Goal: Transaction & Acquisition: Purchase product/service

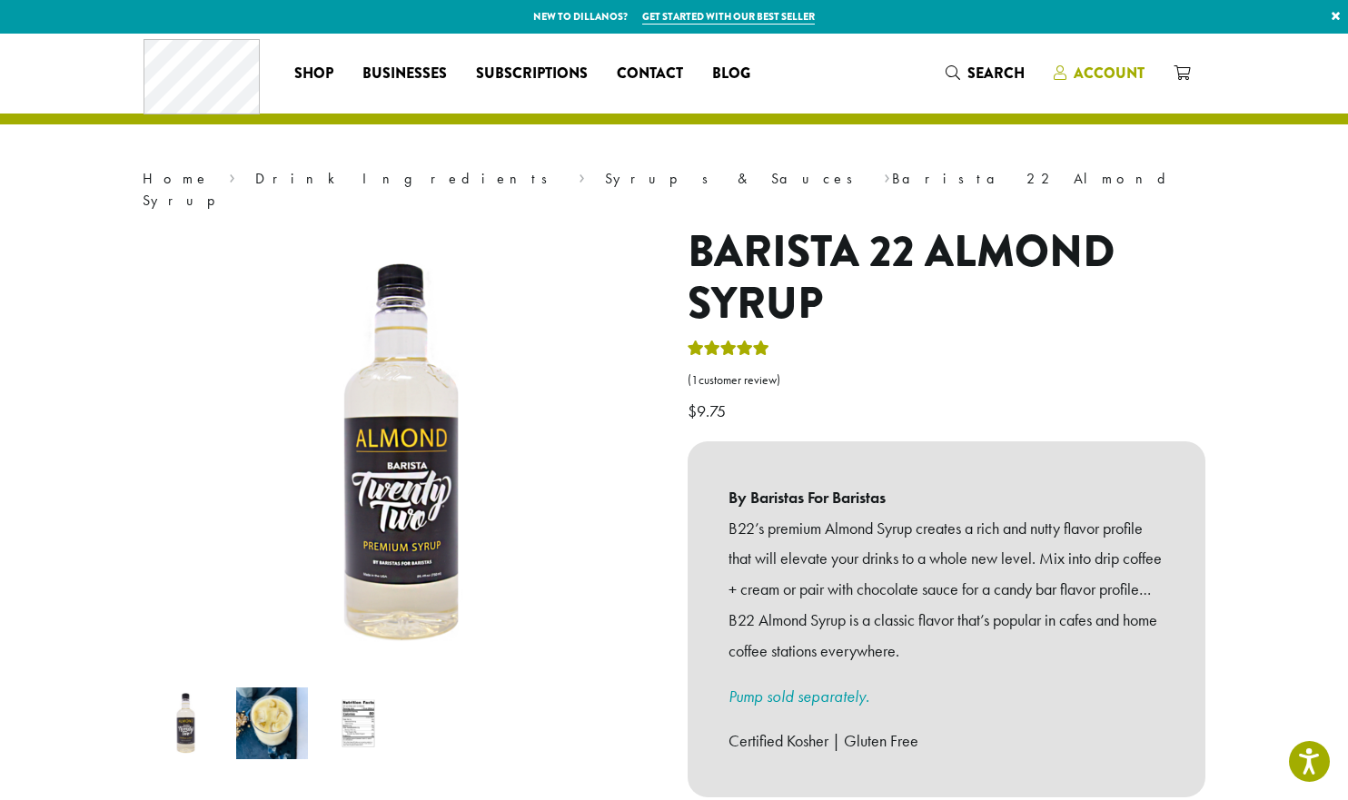
click at [1100, 70] on span "Account" at bounding box center [1109, 73] width 71 height 21
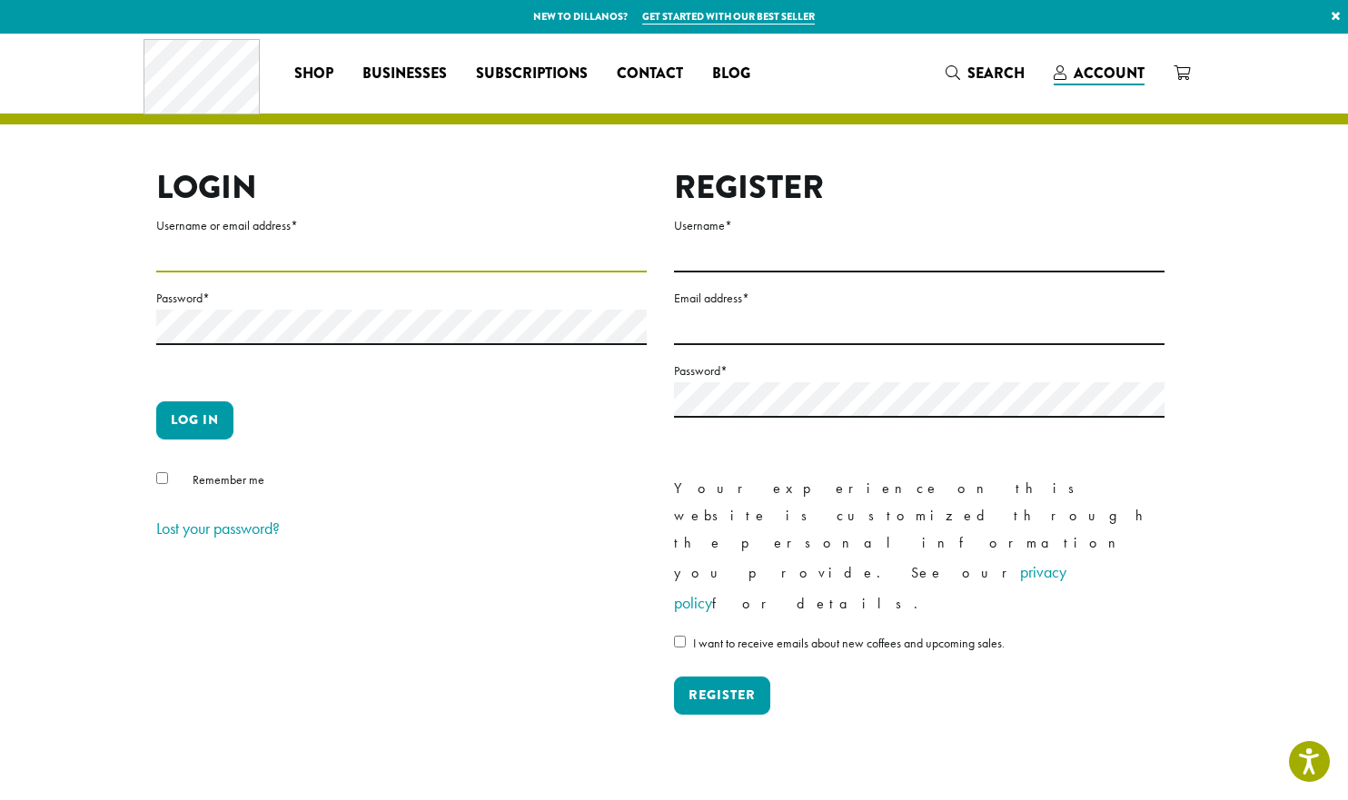
click at [255, 248] on input "Username or email address *" at bounding box center [401, 254] width 491 height 35
type input "**********"
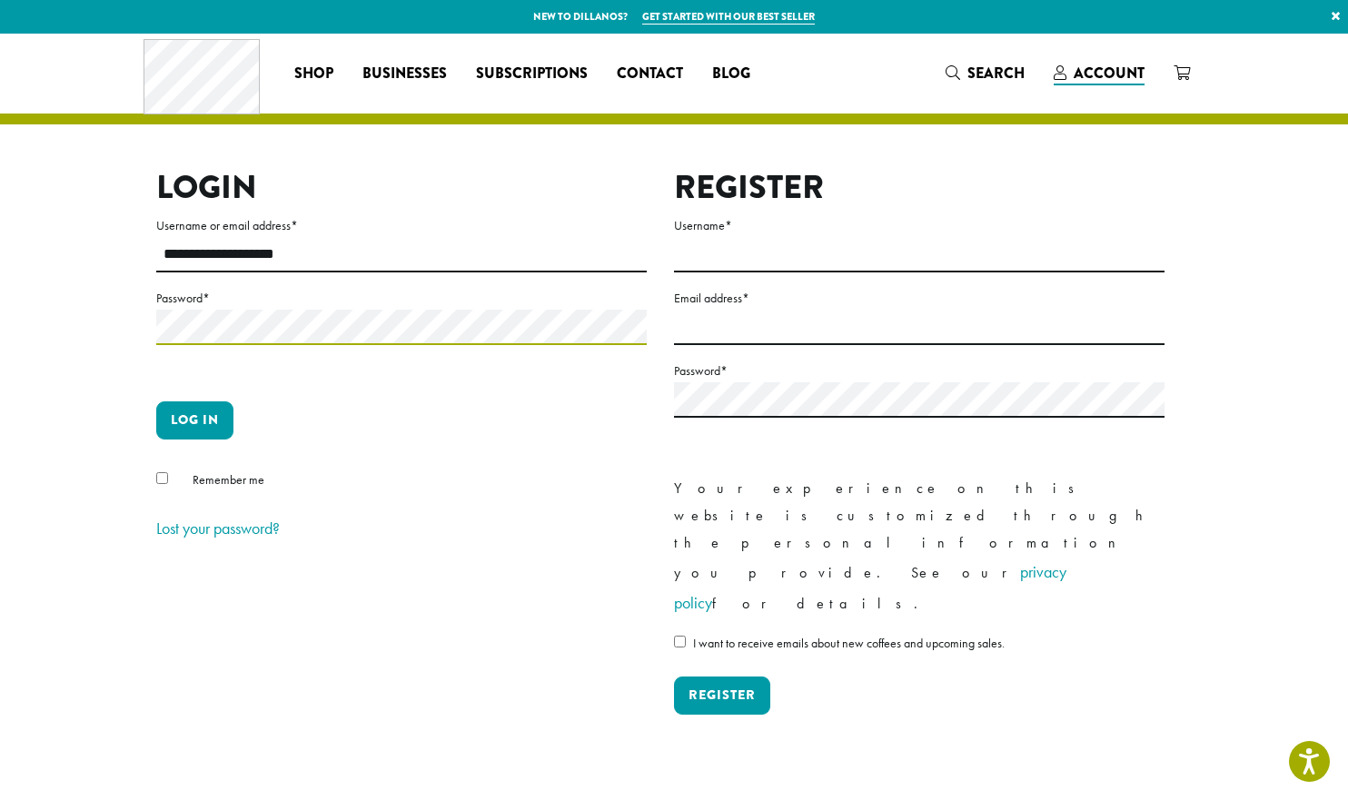
click at [156, 402] on button "Log in" at bounding box center [194, 421] width 77 height 38
click at [195, 420] on button "Log in" at bounding box center [194, 421] width 77 height 38
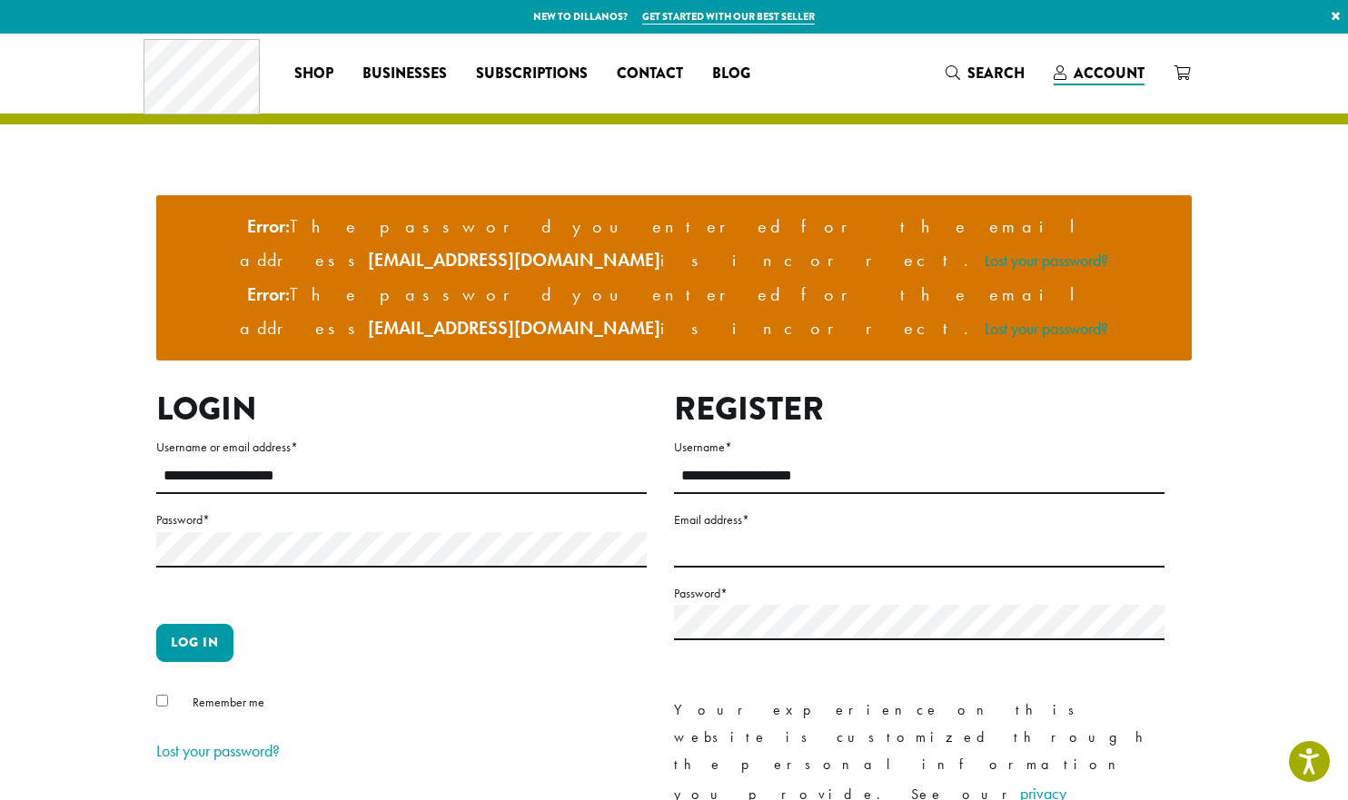
click at [306, 509] on label "Password *" at bounding box center [401, 520] width 491 height 23
click at [156, 624] on button "Log in" at bounding box center [194, 643] width 77 height 38
click at [189, 624] on button "Log in" at bounding box center [194, 643] width 77 height 38
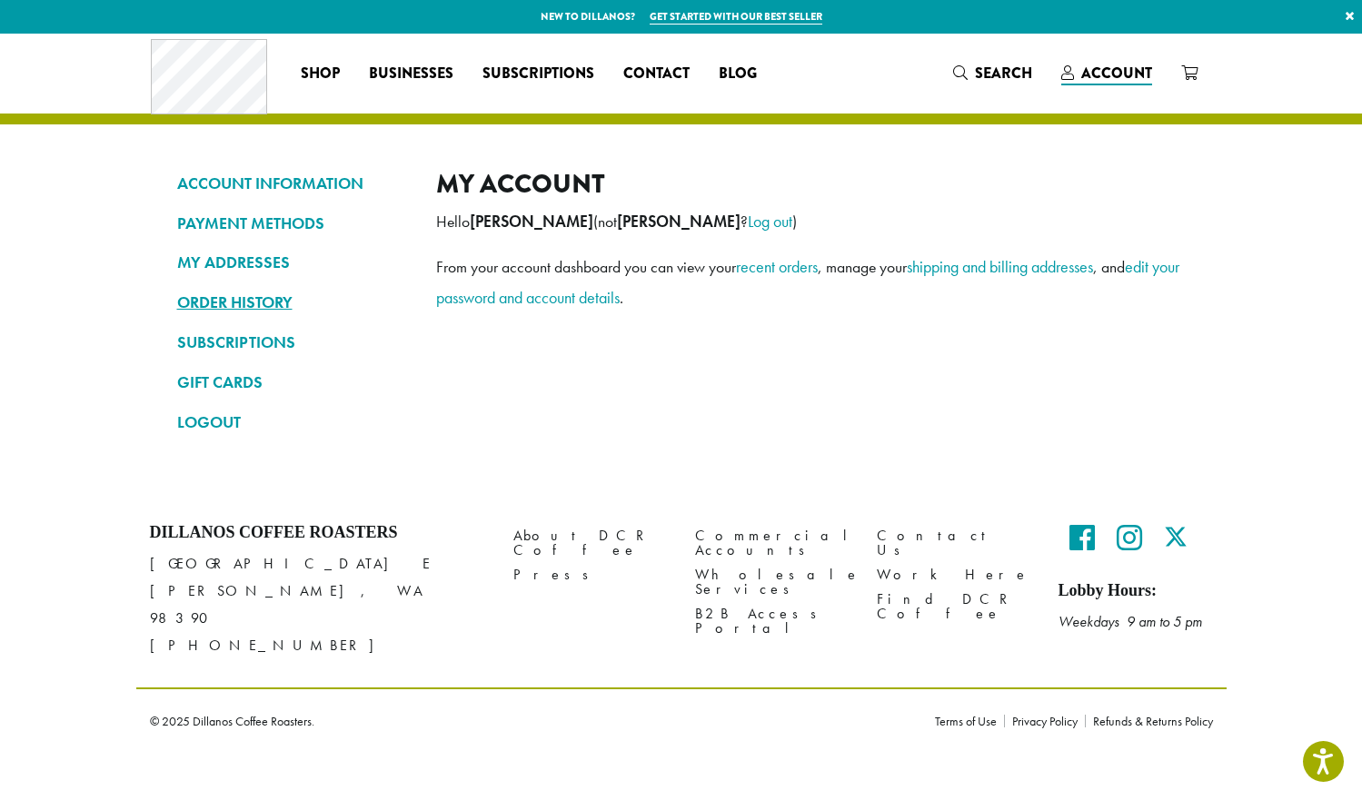
click at [243, 304] on link "ORDER HISTORY" at bounding box center [293, 302] width 232 height 31
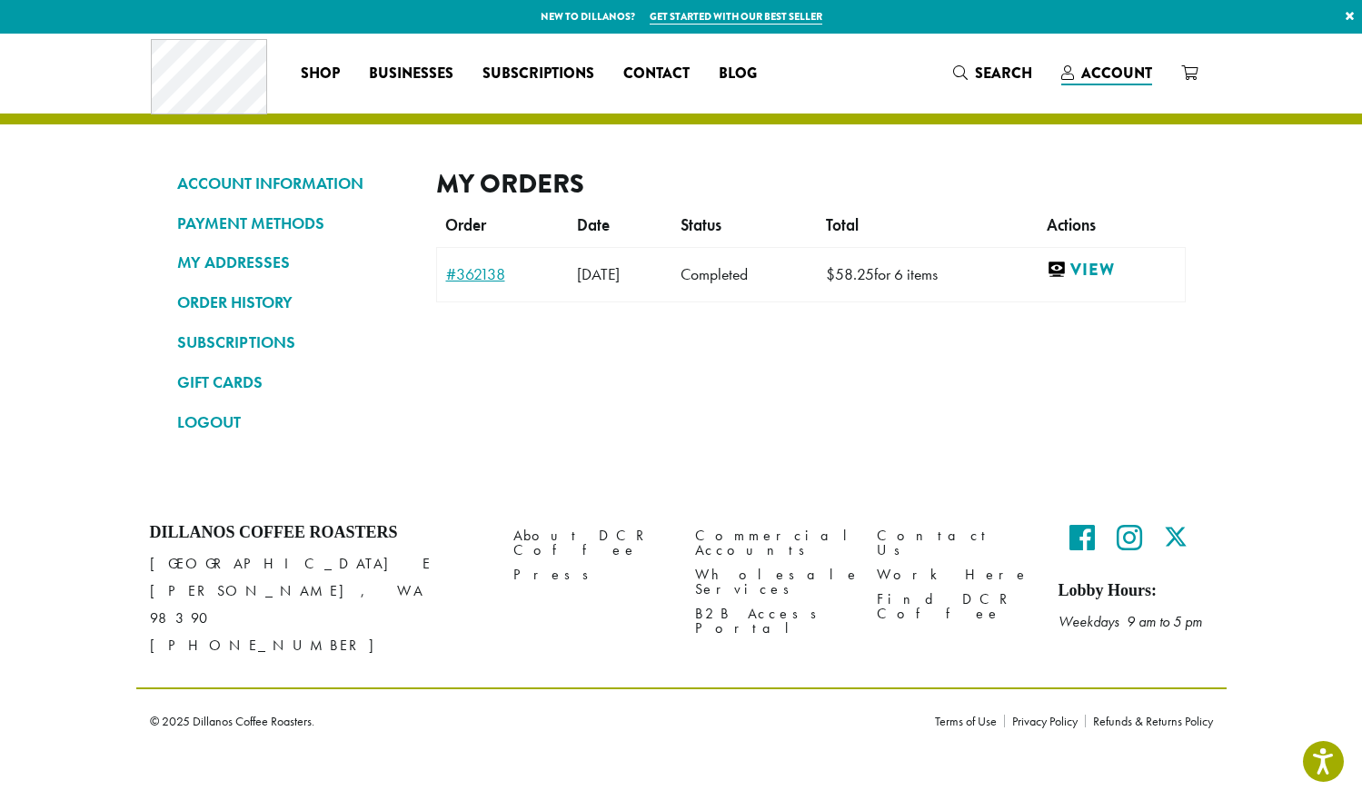
click at [478, 273] on link "#362138" at bounding box center [503, 274] width 114 height 16
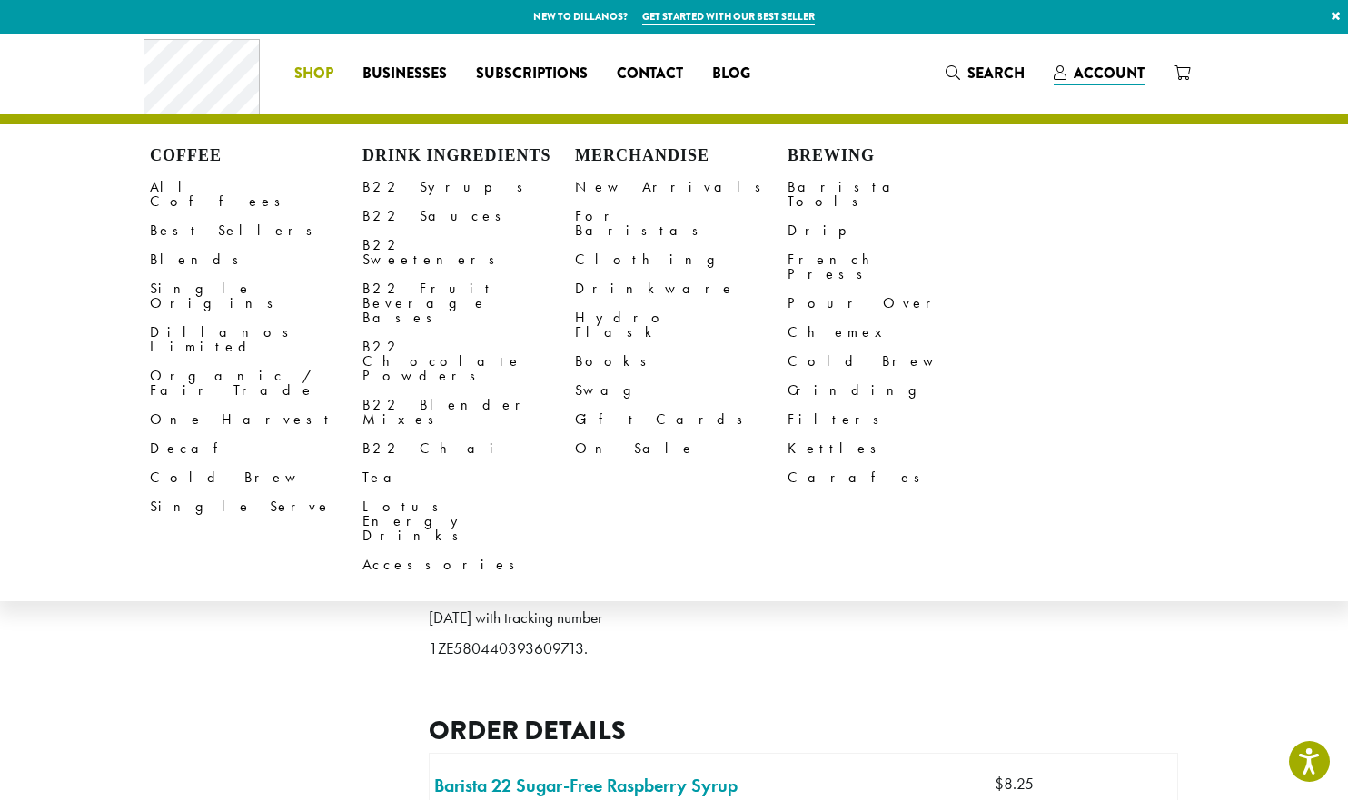
click at [313, 74] on li "Coffee All Coffees Best Sellers Blends Single Origins Dillanos Limited Organic …" at bounding box center [314, 73] width 68 height 29
click at [421, 186] on link "B22 Syrups" at bounding box center [468, 187] width 213 height 29
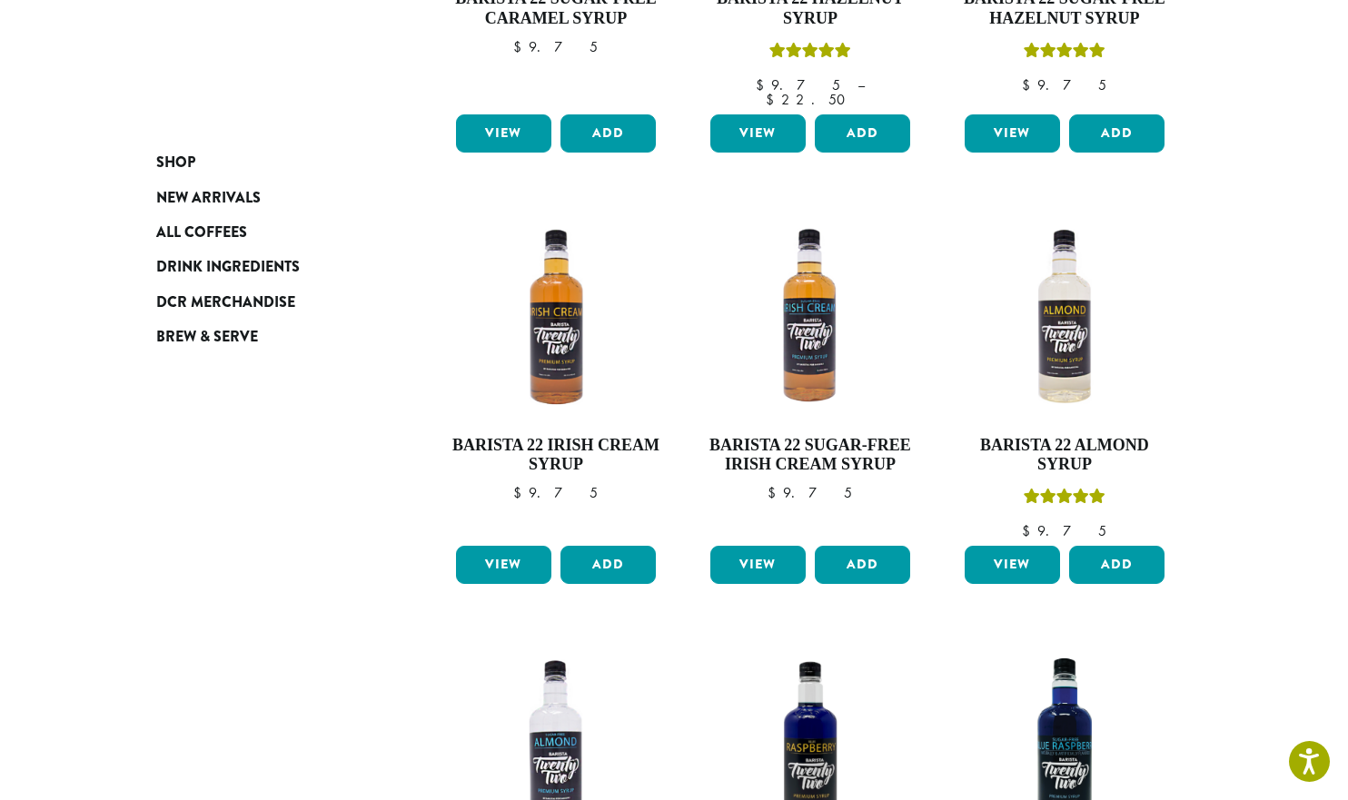
scroll to position [1090, 0]
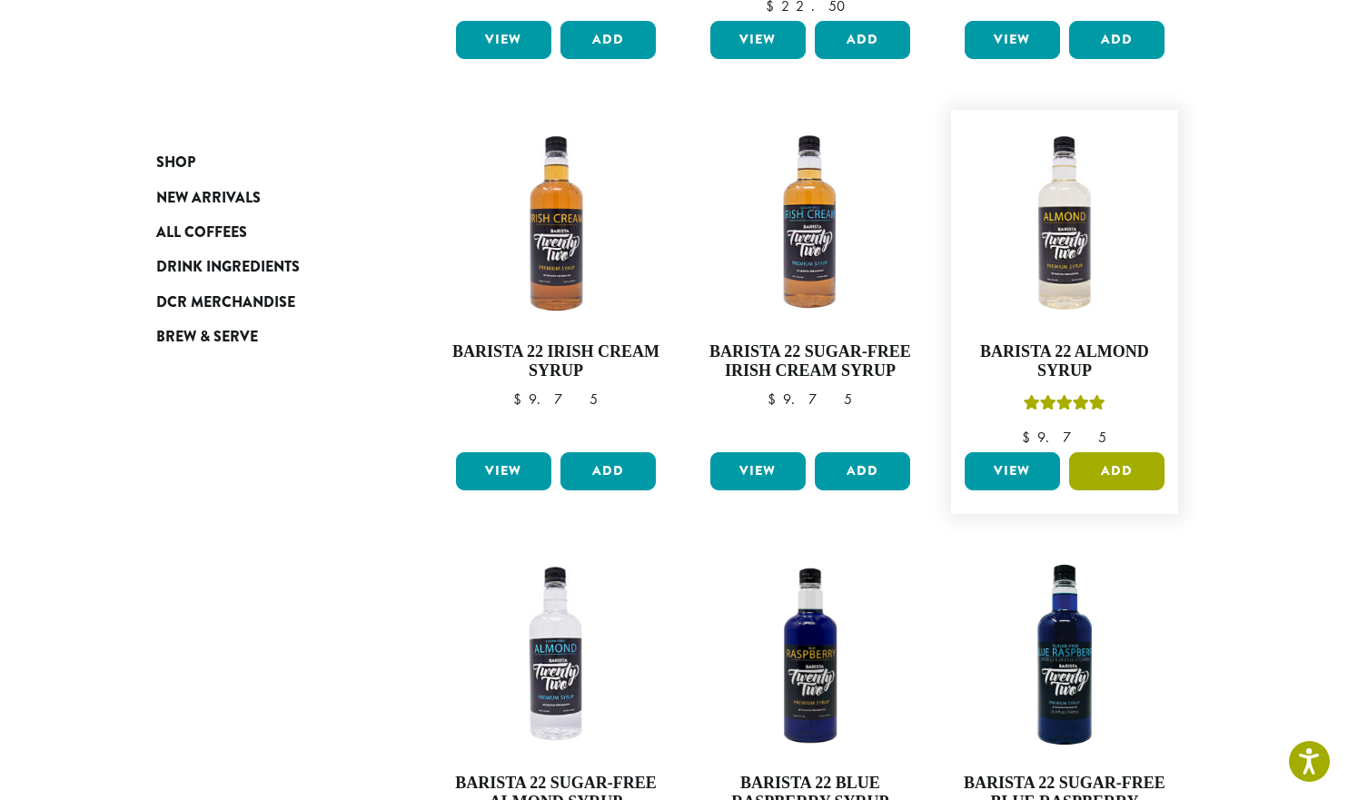
click at [1129, 452] on button "Add" at bounding box center [1116, 471] width 95 height 38
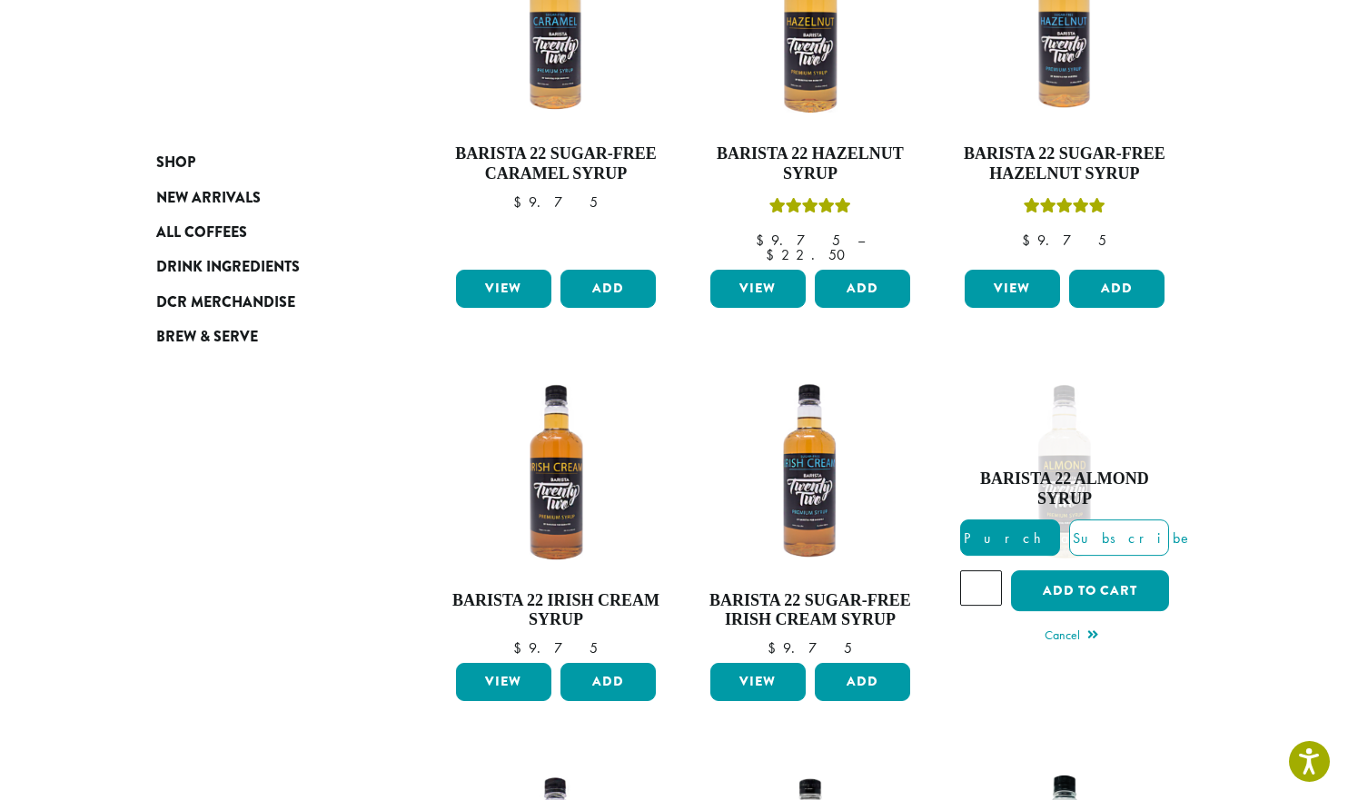
scroll to position [818, 0]
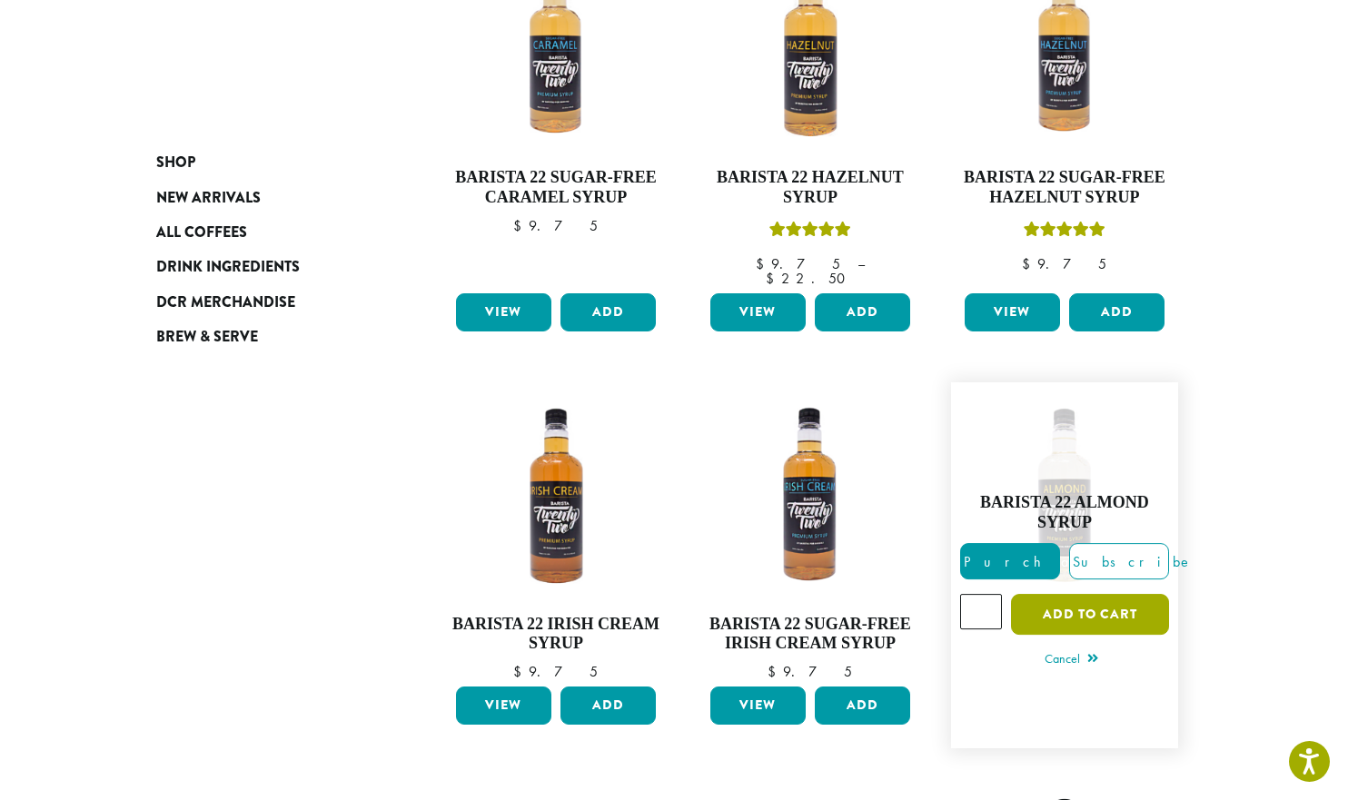
click at [1122, 594] on button "Add to cart" at bounding box center [1090, 614] width 158 height 41
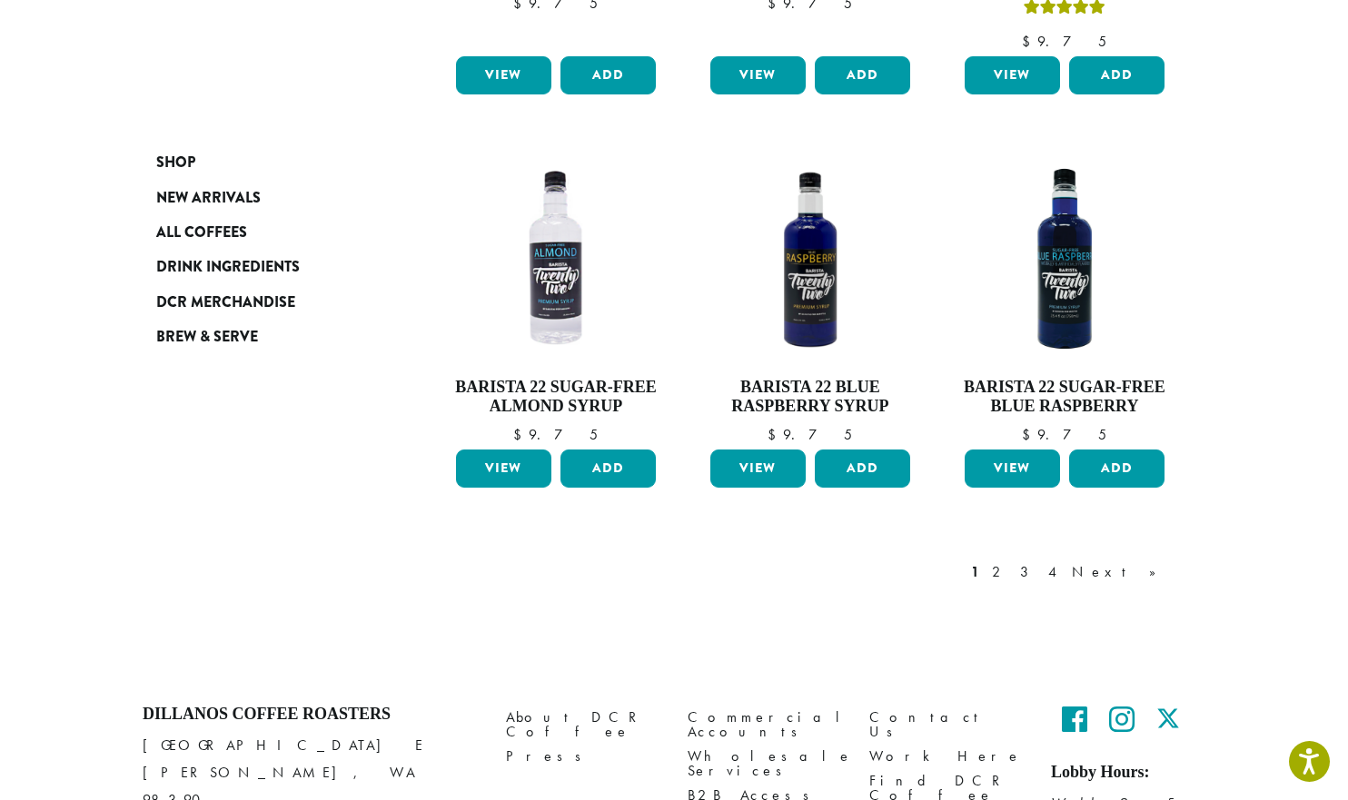
scroll to position [1544, 0]
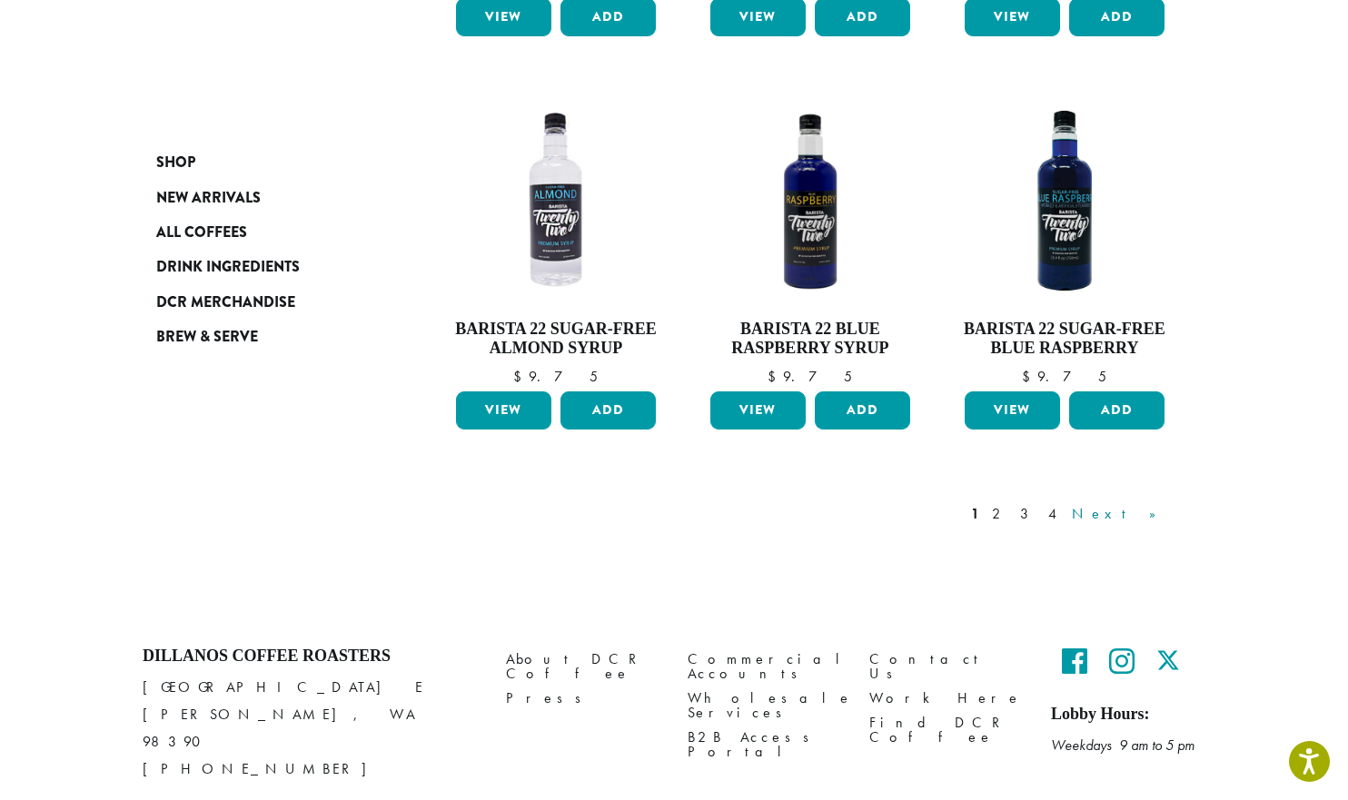
click at [1149, 503] on link "Next »" at bounding box center [1120, 514] width 104 height 22
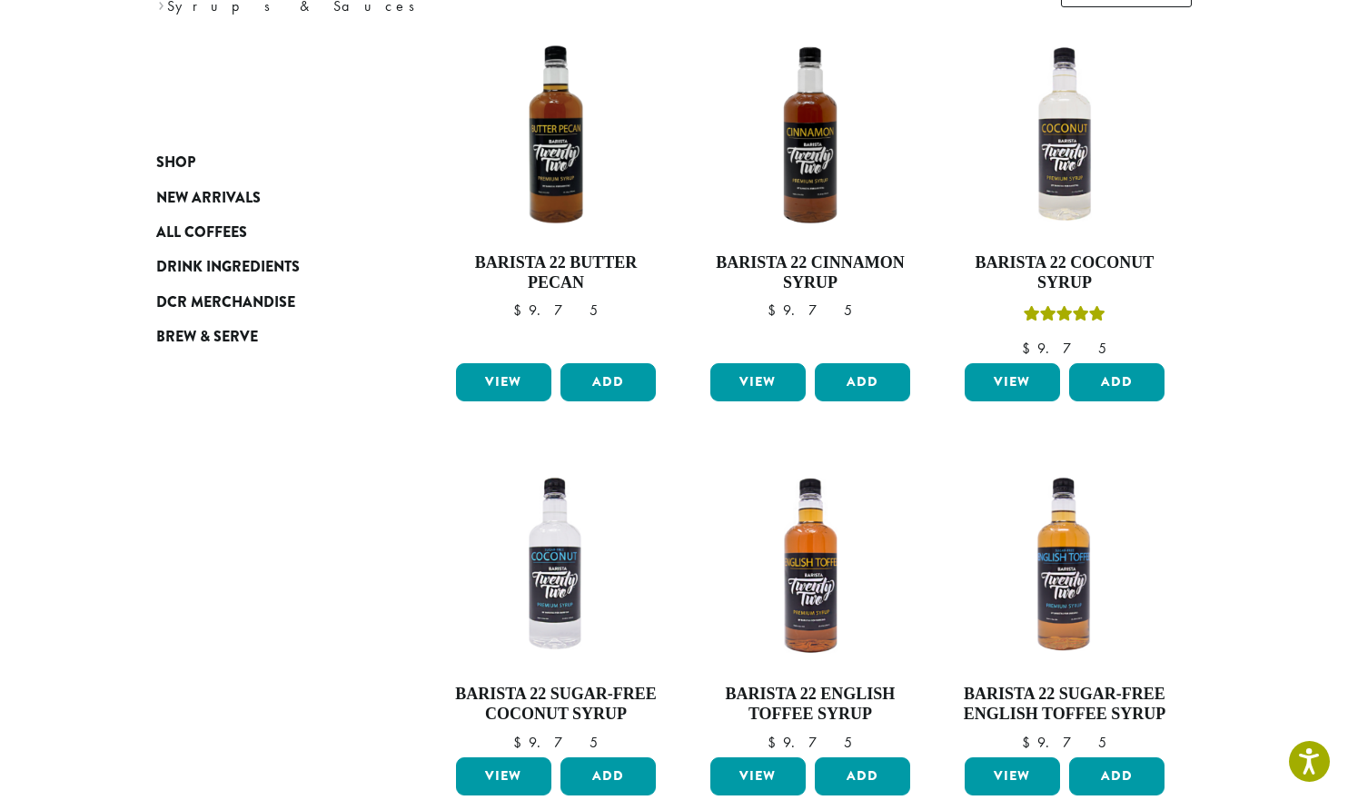
scroll to position [293, 0]
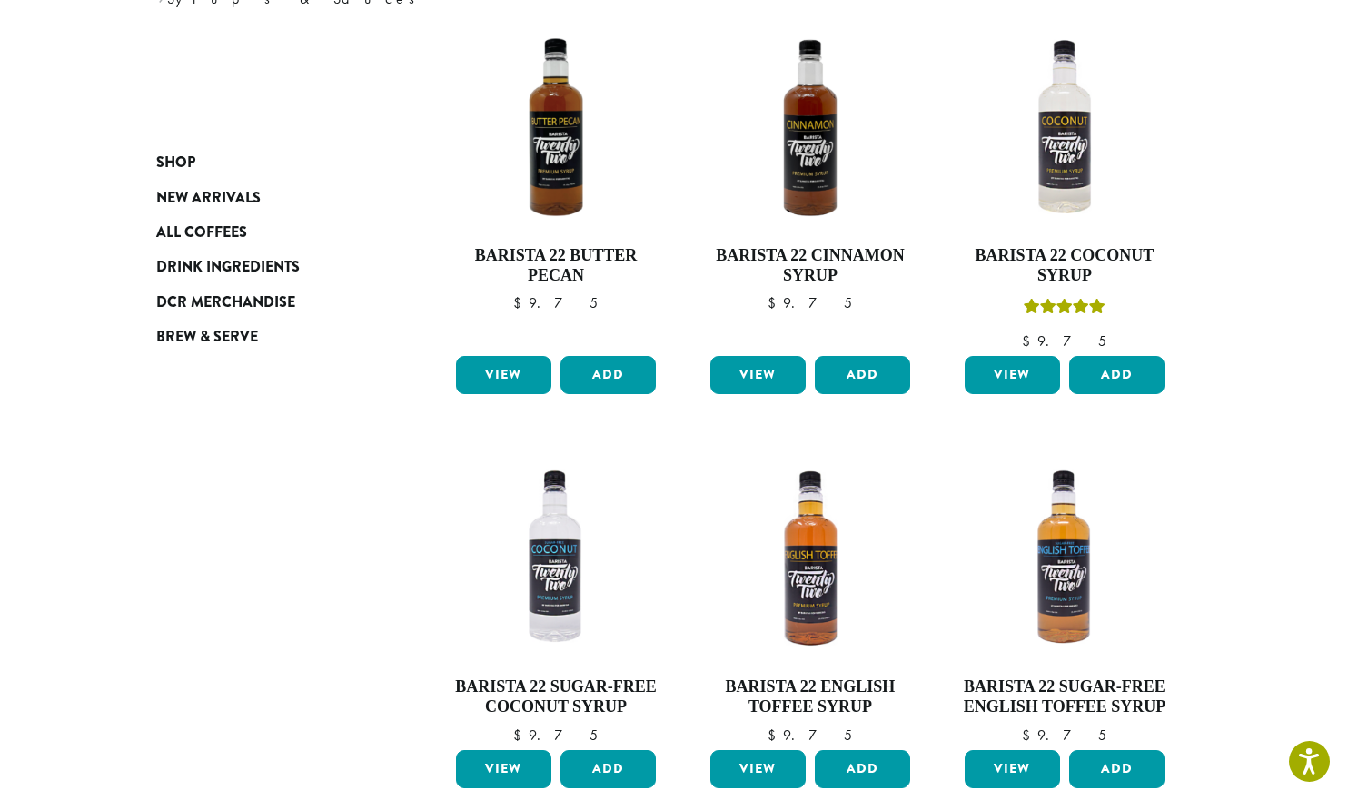
click at [1261, 109] on section "**********" at bounding box center [674, 771] width 1348 height 2062
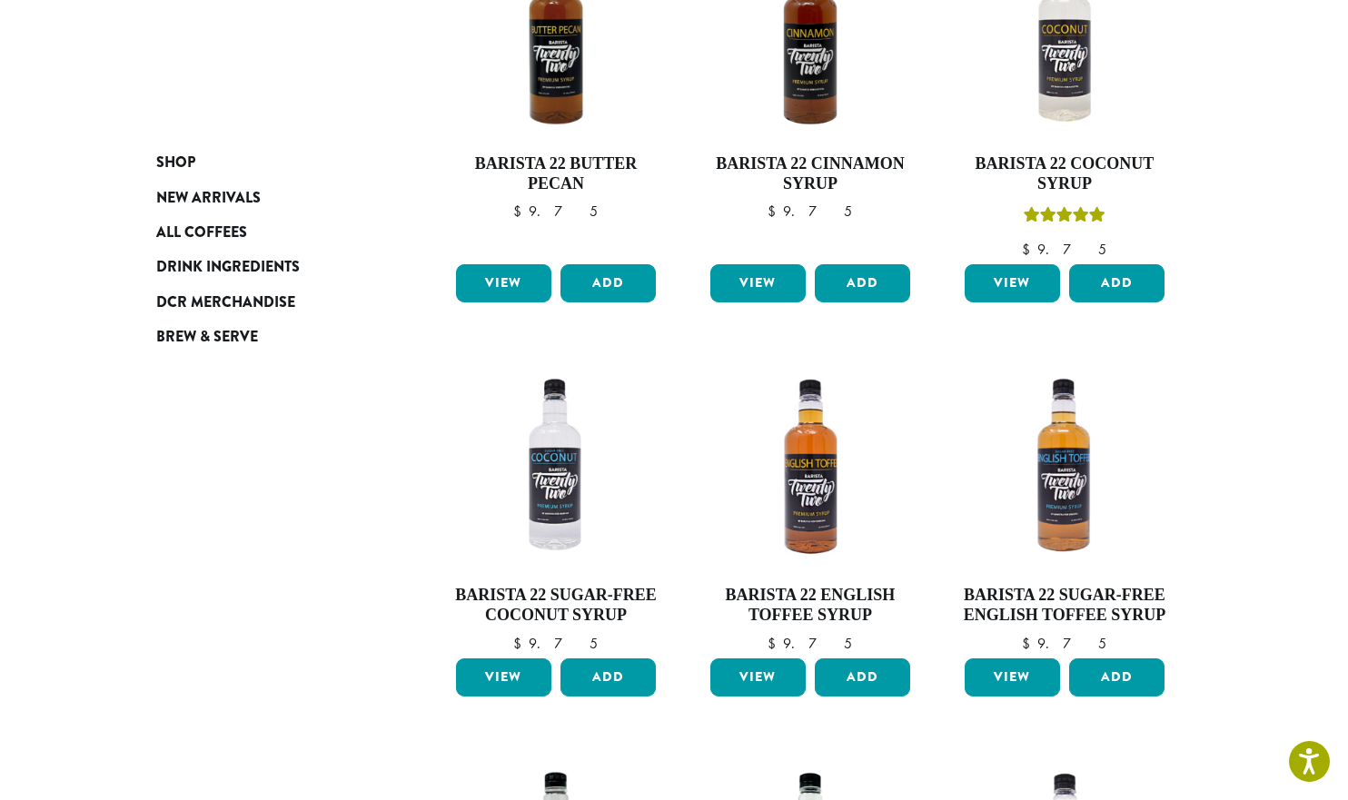
scroll to position [475, 0]
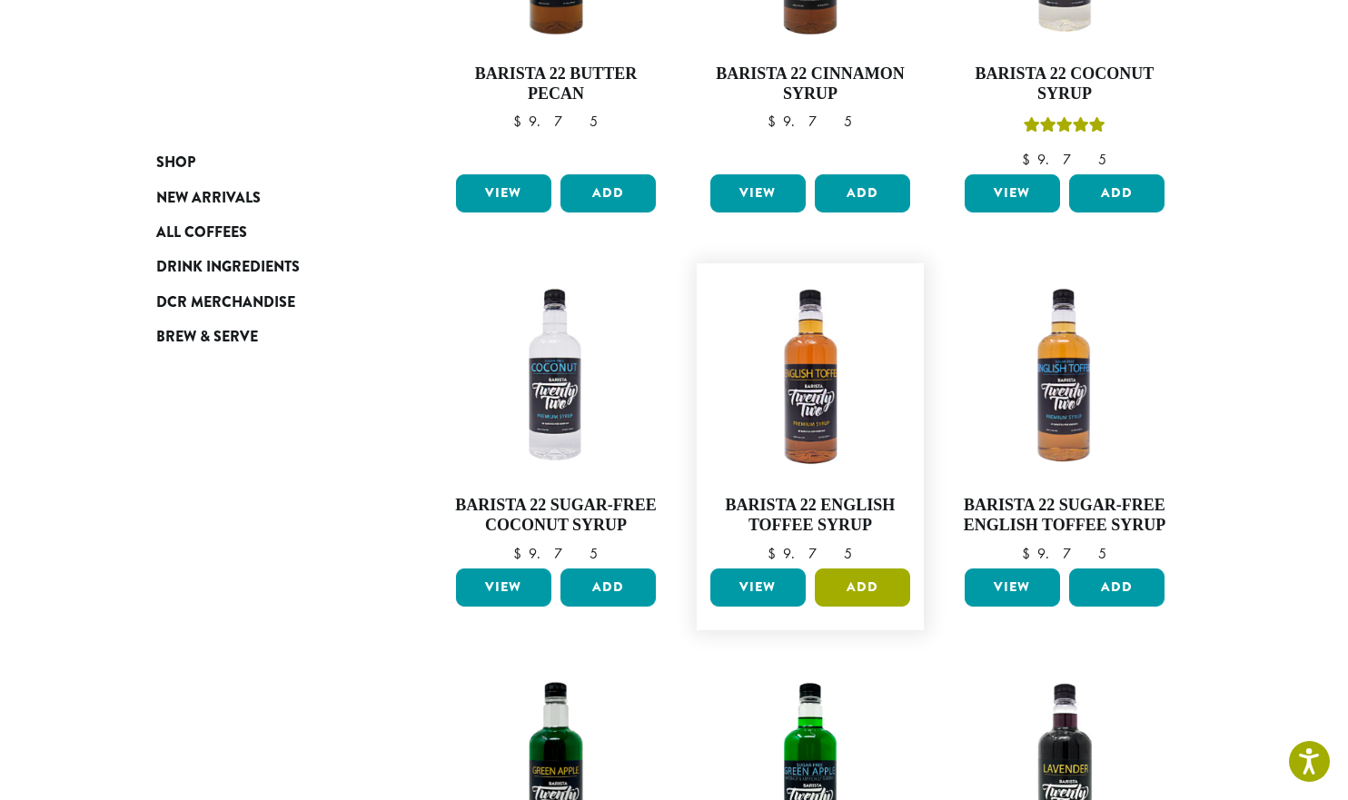
click at [873, 585] on button "Add" at bounding box center [862, 588] width 95 height 38
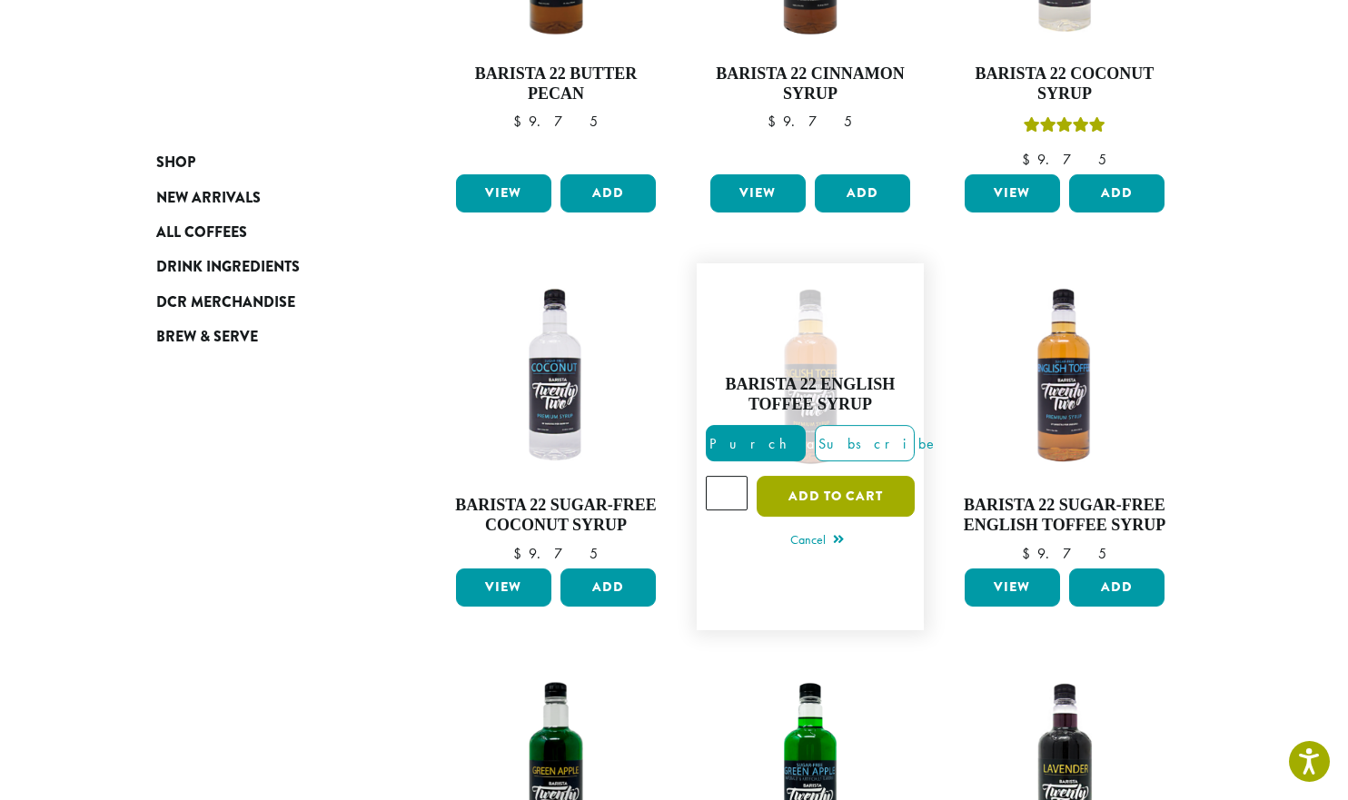
click at [844, 490] on button "Add to cart" at bounding box center [836, 496] width 158 height 41
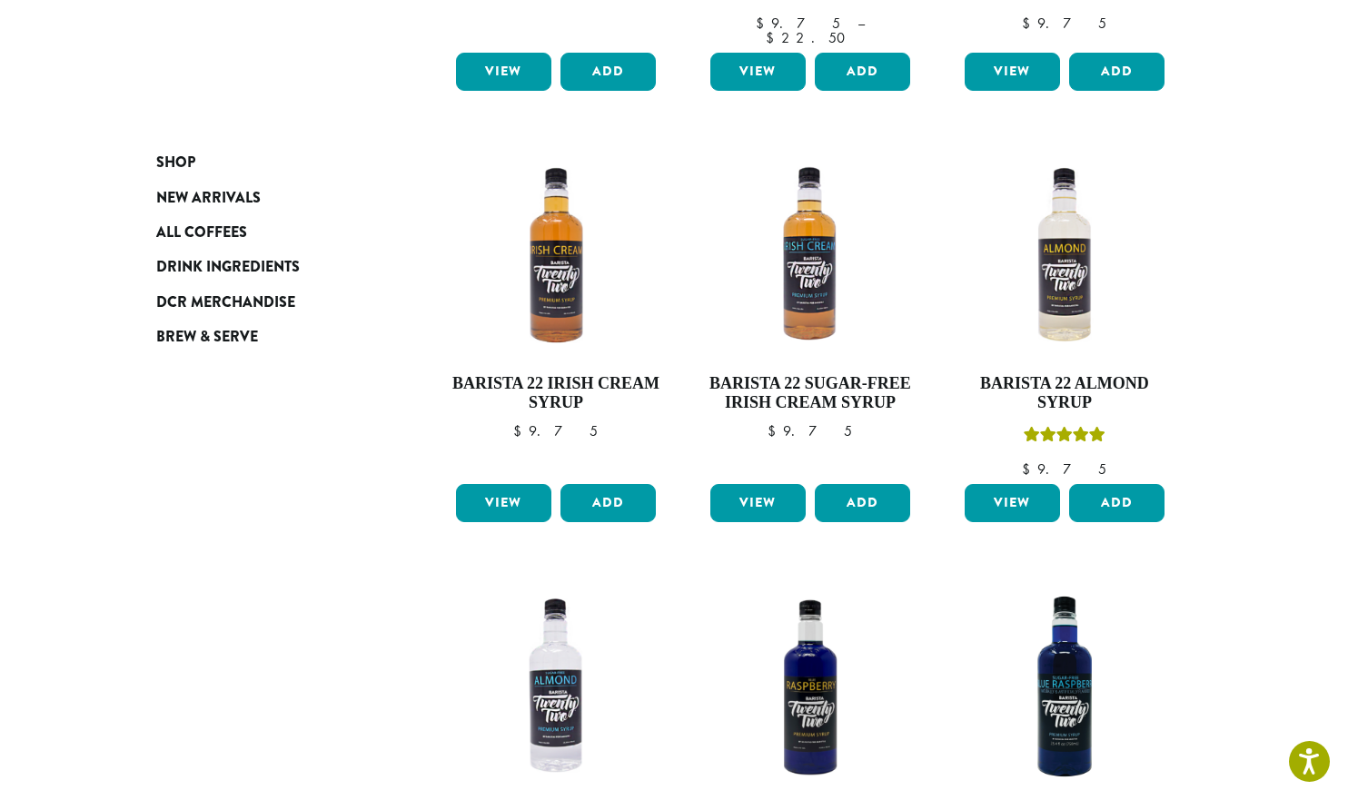
scroll to position [1090, 0]
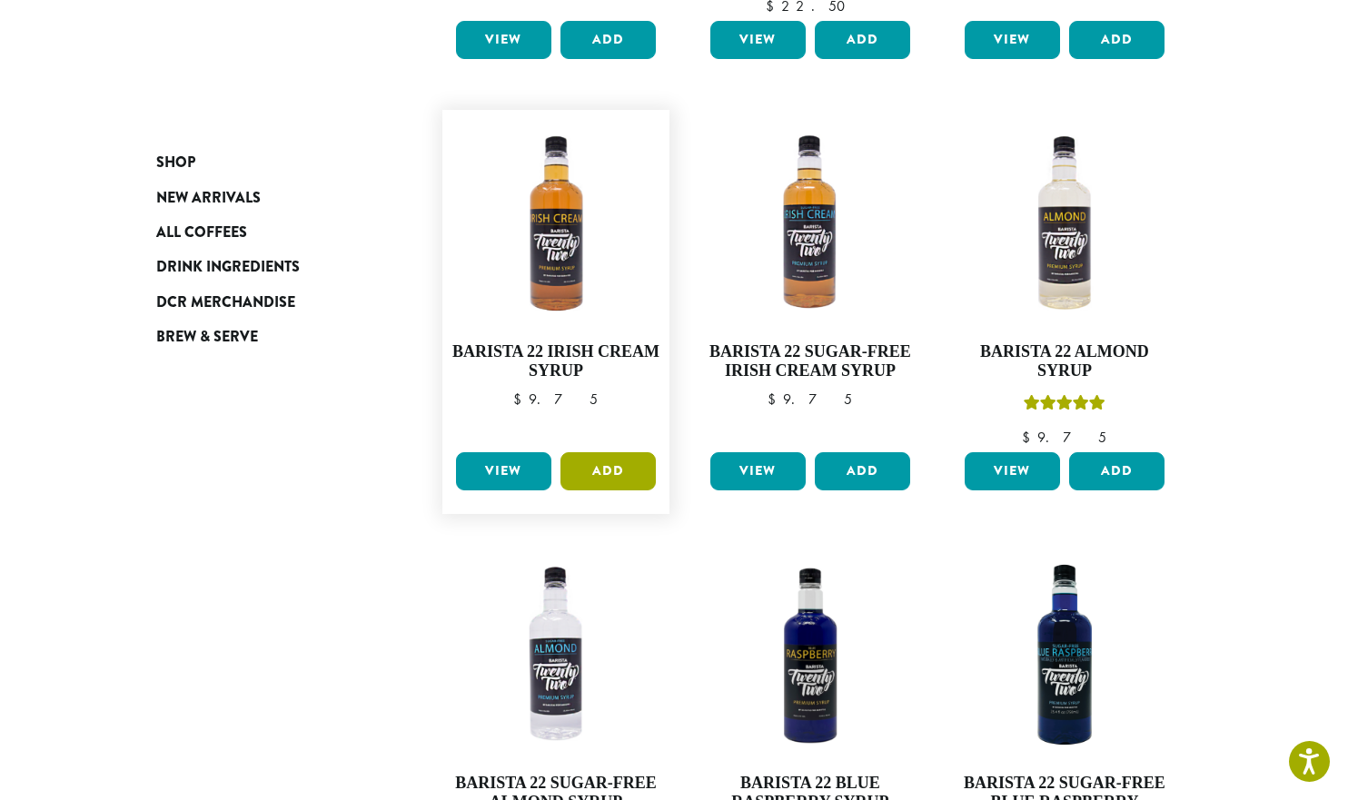
click at [617, 452] on button "Add" at bounding box center [607, 471] width 95 height 38
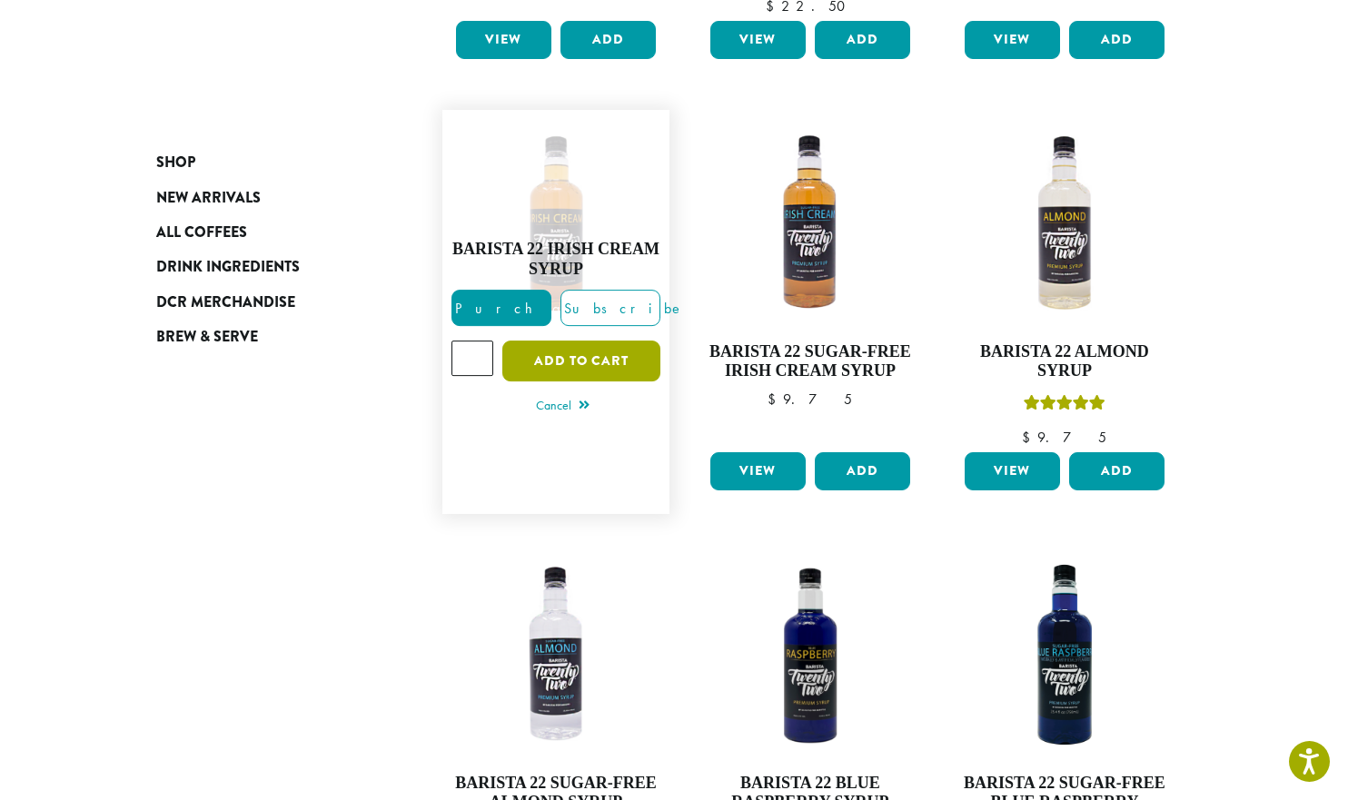
click at [584, 341] on button "Add to cart" at bounding box center [581, 361] width 158 height 41
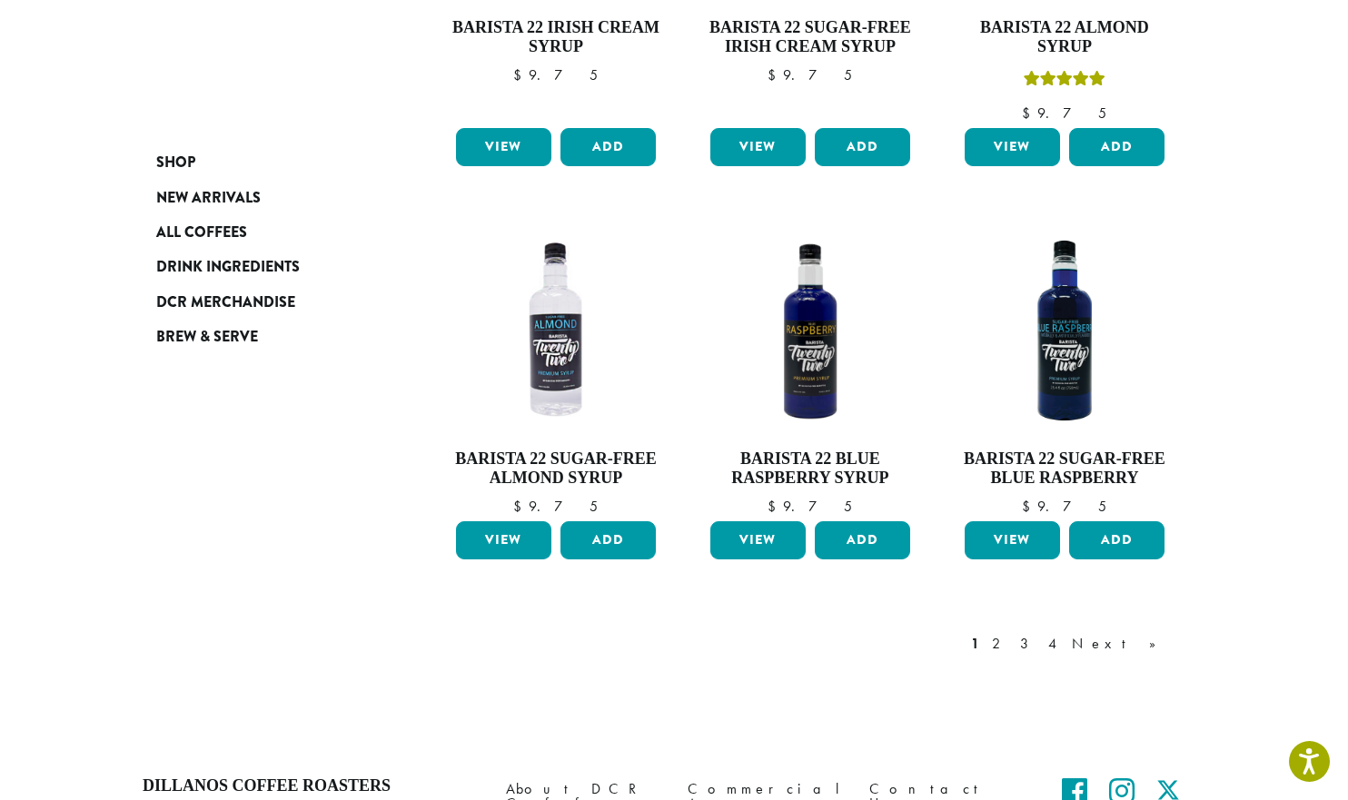
scroll to position [1662, 0]
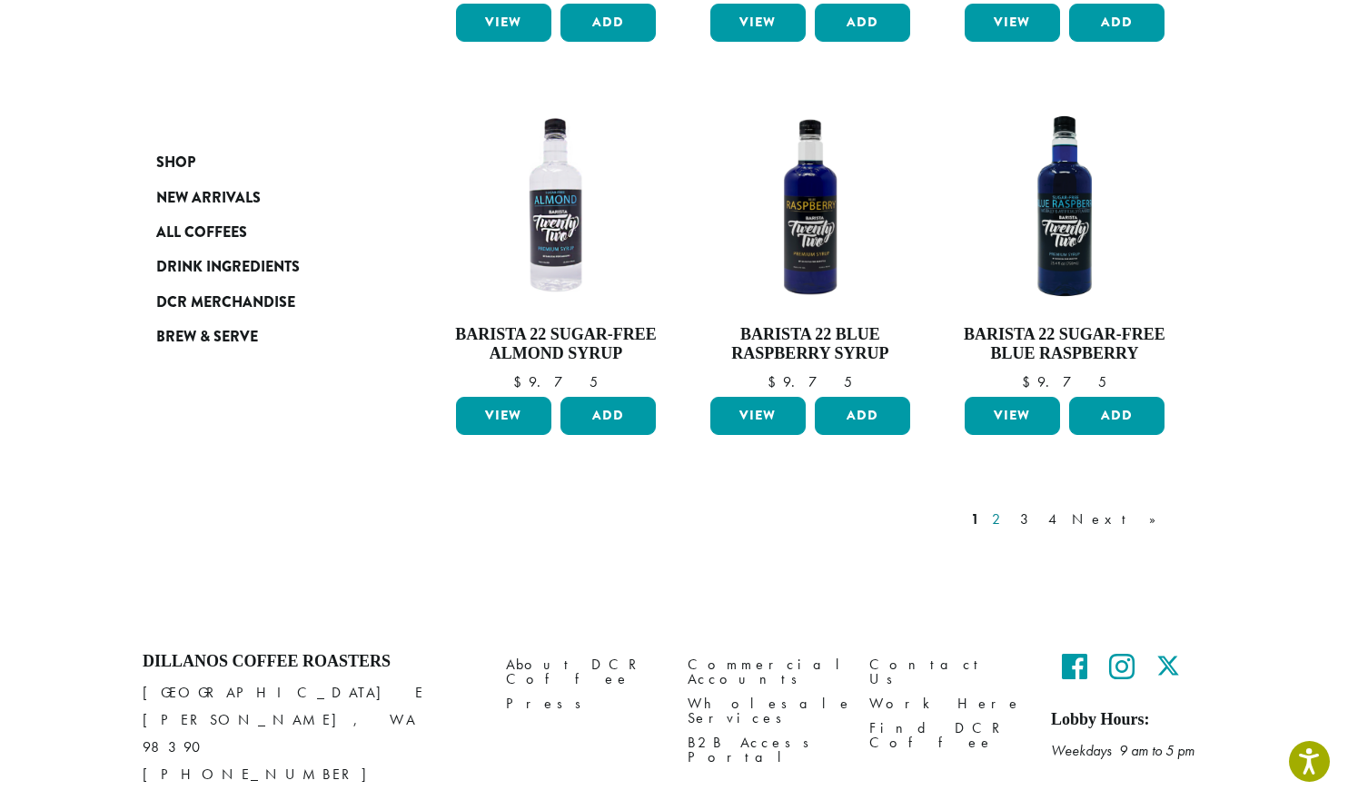
click at [1011, 509] on link "2" at bounding box center [999, 520] width 23 height 22
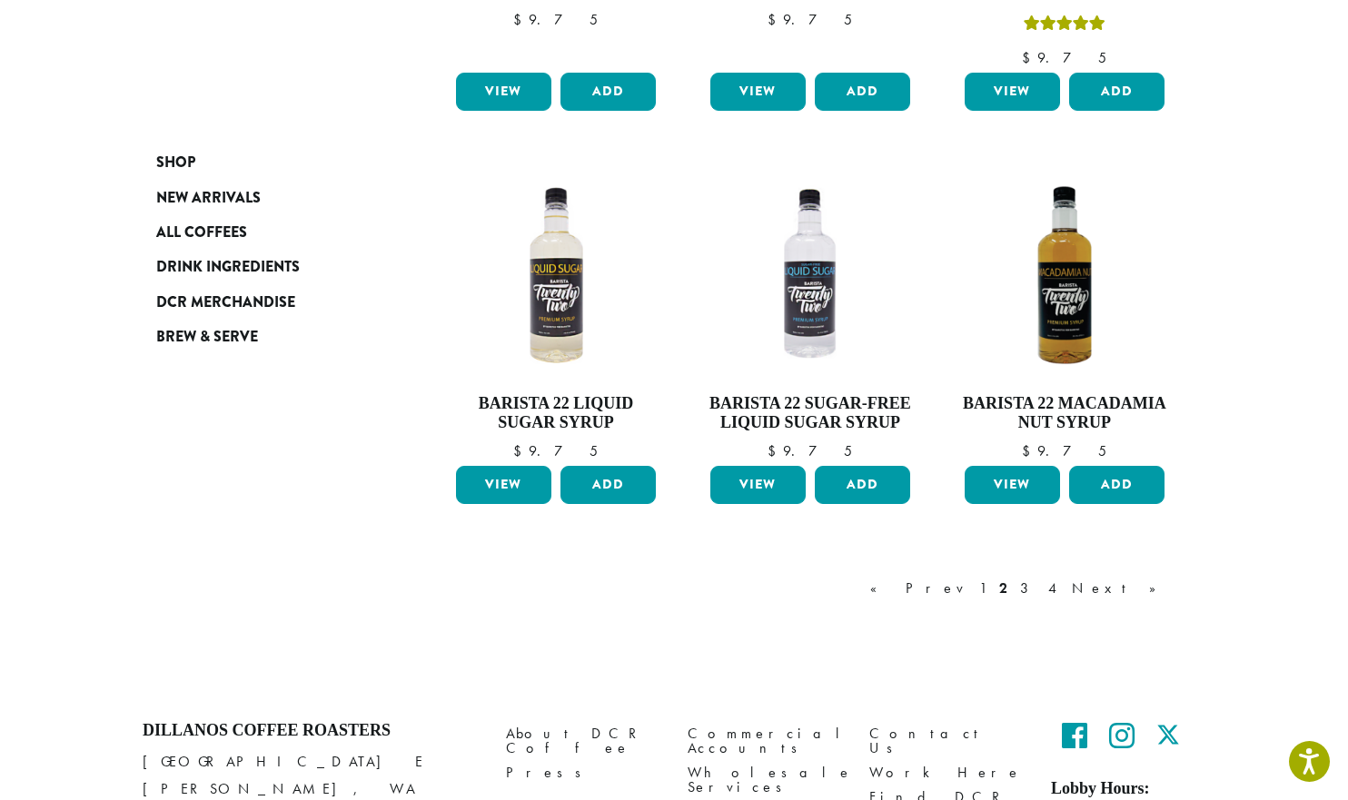
scroll to position [1474, 0]
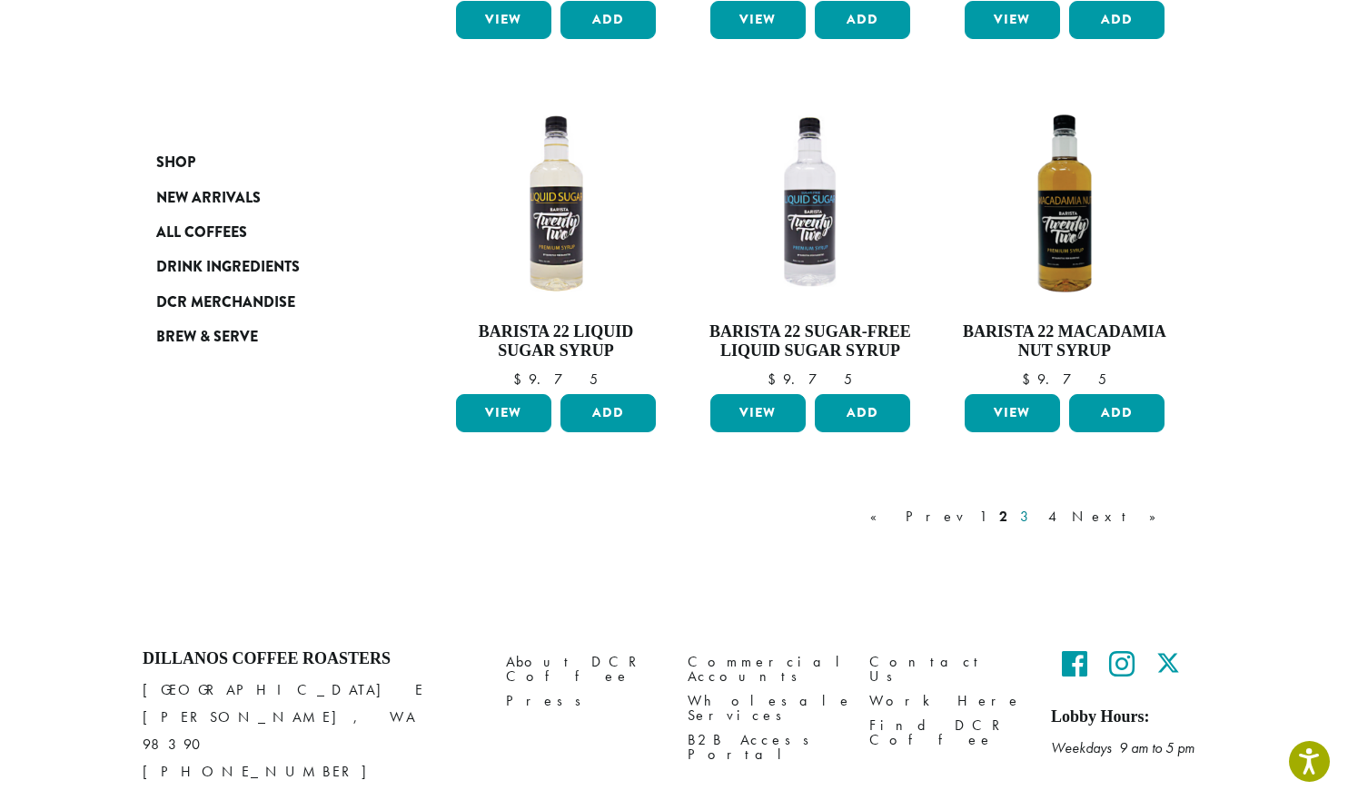
click at [1039, 517] on link "3" at bounding box center [1027, 517] width 23 height 22
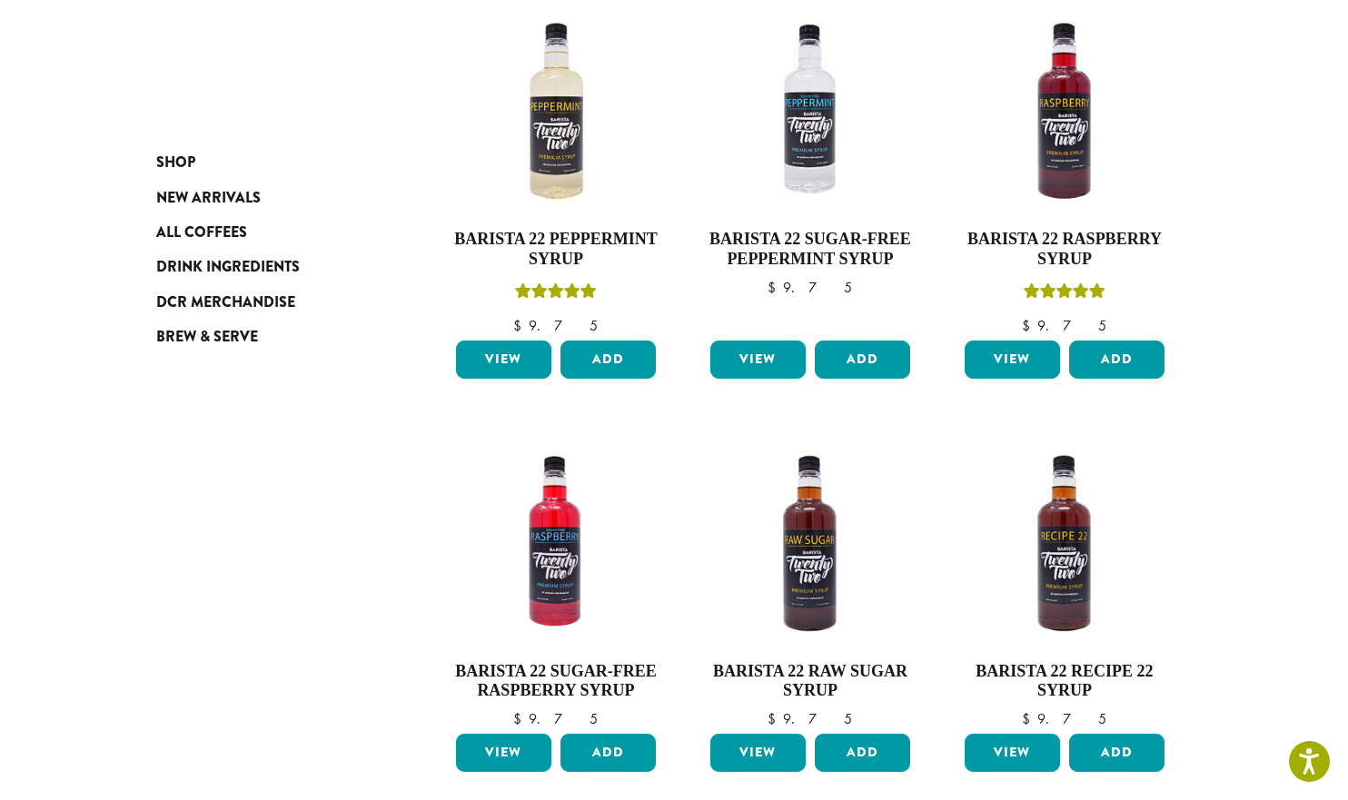
scroll to position [748, 0]
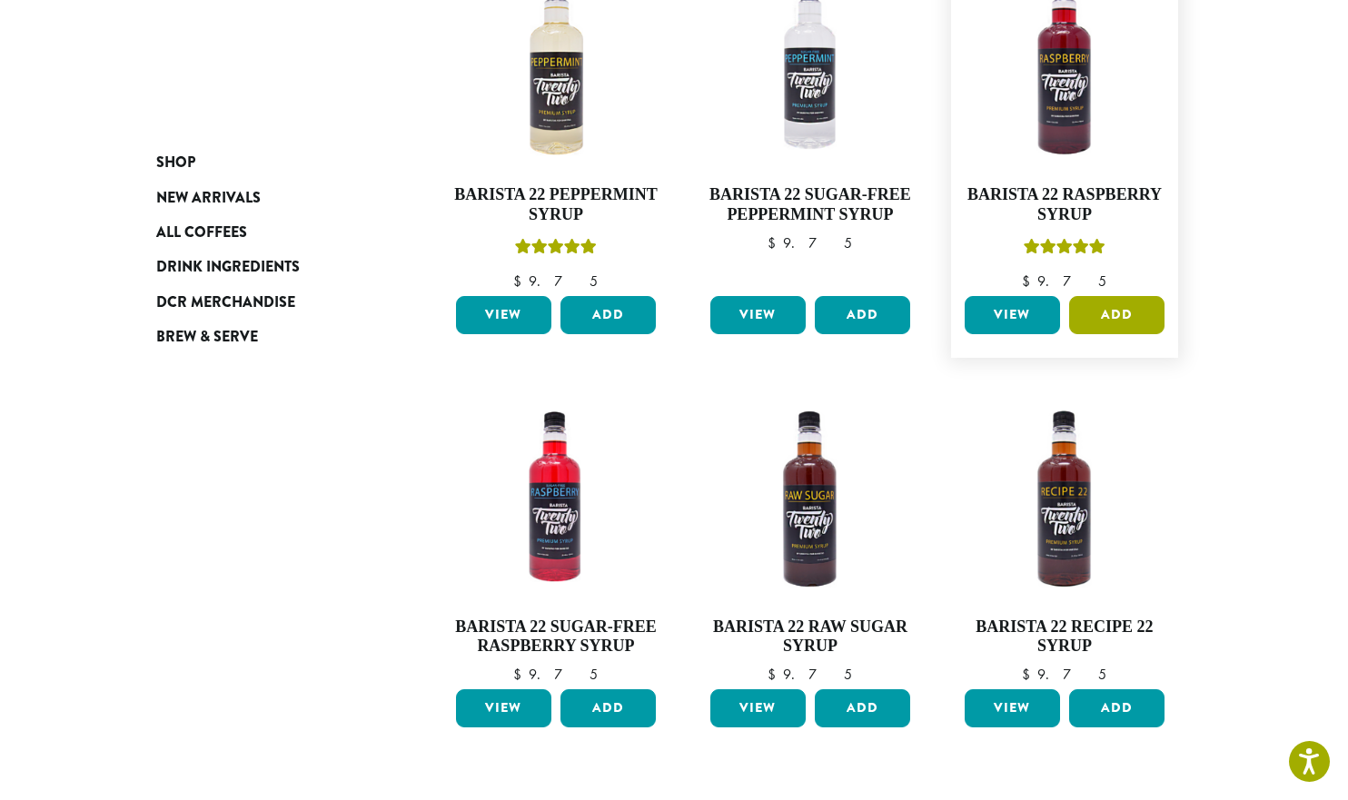
click at [1145, 312] on button "Add" at bounding box center [1116, 315] width 95 height 38
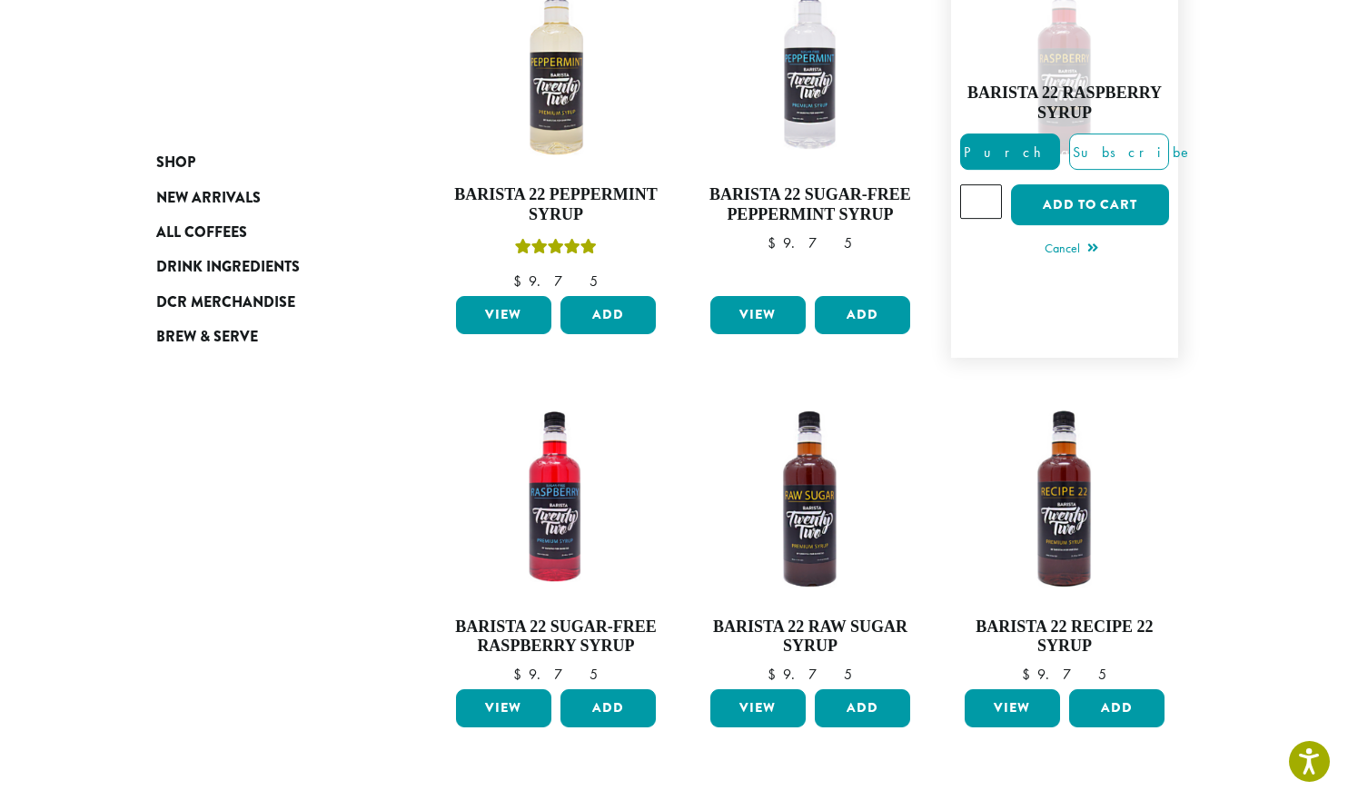
type input "*"
click at [988, 195] on input "*" at bounding box center [981, 201] width 42 height 35
click at [1085, 208] on button "Add to cart" at bounding box center [1090, 204] width 158 height 41
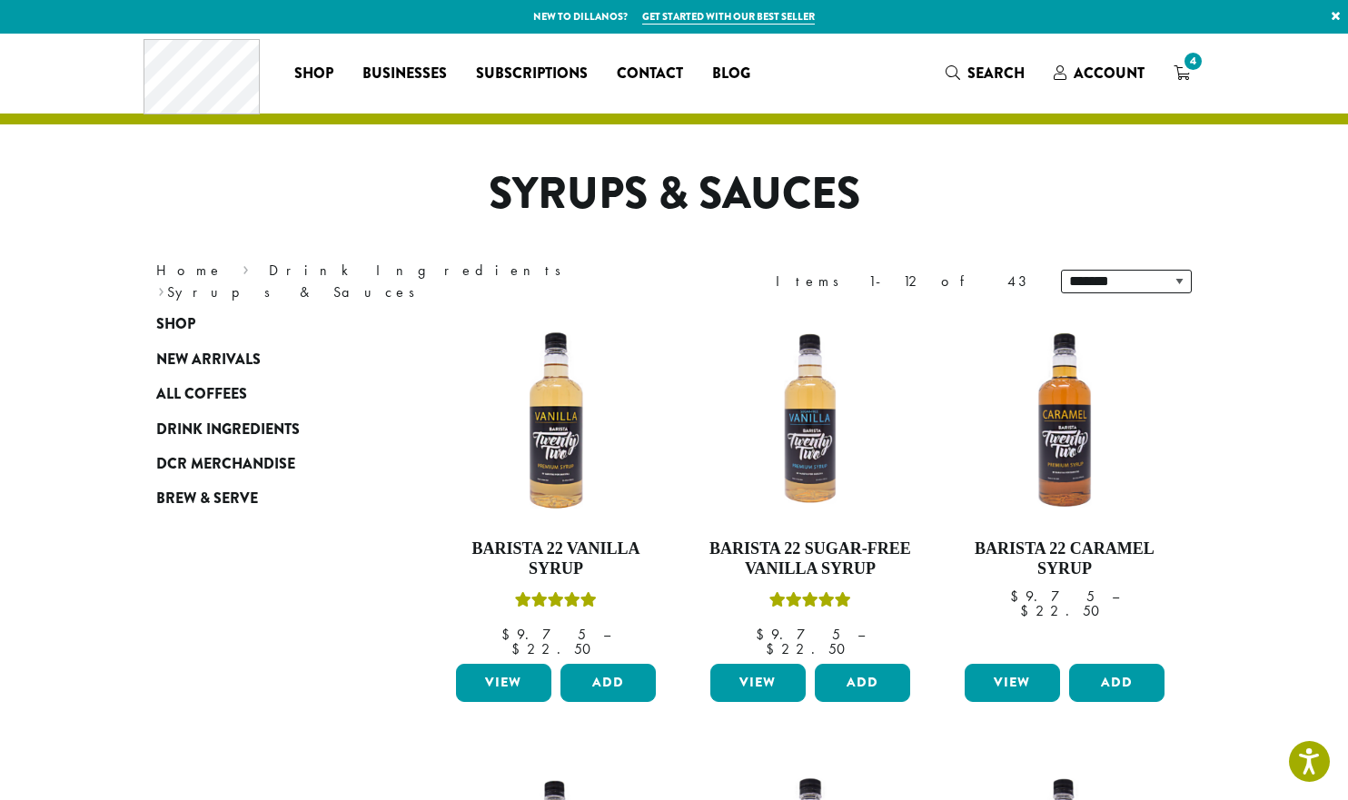
click at [962, 67] on span "Search" at bounding box center [985, 74] width 79 height 23
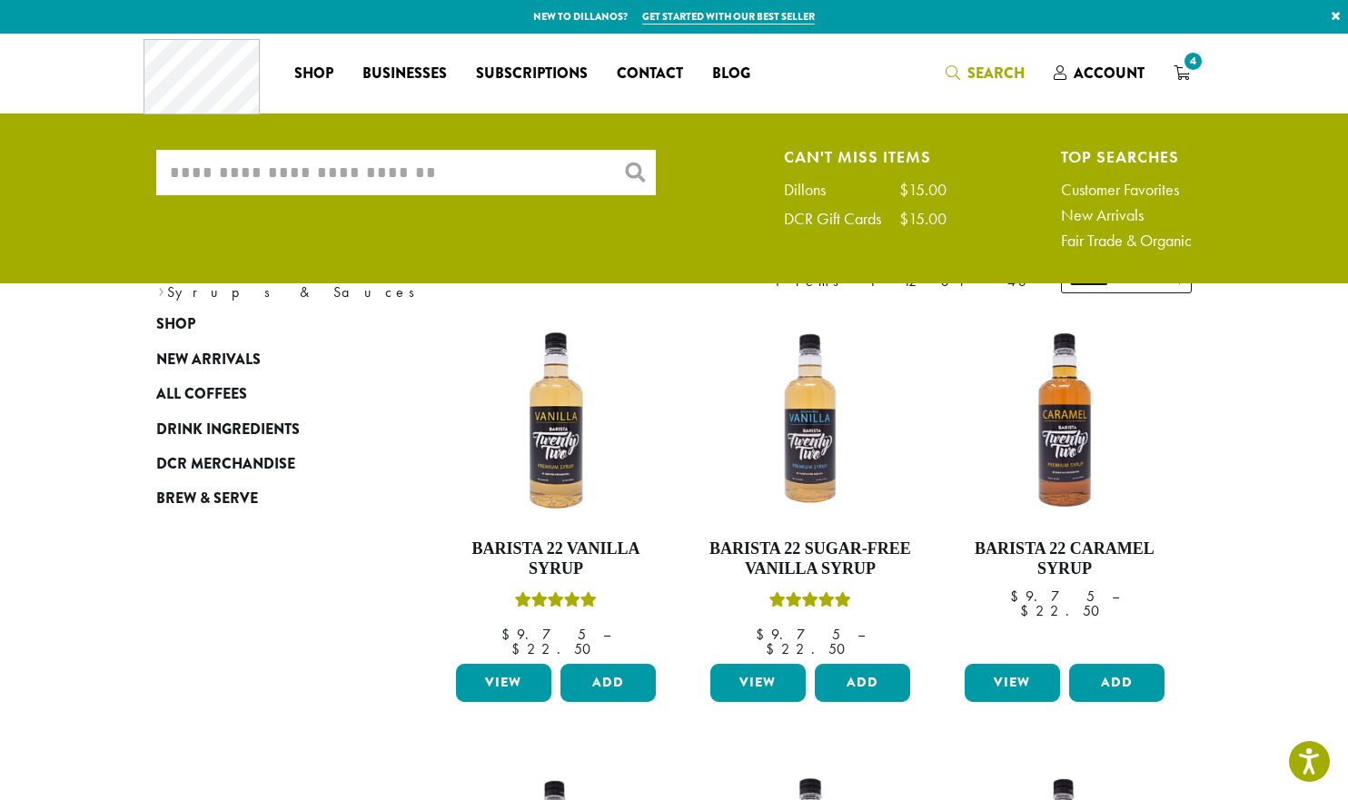
click at [316, 181] on input "What are you searching for?" at bounding box center [406, 172] width 500 height 45
type input "**********"
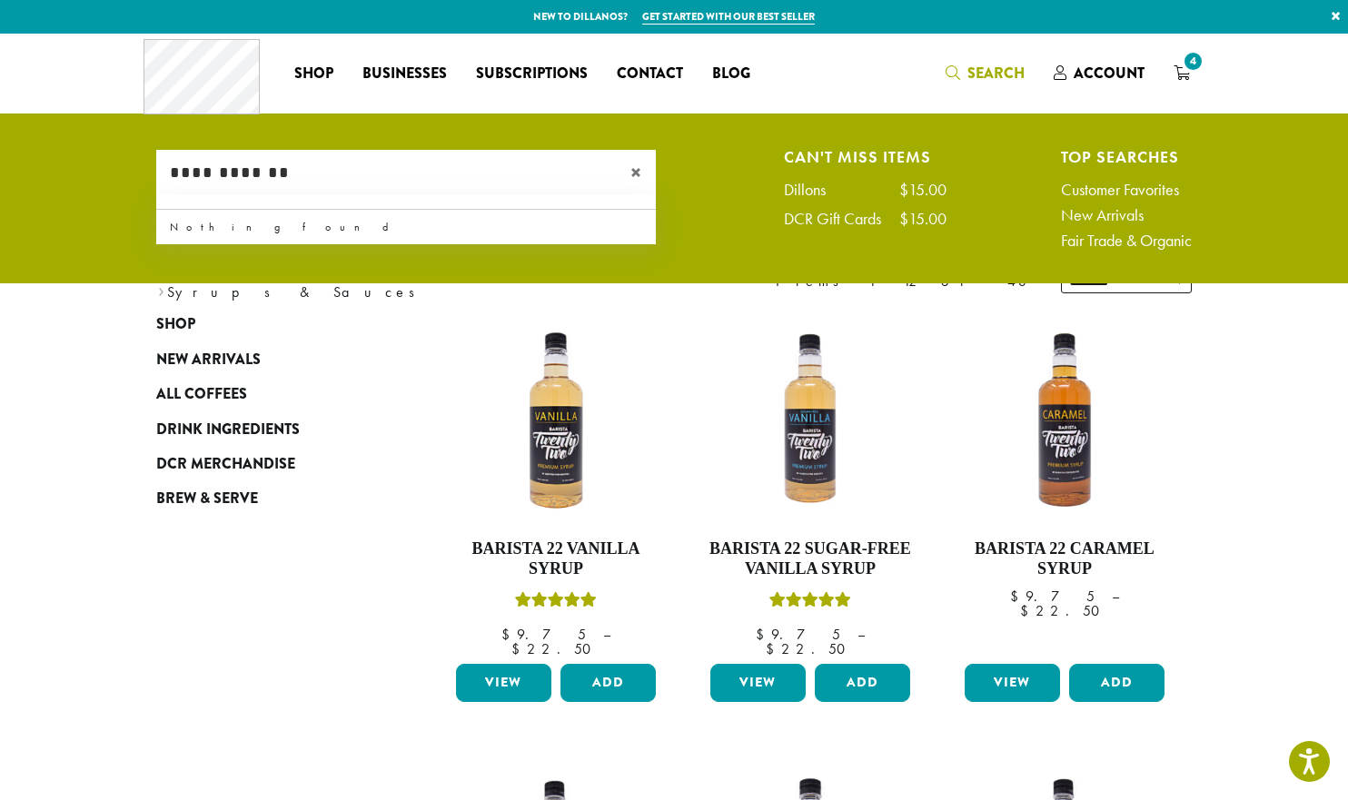
drag, startPoint x: 286, startPoint y: 171, endPoint x: 94, endPoint y: 170, distance: 191.7
click at [114, 168] on ul "**********" at bounding box center [674, 203] width 1348 height 159
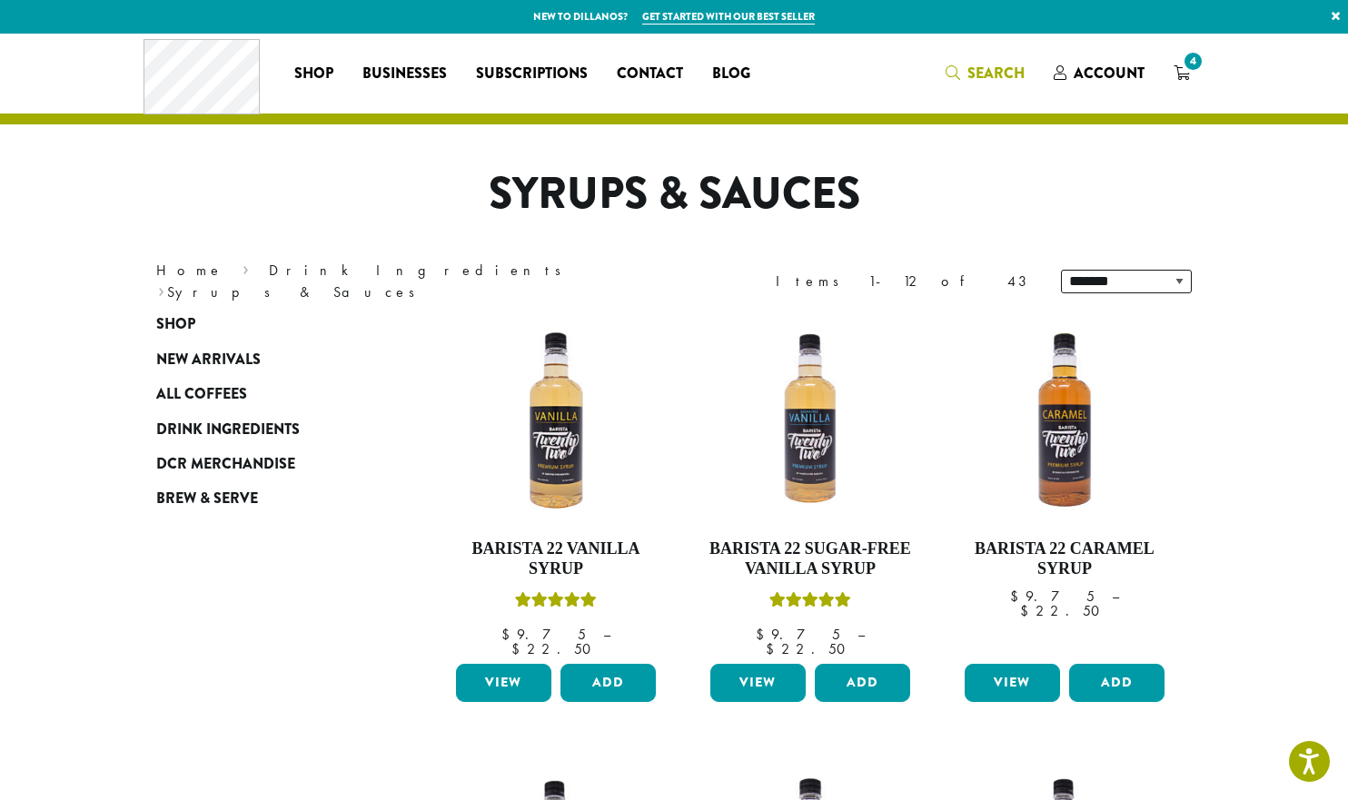
click at [978, 73] on span "Search" at bounding box center [995, 73] width 57 height 21
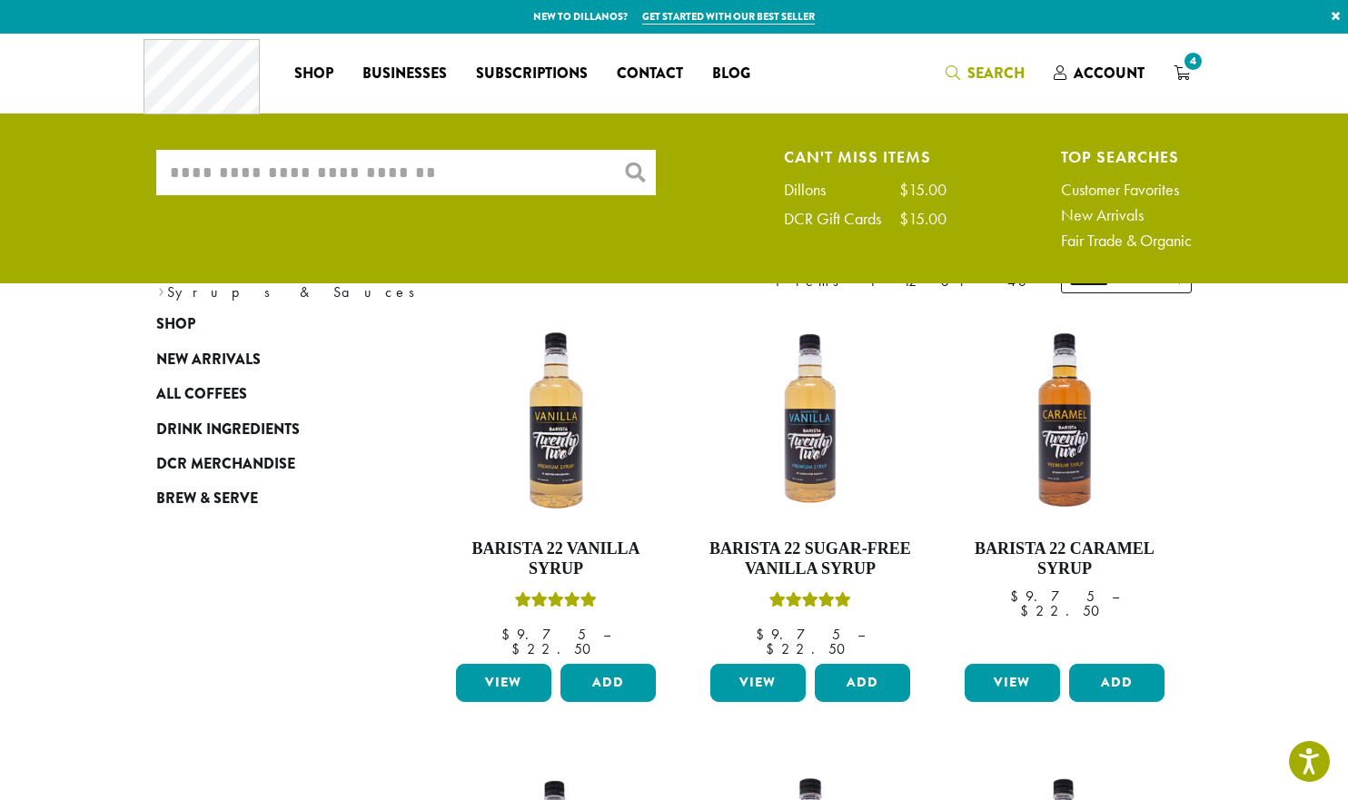
click at [293, 183] on input "What are you searching for?" at bounding box center [406, 172] width 500 height 45
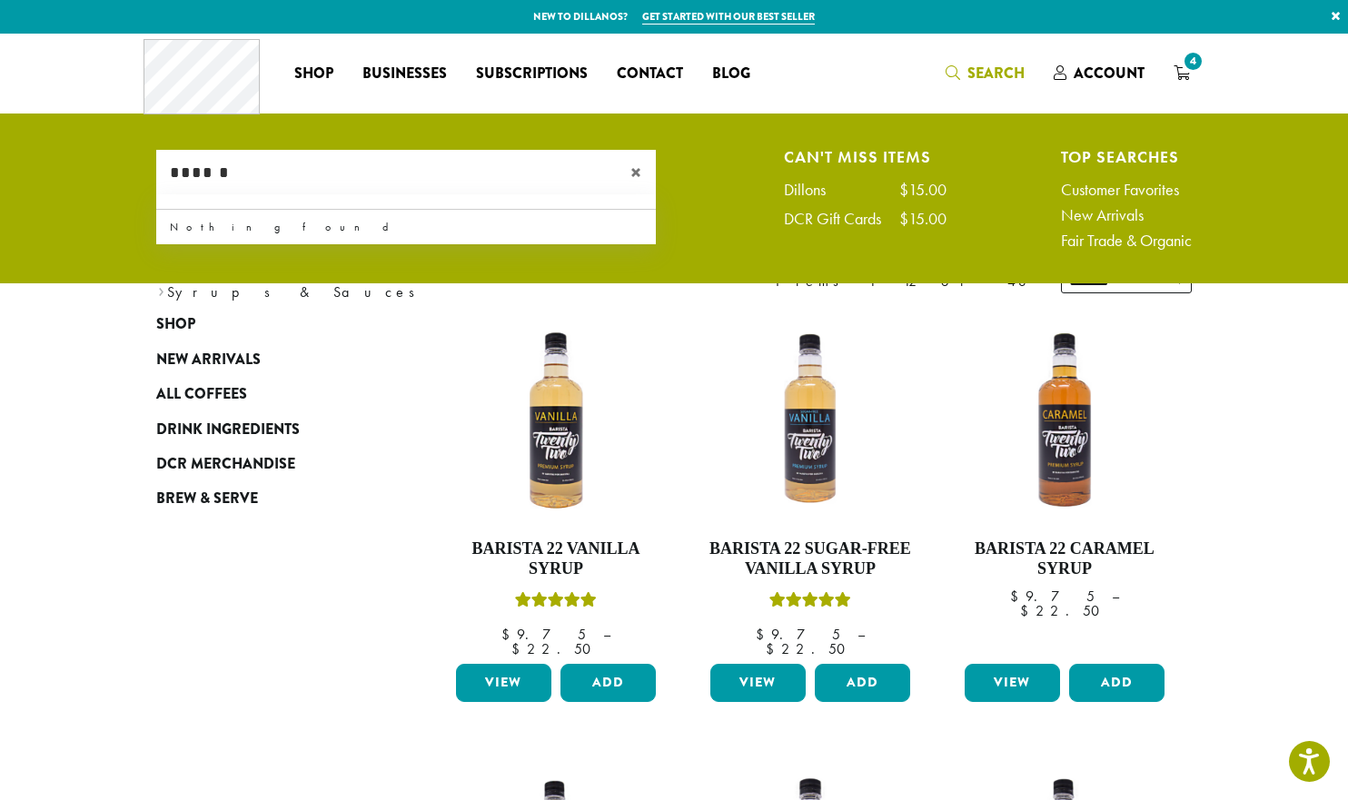
type input "******"
click at [641, 165] on span "×" at bounding box center [642, 173] width 25 height 22
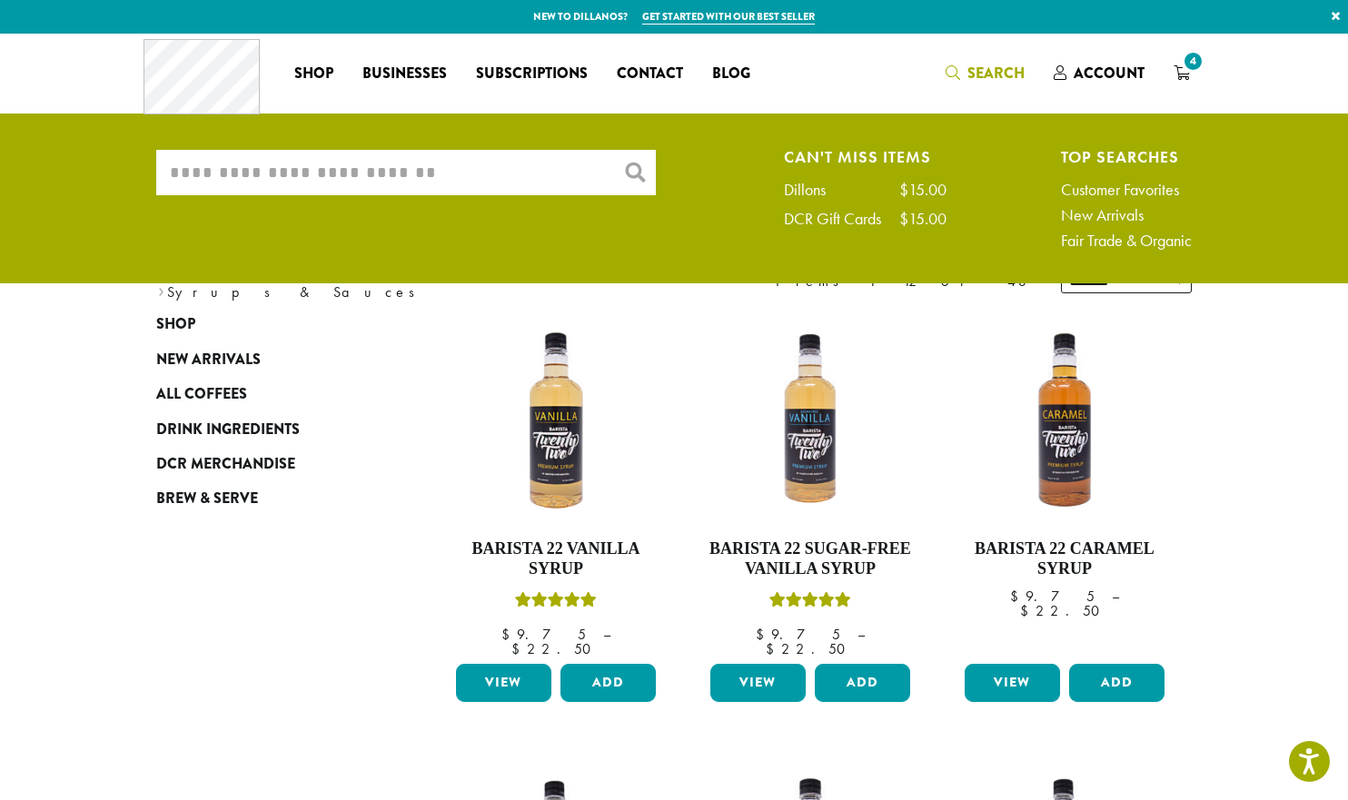
click at [678, 284] on div "**********" at bounding box center [674, 281] width 1090 height 51
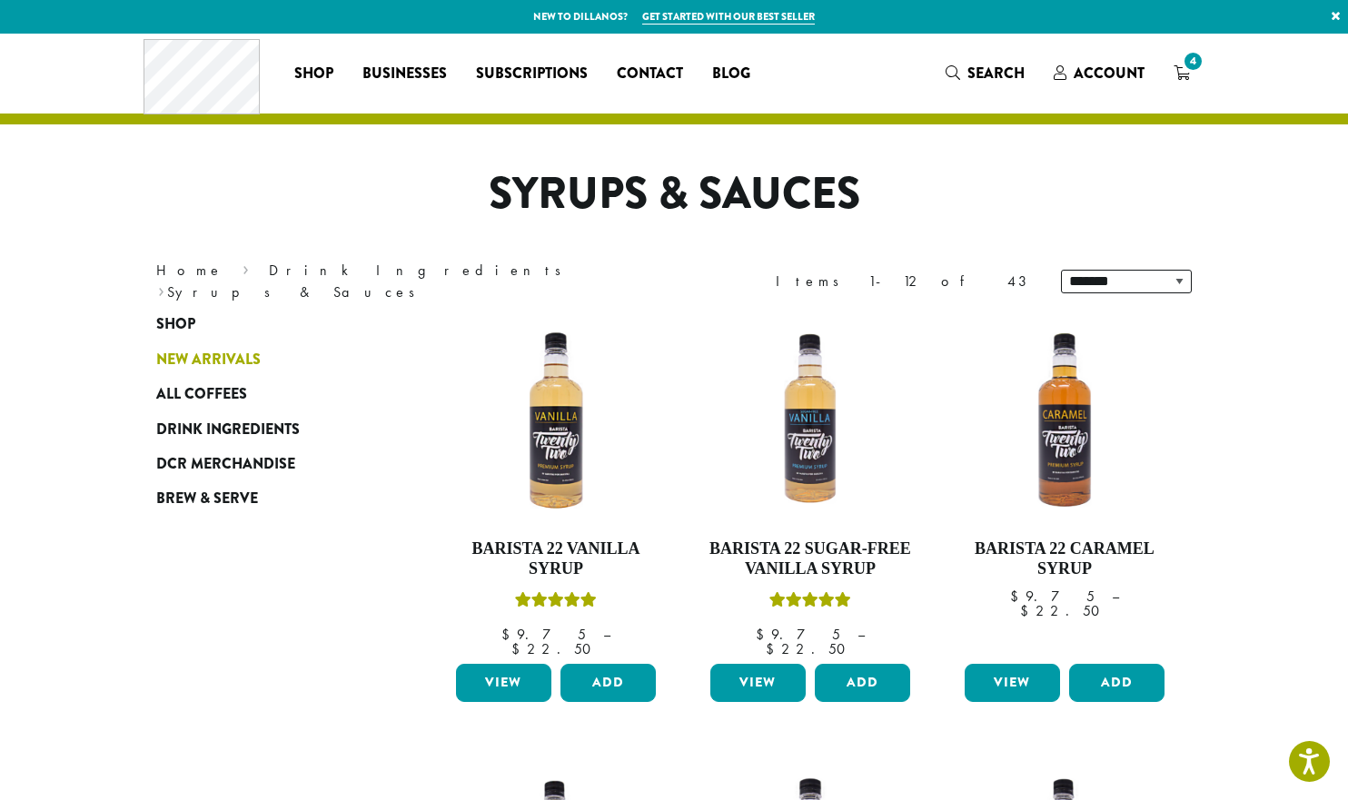
click at [230, 357] on span "New Arrivals" at bounding box center [208, 360] width 104 height 23
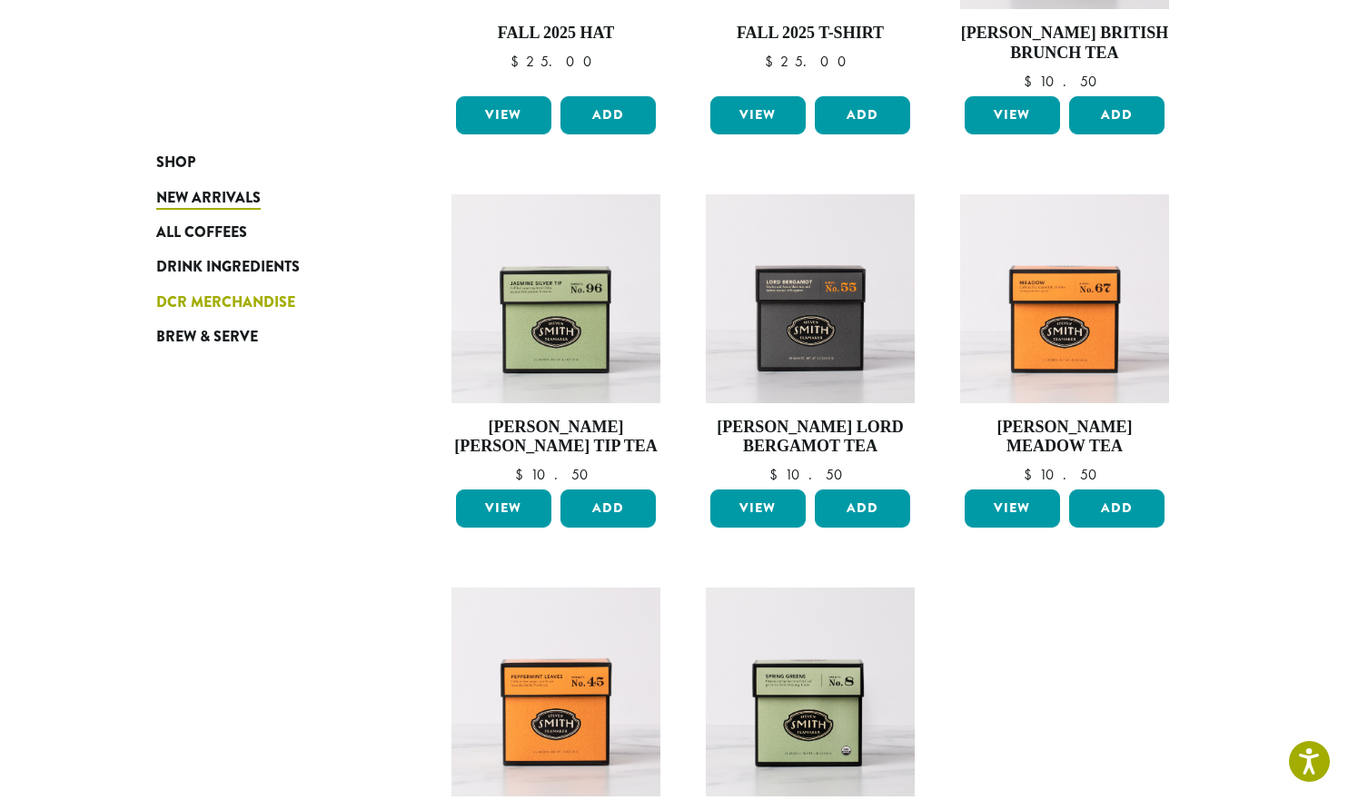
scroll to position [905, 0]
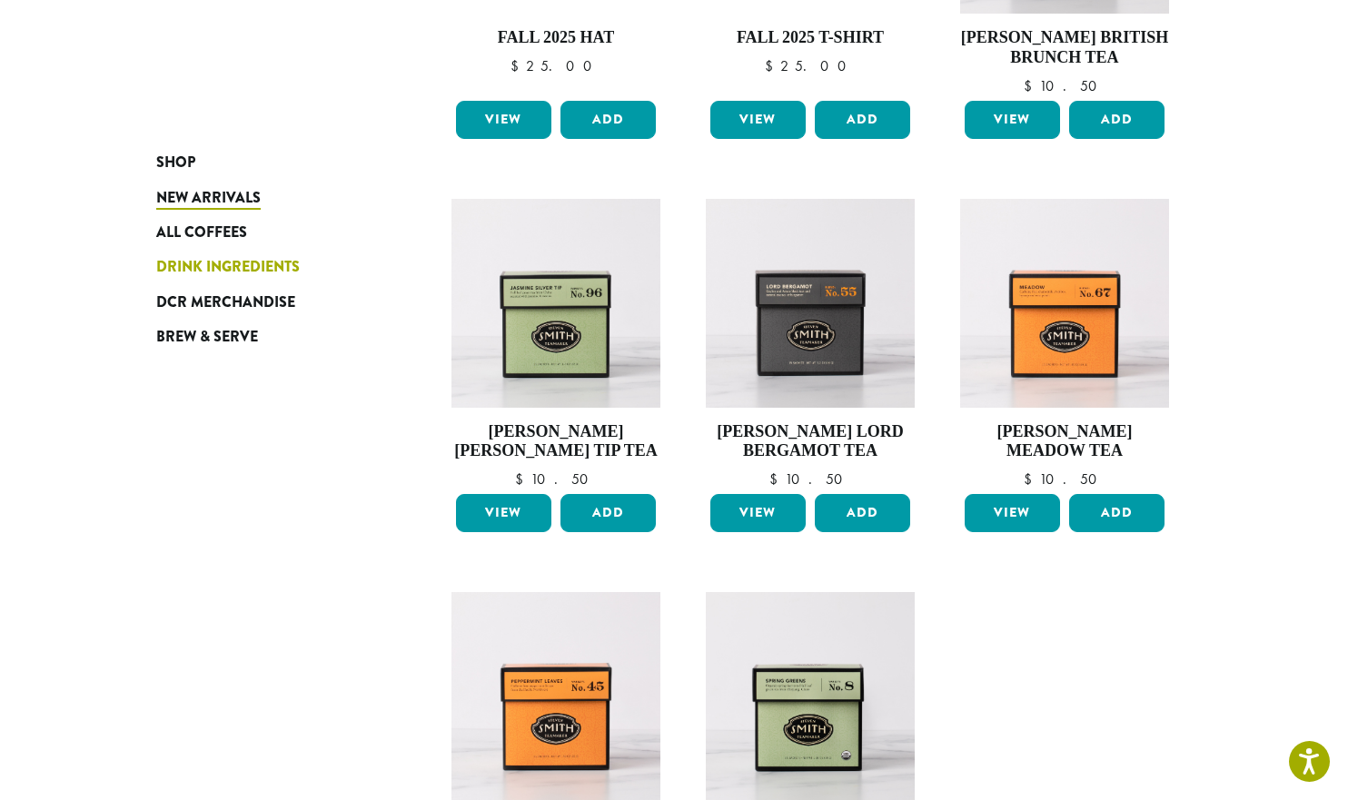
click at [250, 268] on span "Drink Ingredients" at bounding box center [228, 267] width 144 height 23
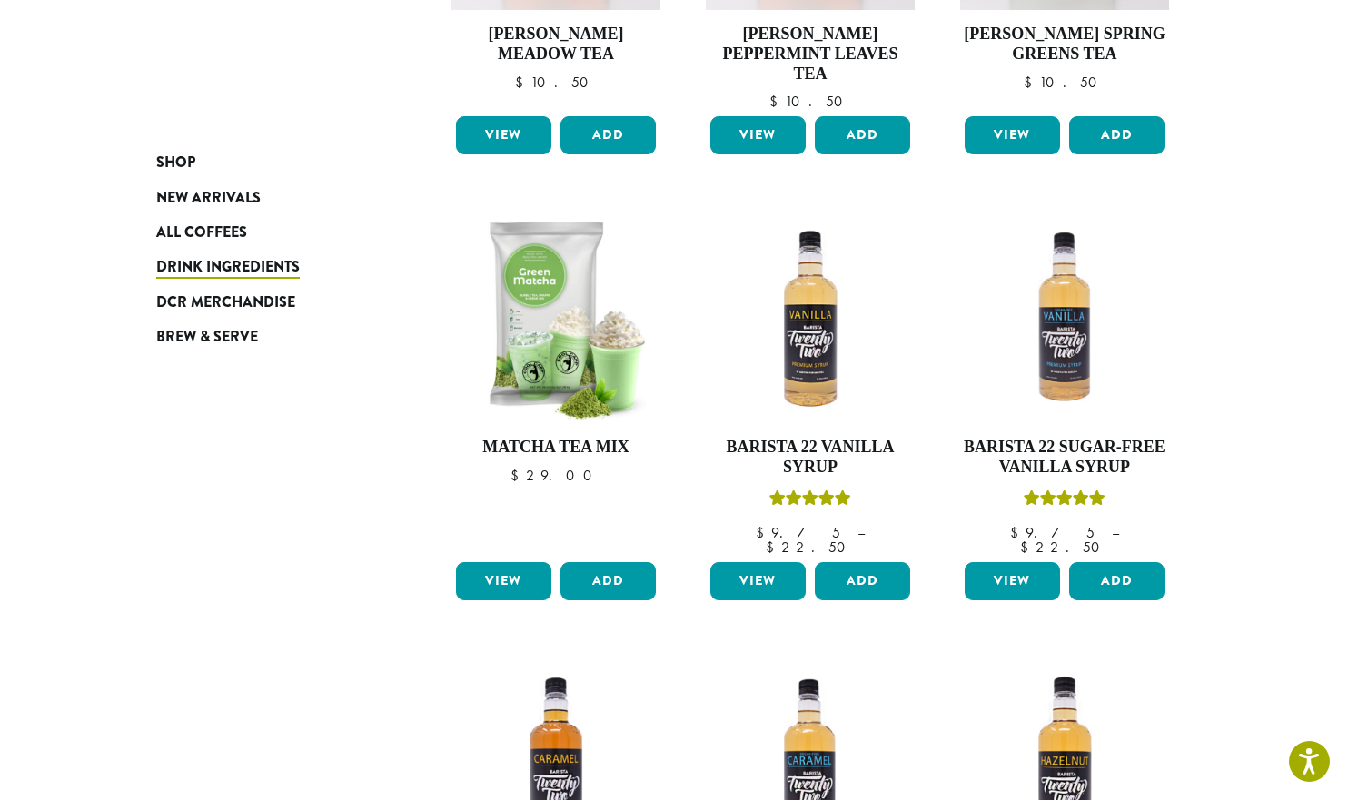
scroll to position [1272, 0]
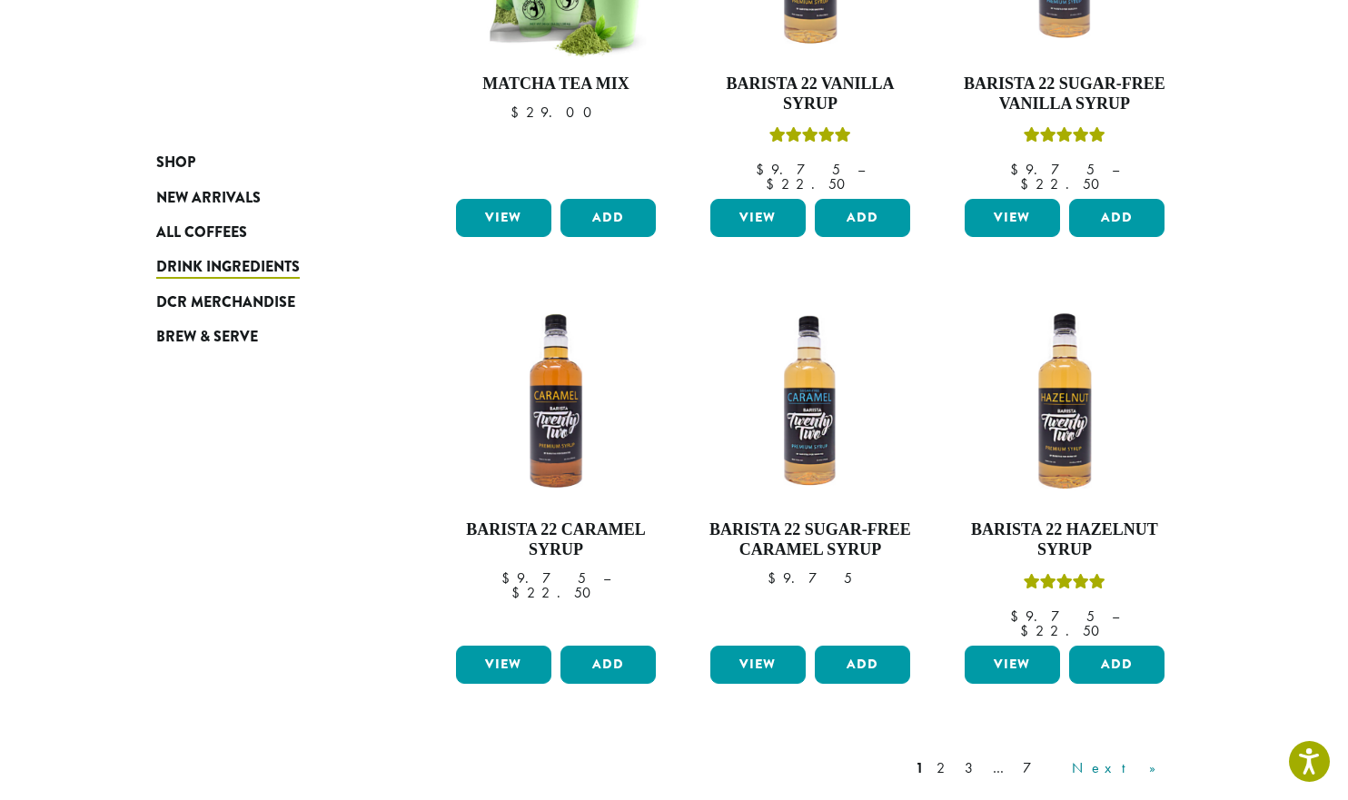
click at [1153, 758] on link "Next »" at bounding box center [1120, 769] width 104 height 22
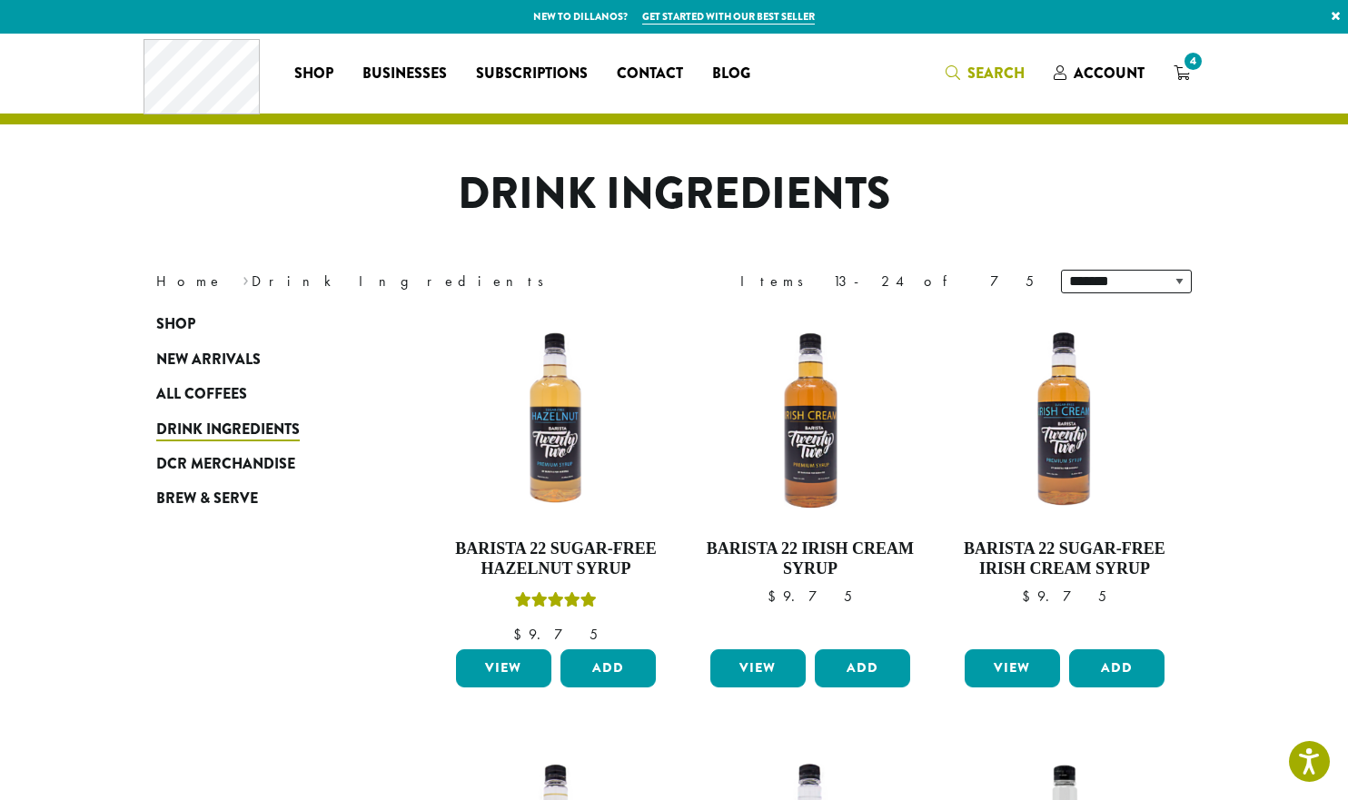
click at [999, 68] on span "Search" at bounding box center [995, 73] width 57 height 21
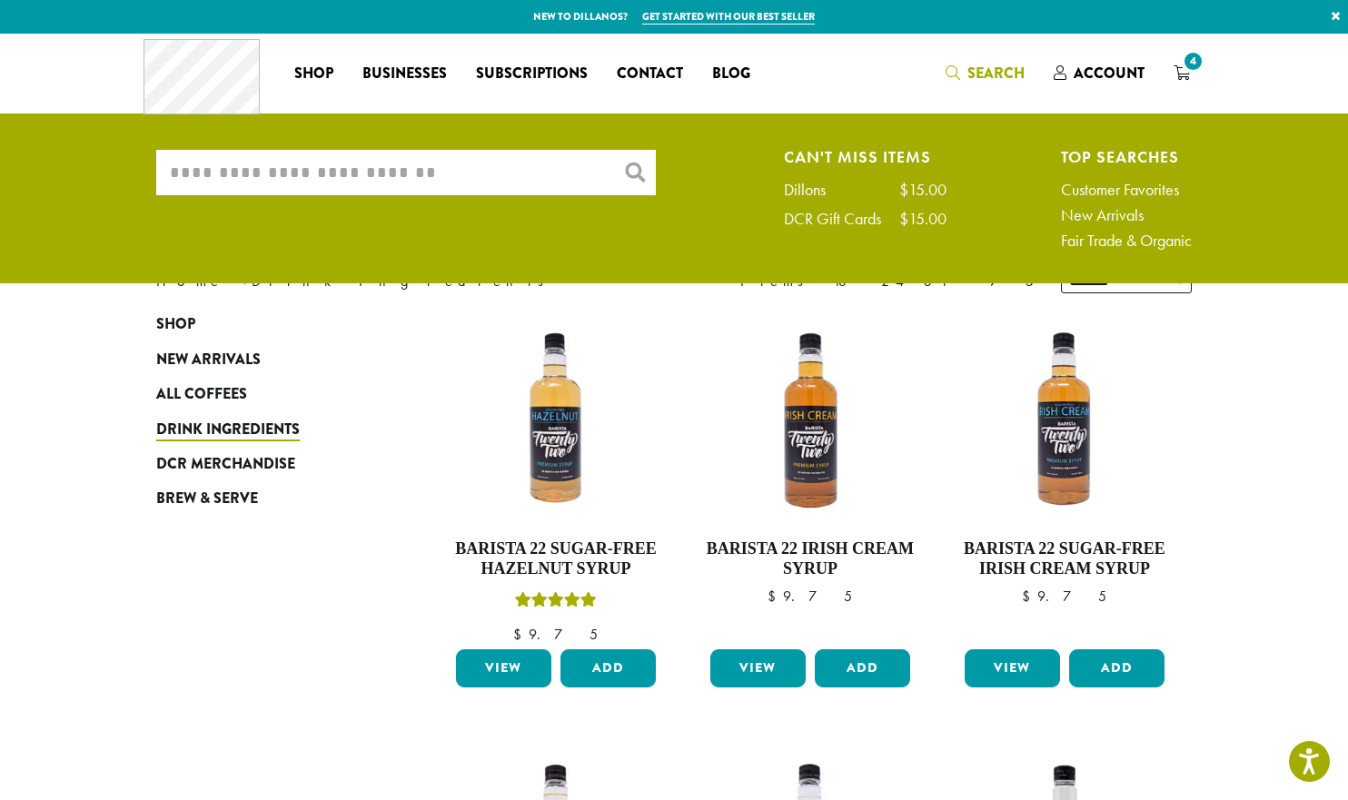
click at [481, 163] on input "What are you searching for?" at bounding box center [406, 172] width 500 height 45
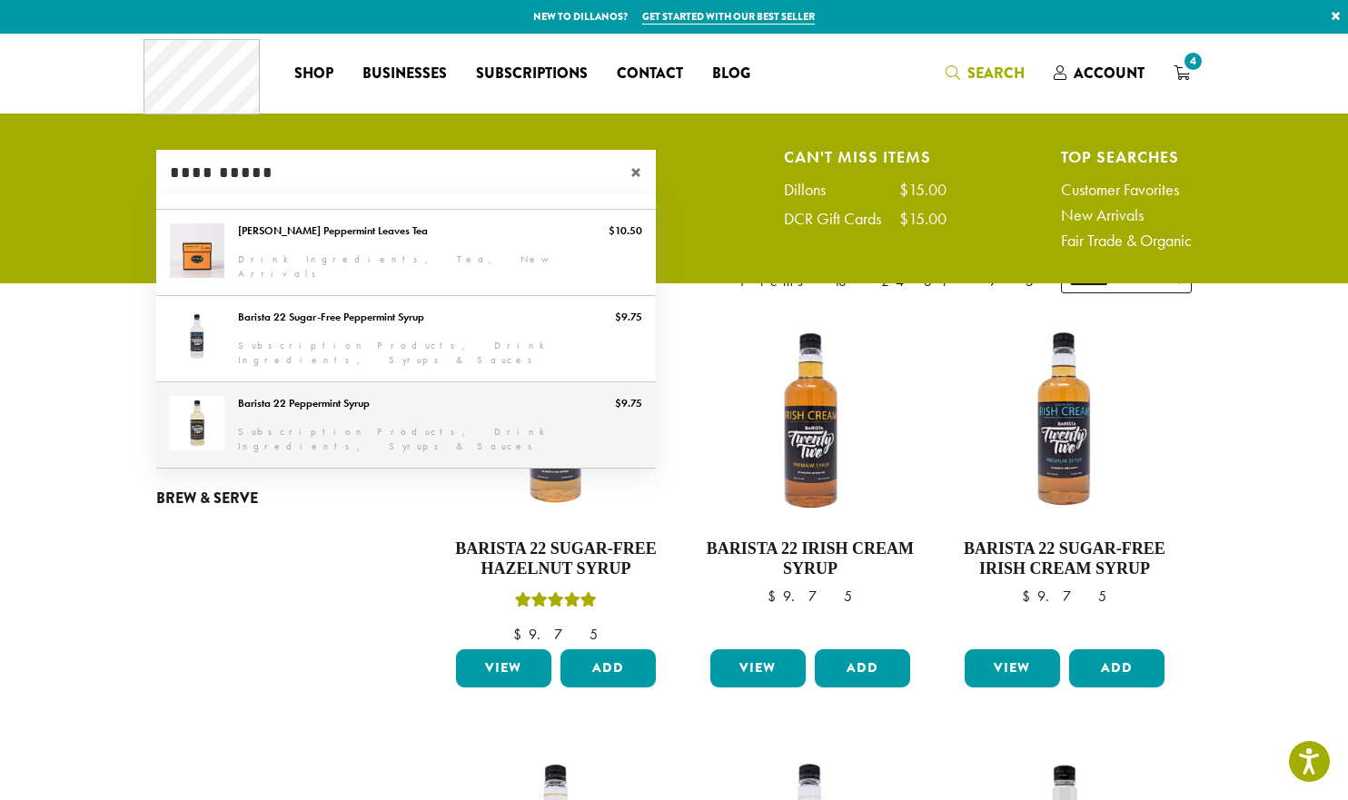
type input "**********"
click at [441, 402] on link "Barista 22 Peppermint Syrup" at bounding box center [406, 424] width 500 height 85
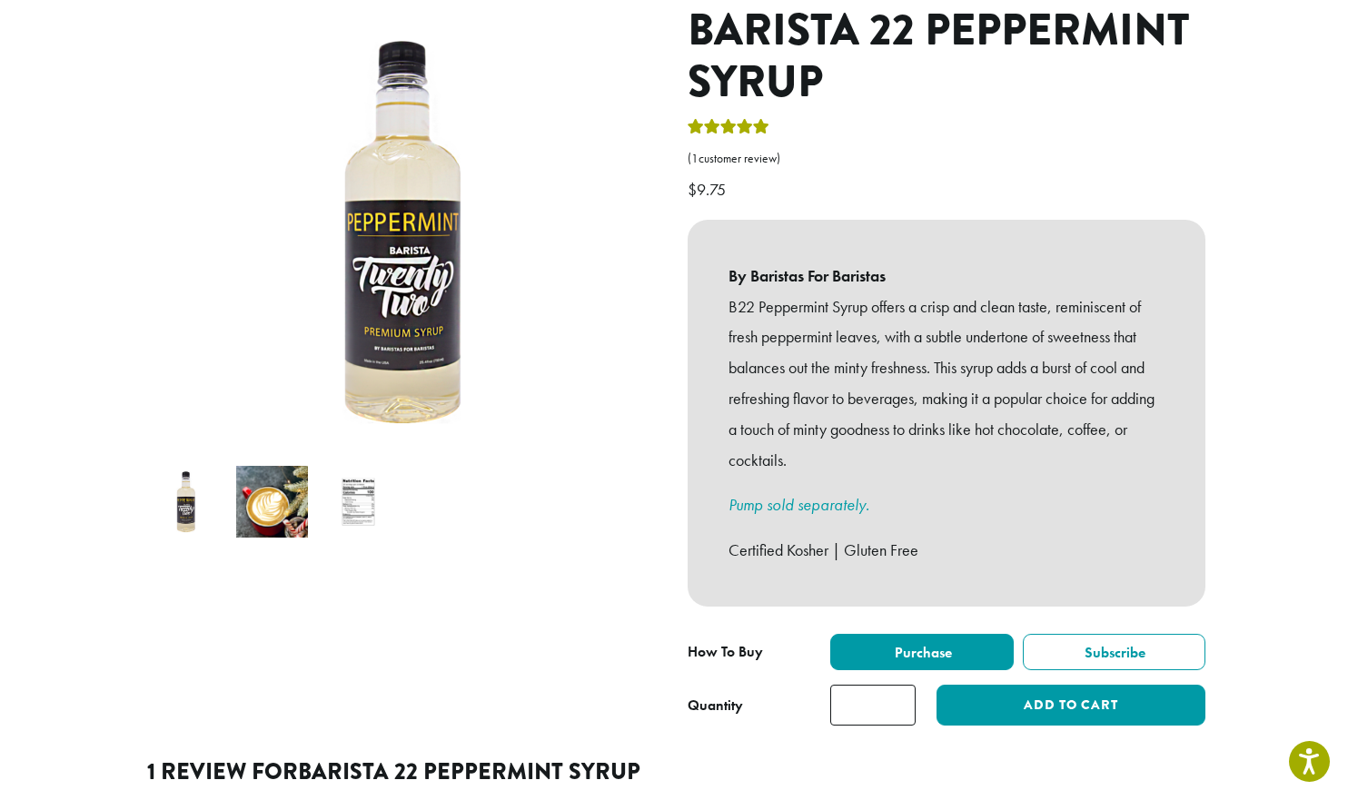
scroll to position [273, 0]
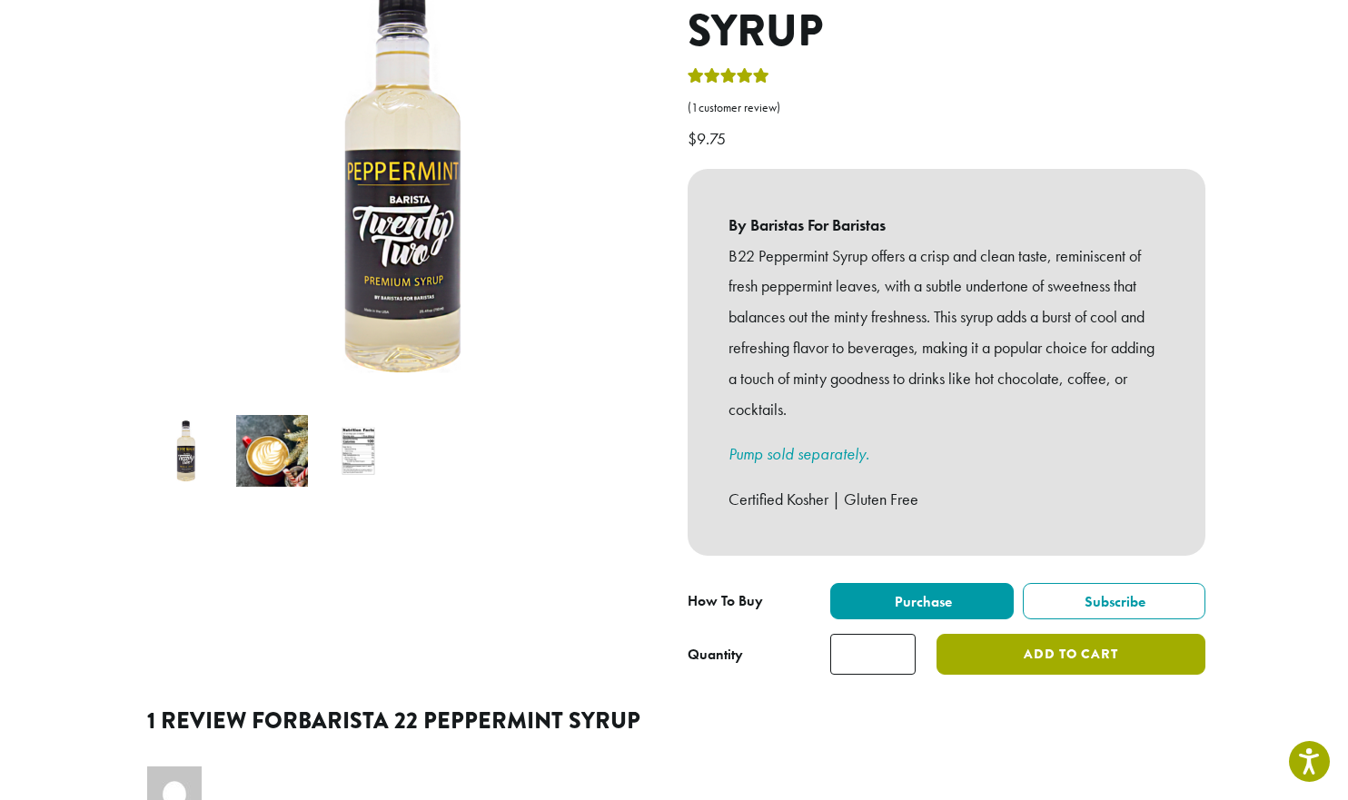
click at [1079, 635] on button "Add to cart" at bounding box center [1071, 654] width 269 height 41
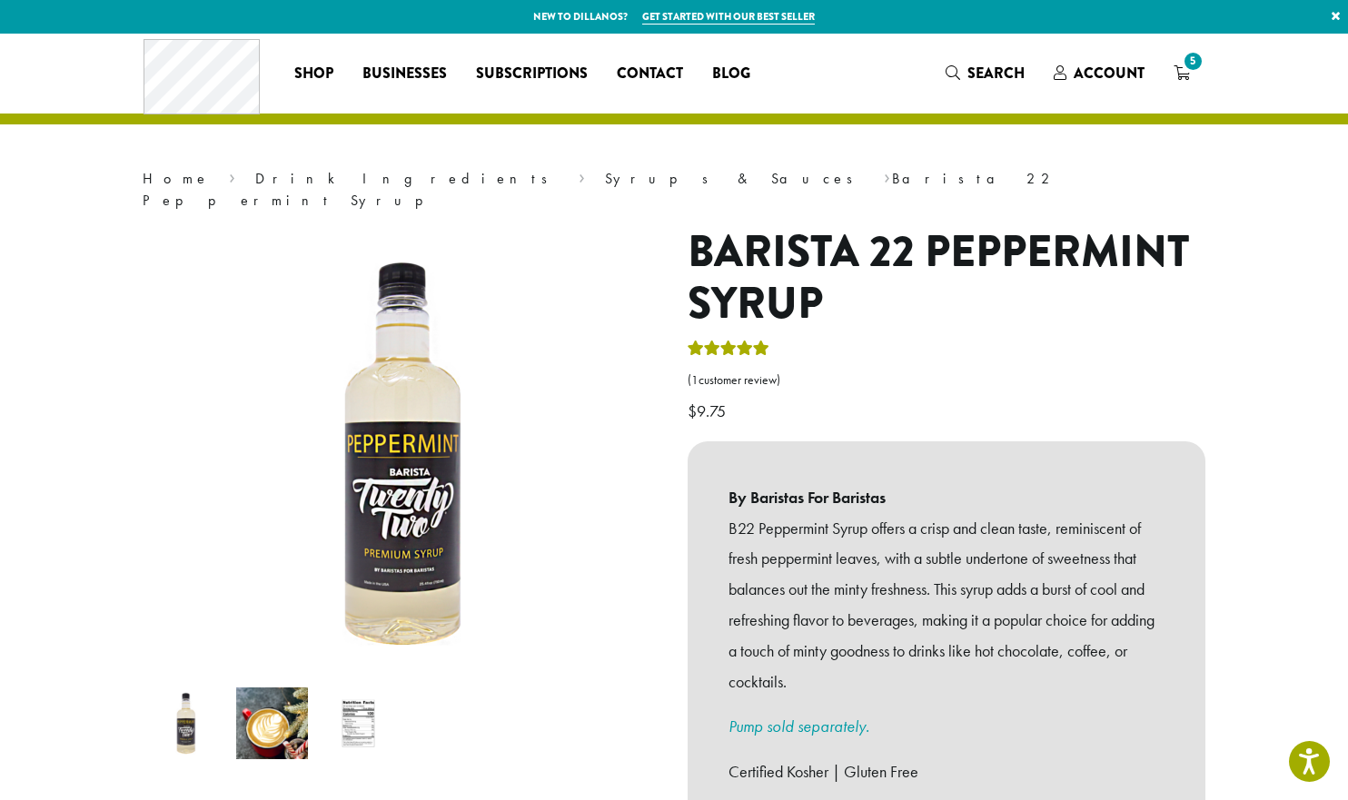
click at [918, 300] on h1 "Barista 22 Peppermint Syrup" at bounding box center [947, 278] width 518 height 104
click at [1191, 69] on span "5" at bounding box center [1193, 61] width 25 height 25
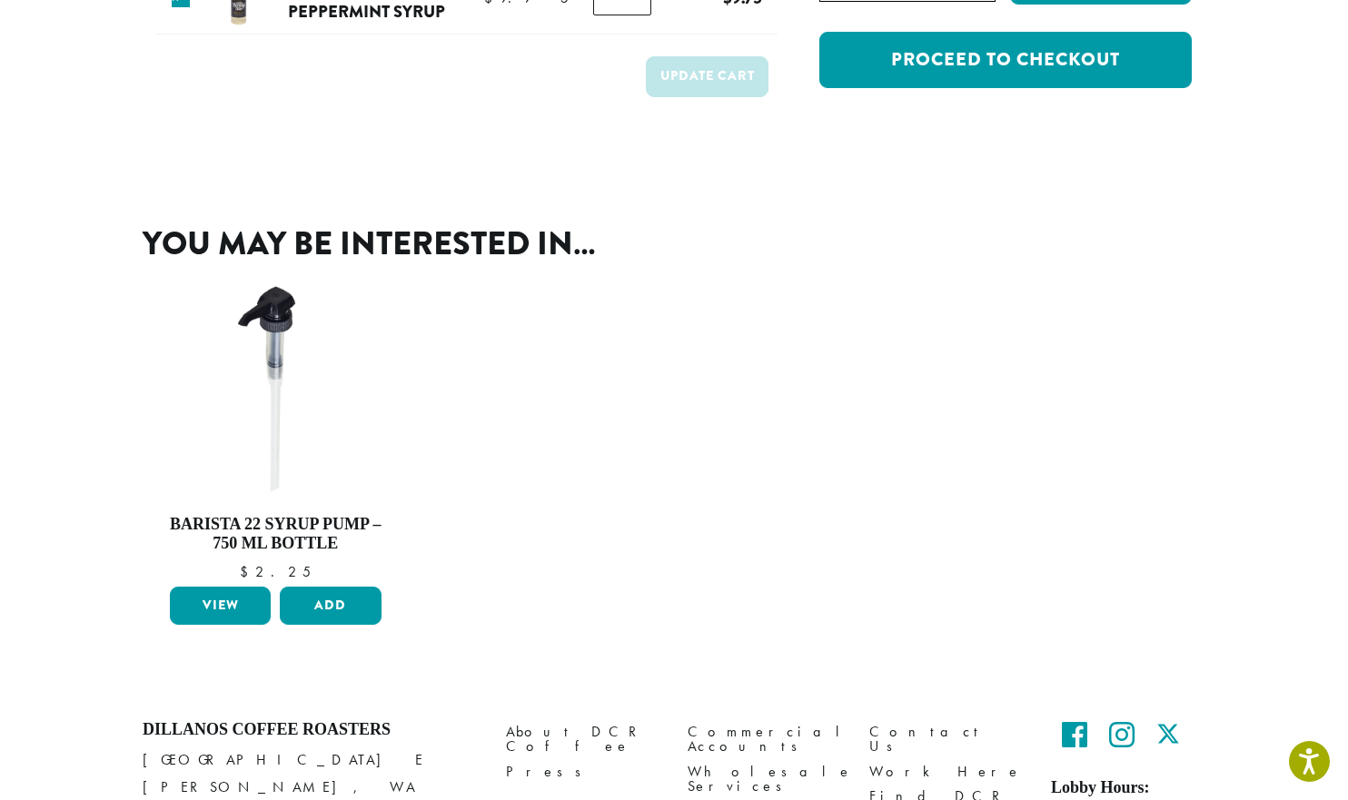
scroll to position [454, 0]
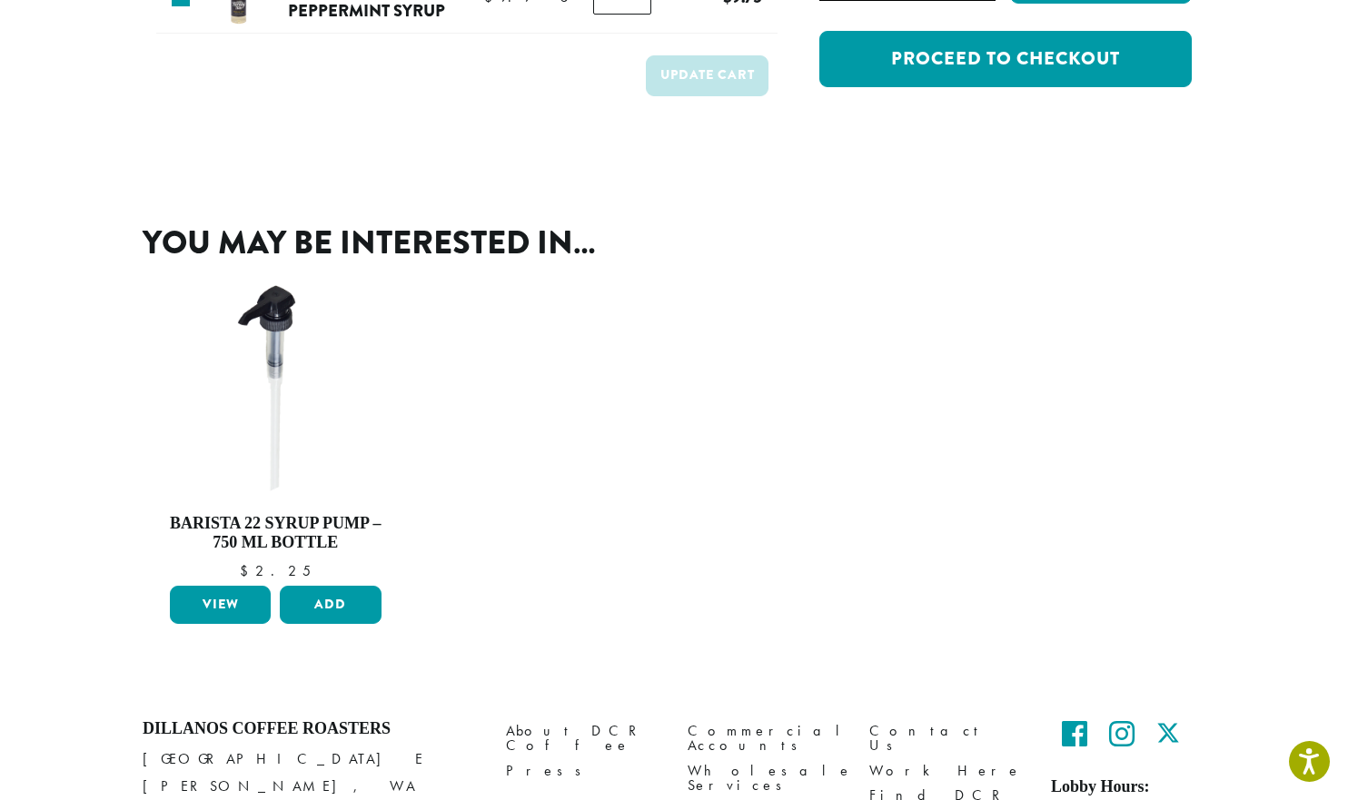
click at [1160, 330] on ul "Barista 22 Syrup Pump – 750 ml bottle $ 2.25 Barista 22 Syrup Pump – 750 ml bot…" at bounding box center [674, 458] width 1063 height 405
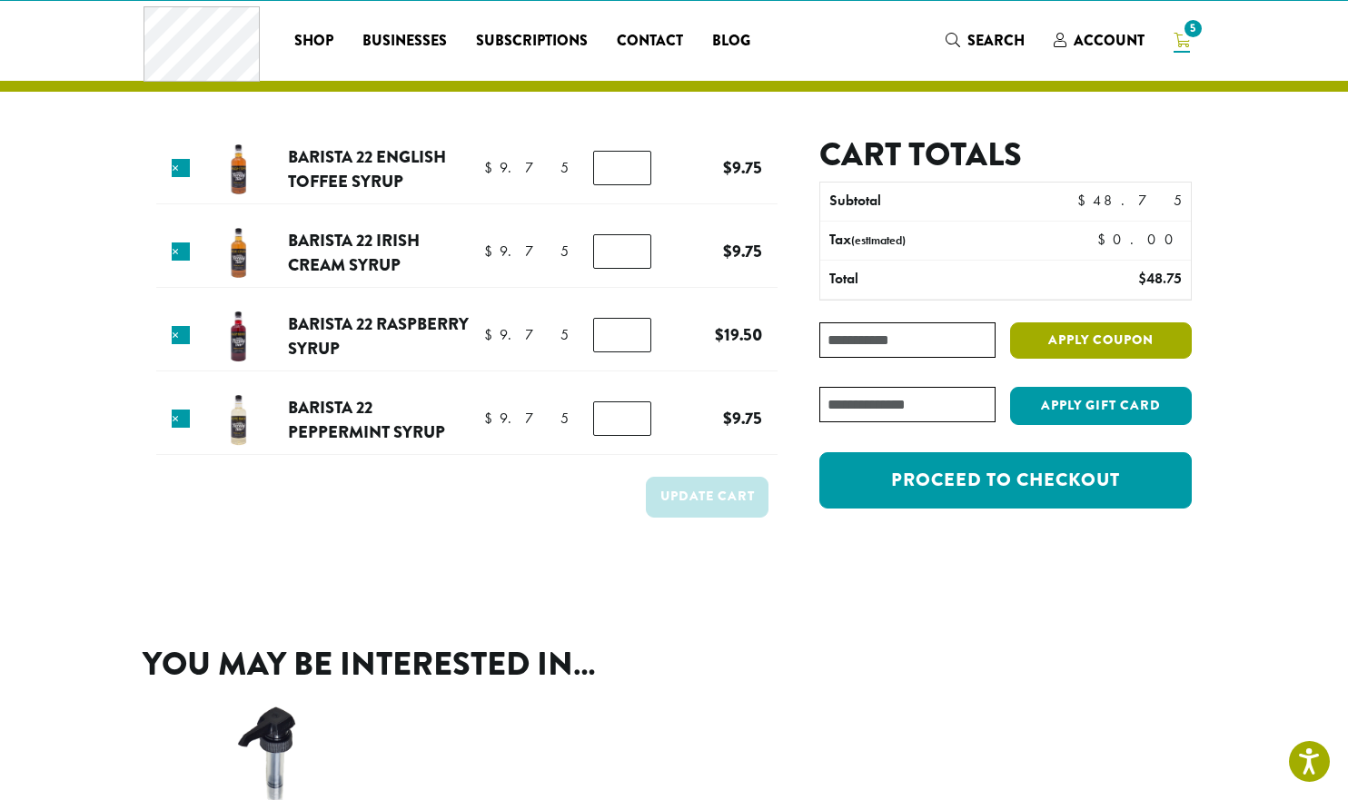
scroll to position [0, 0]
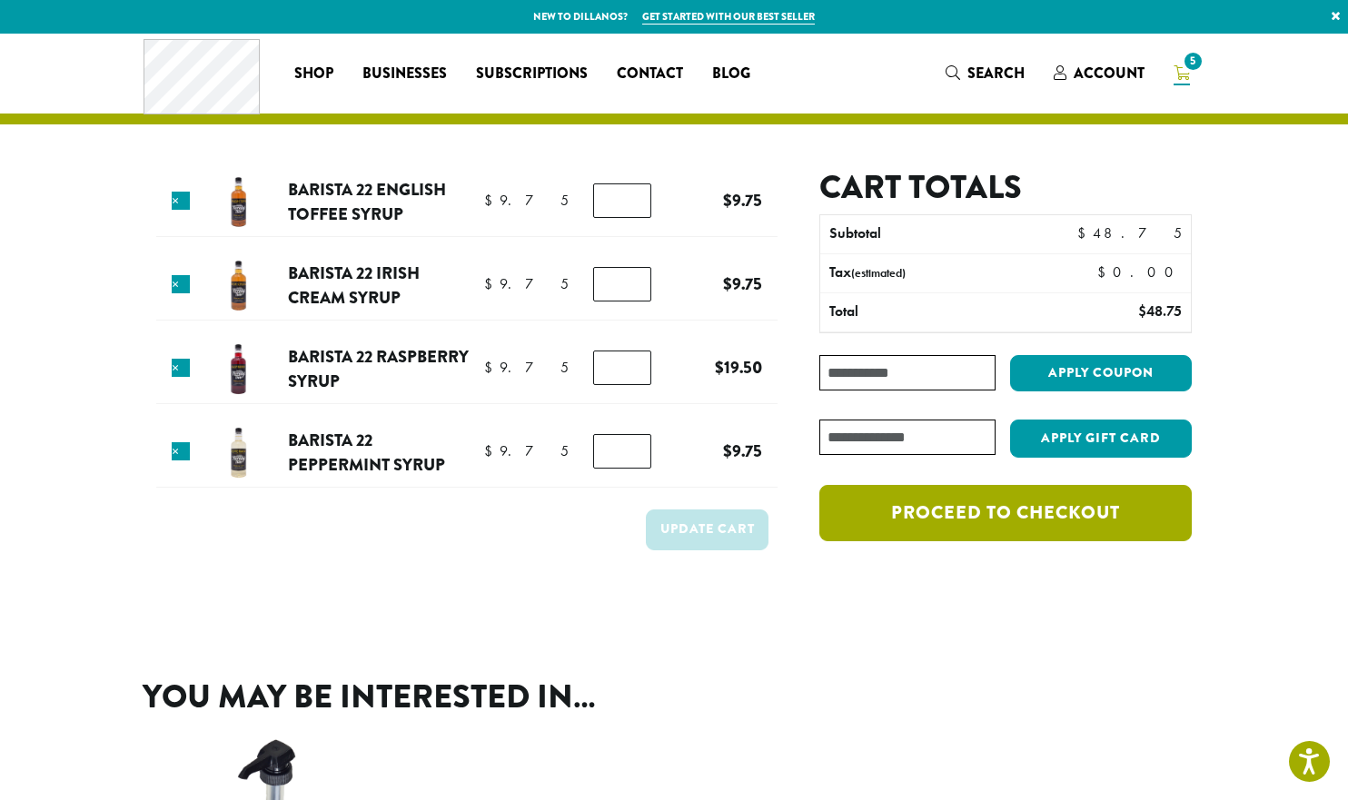
click at [1068, 515] on link "Proceed to checkout" at bounding box center [1005, 513] width 372 height 56
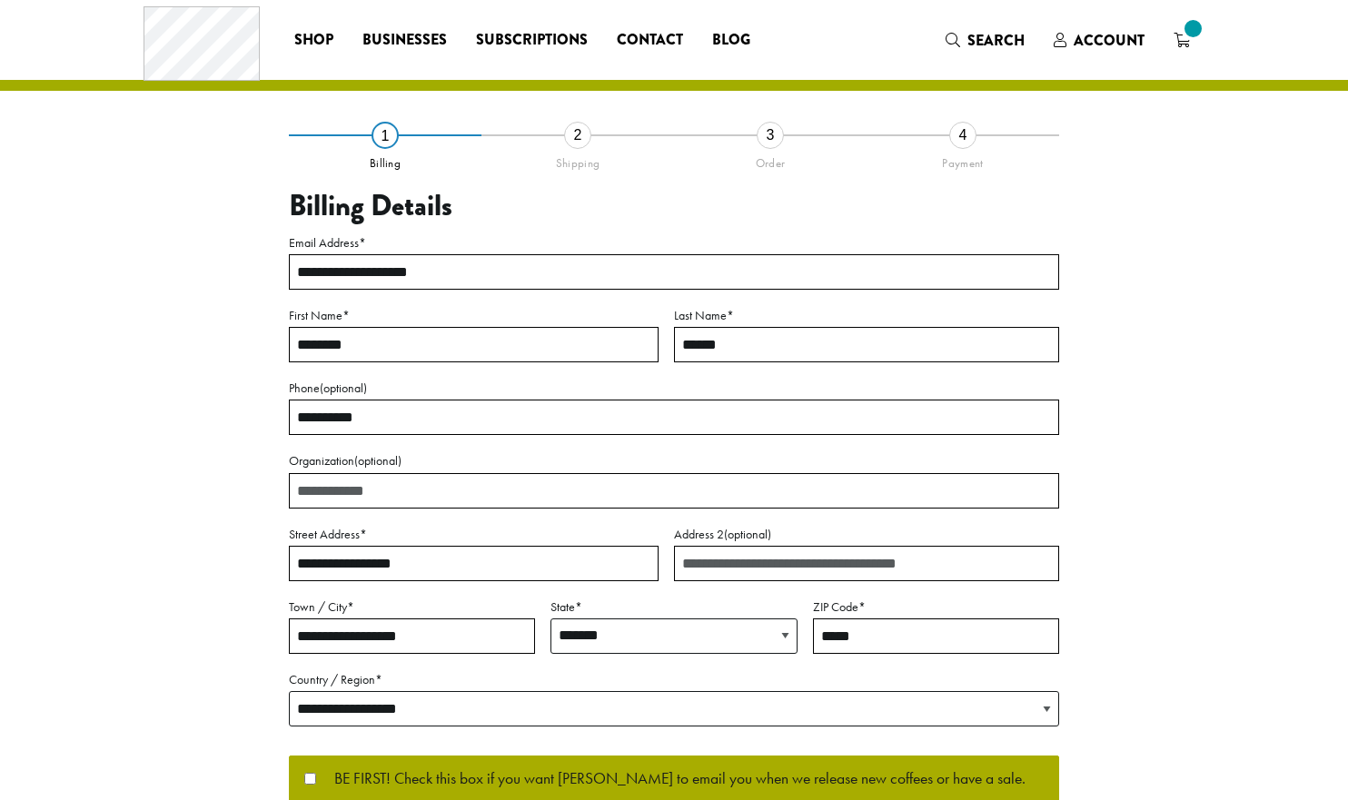
select select "**"
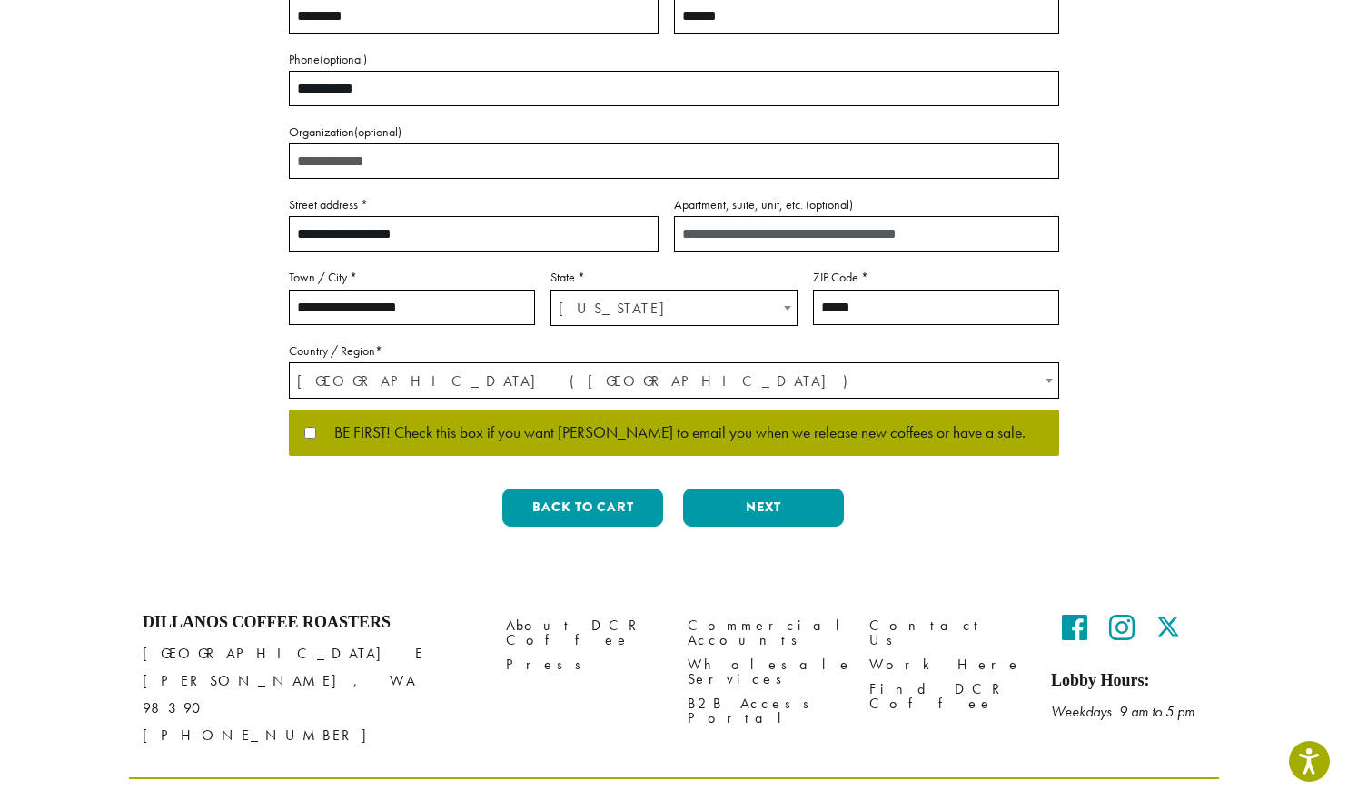
scroll to position [363, 0]
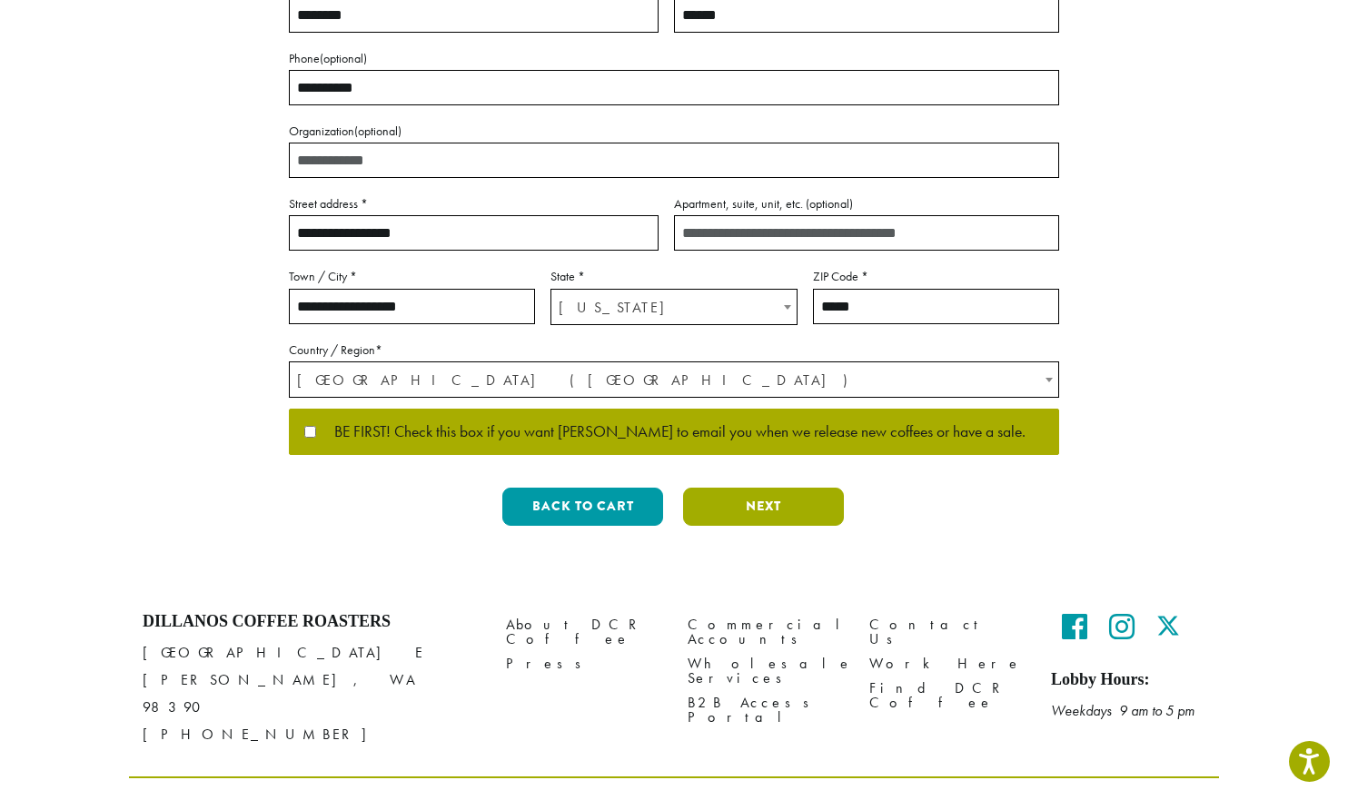
click at [790, 509] on button "Next" at bounding box center [763, 507] width 161 height 38
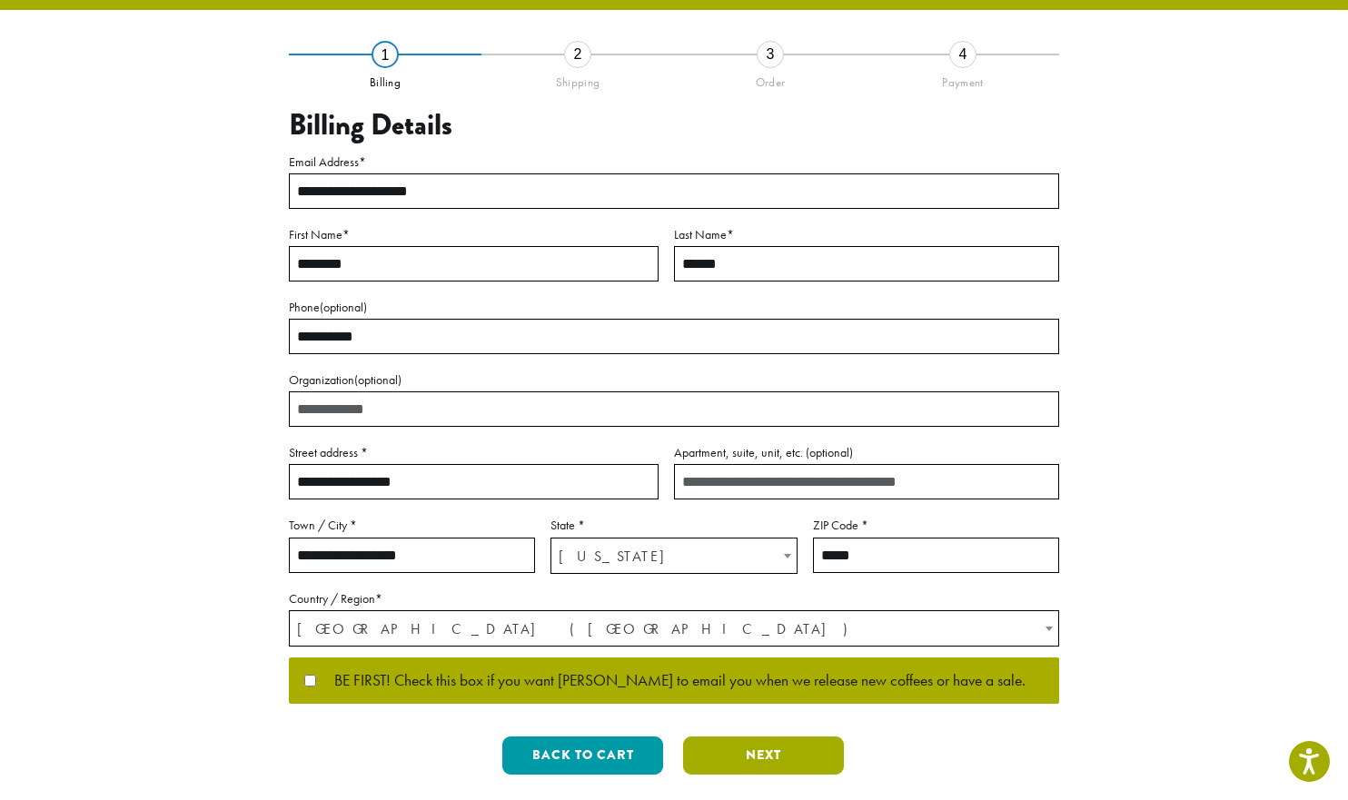
scroll to position [0, 0]
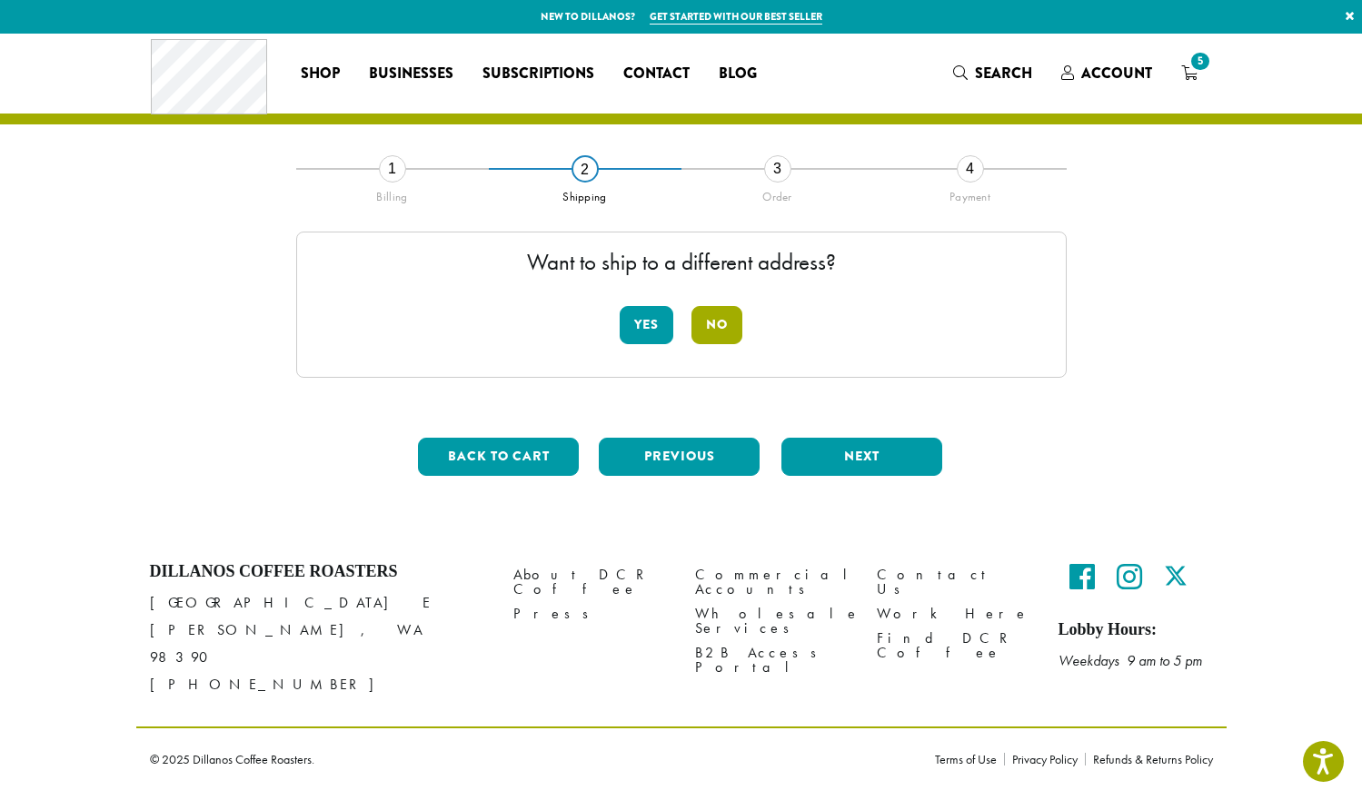
click at [716, 319] on button "No" at bounding box center [716, 325] width 51 height 38
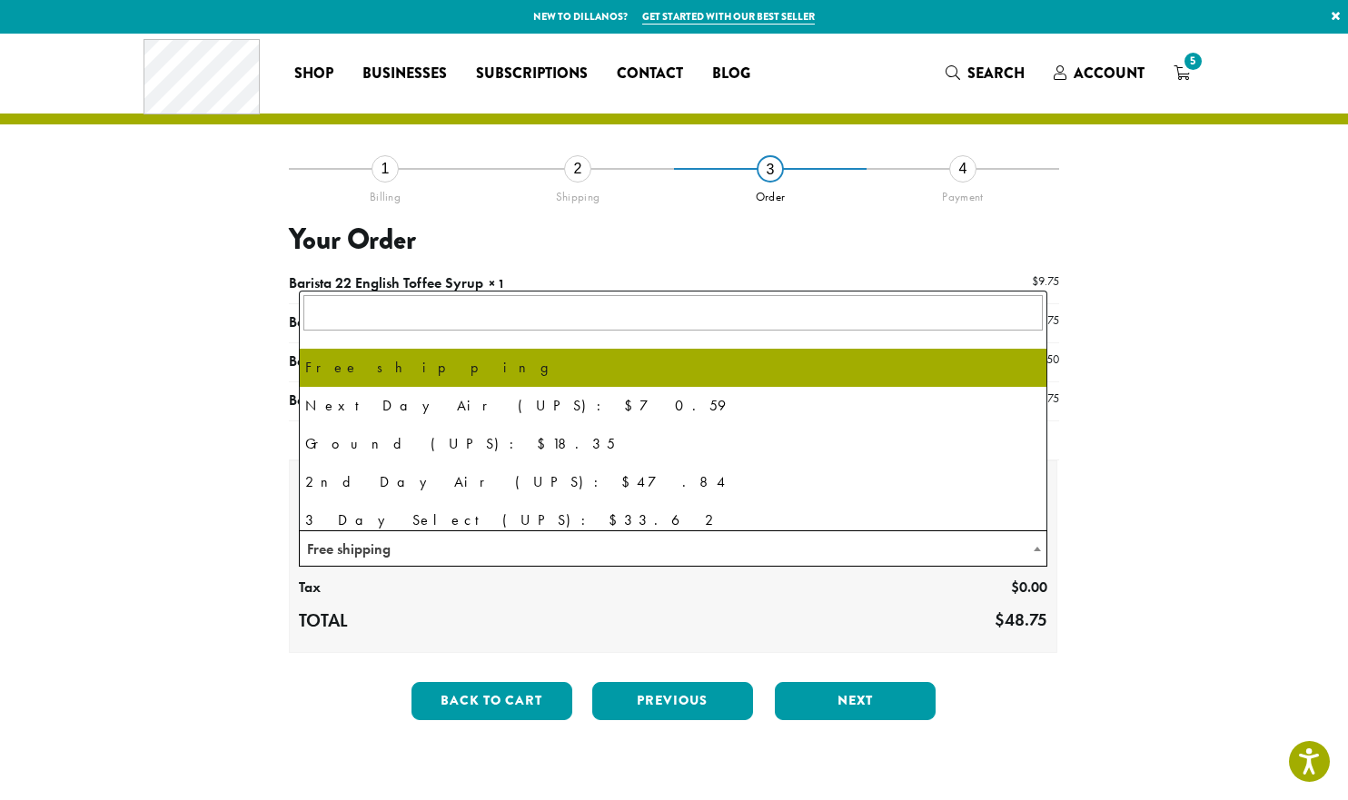
click at [1034, 548] on b at bounding box center [1037, 549] width 7 height 5
click at [1037, 550] on b at bounding box center [1037, 549] width 7 height 5
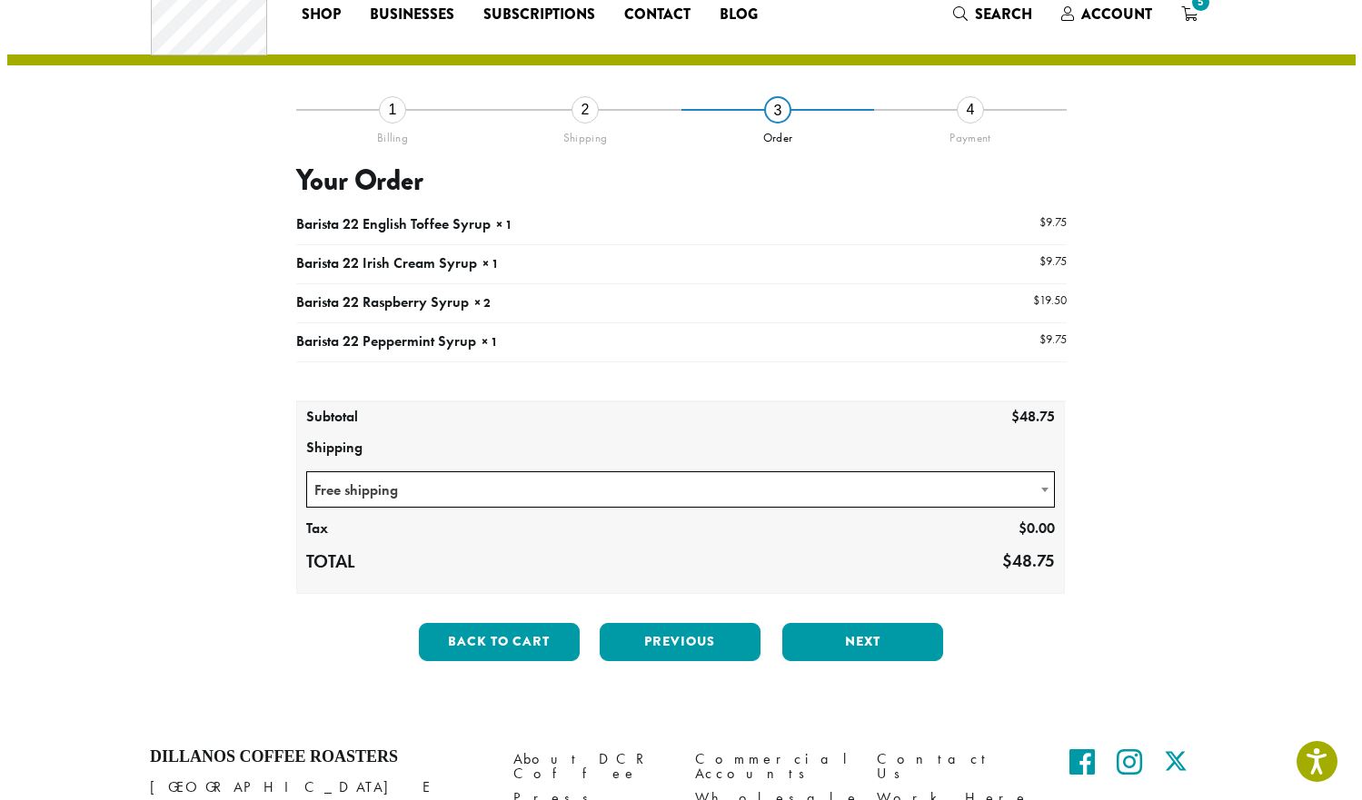
scroll to position [91, 0]
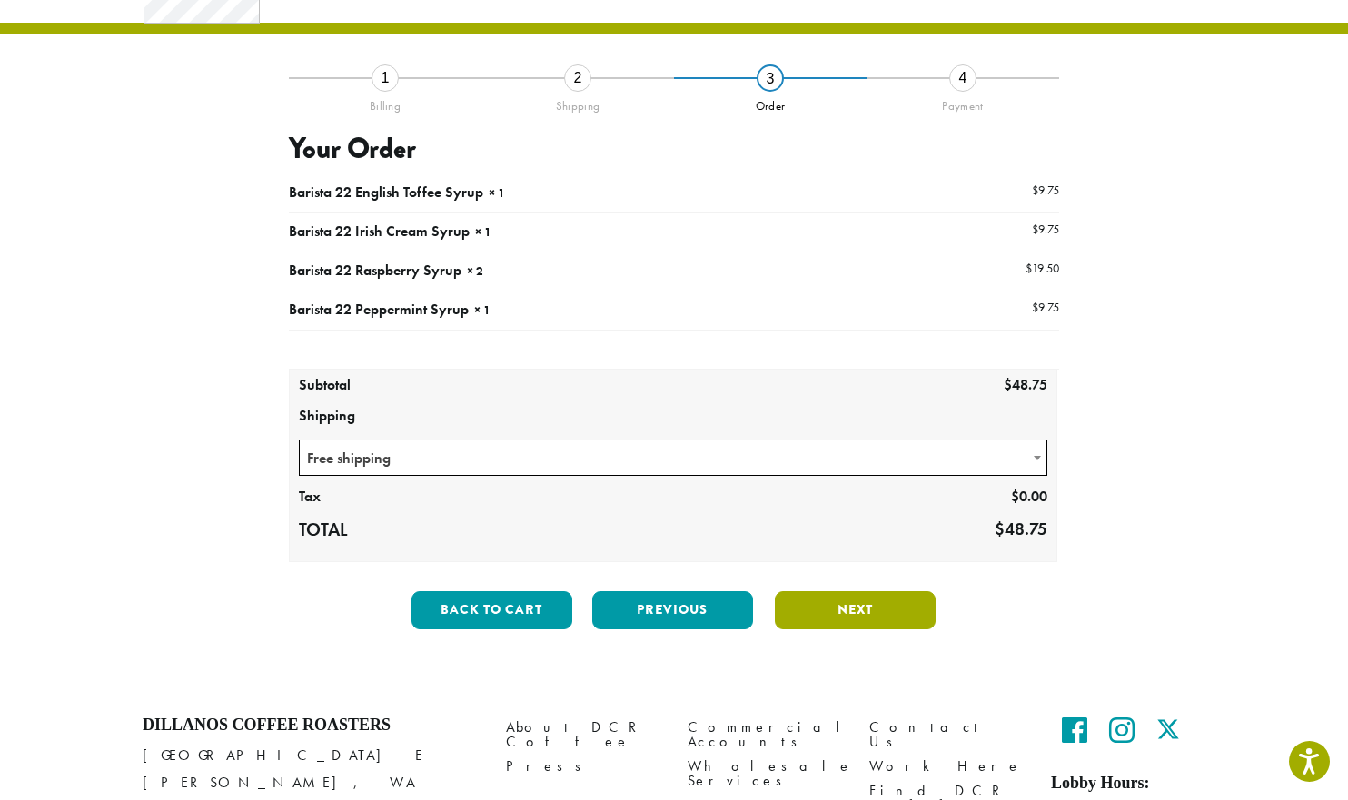
click at [850, 623] on button "Next" at bounding box center [855, 610] width 161 height 38
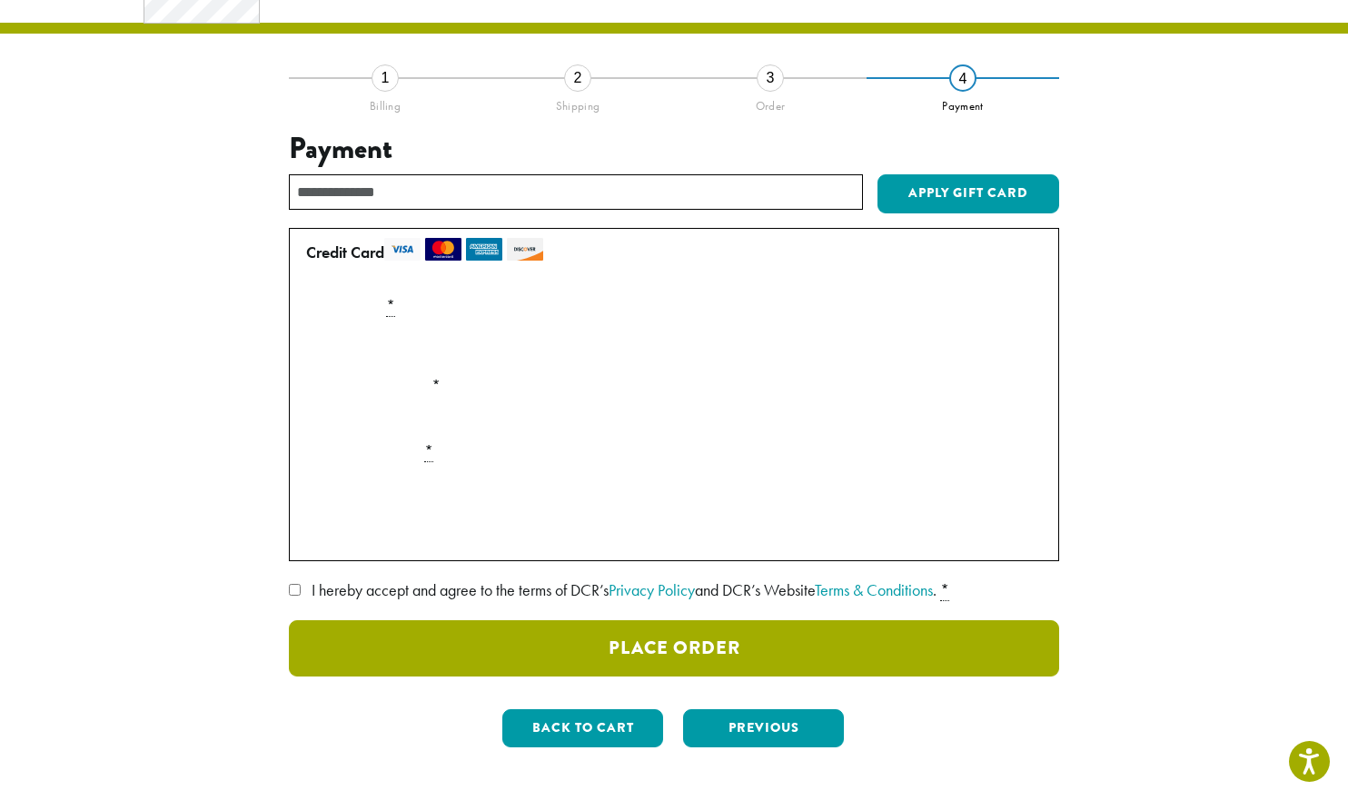
click at [762, 648] on button "Place Order" at bounding box center [674, 648] width 770 height 56
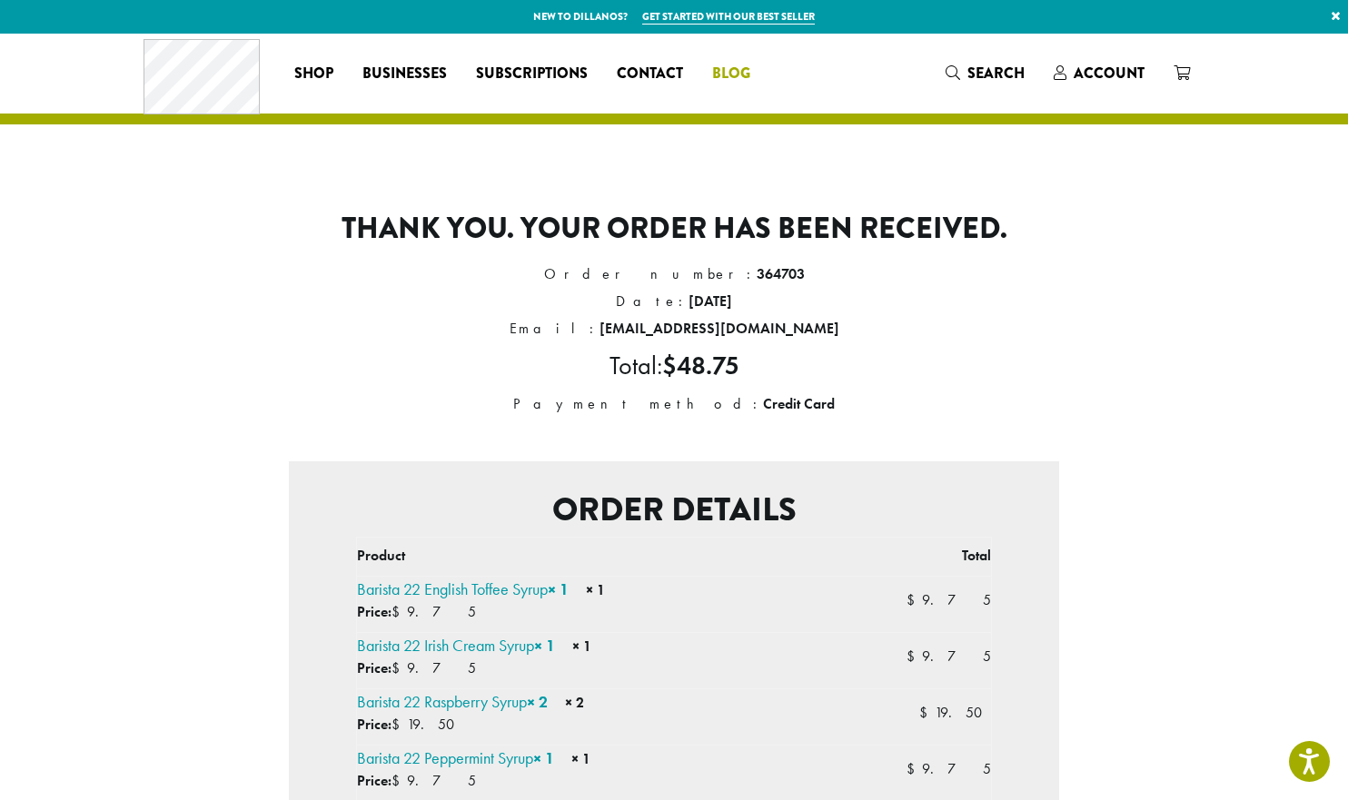
click at [739, 74] on span "Blog" at bounding box center [731, 74] width 38 height 23
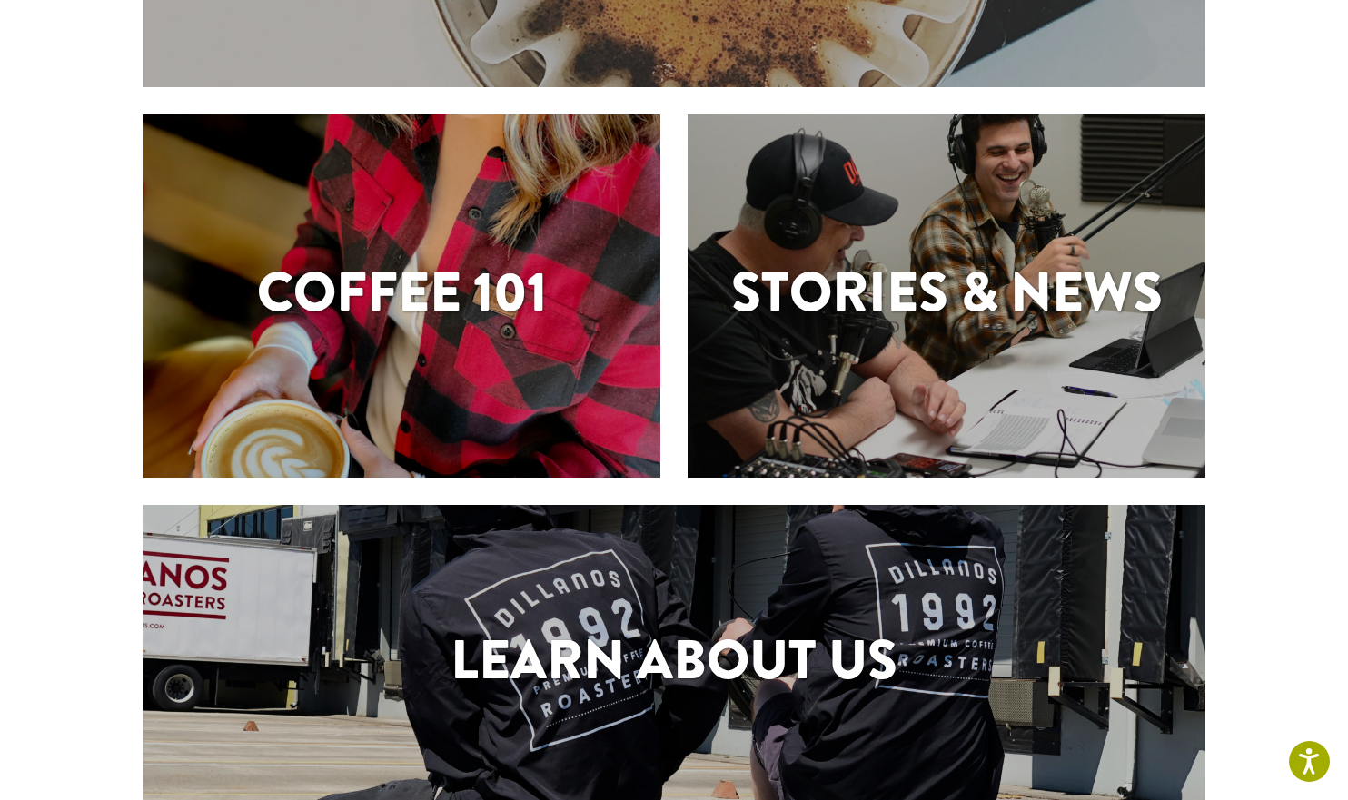
scroll to position [334, 0]
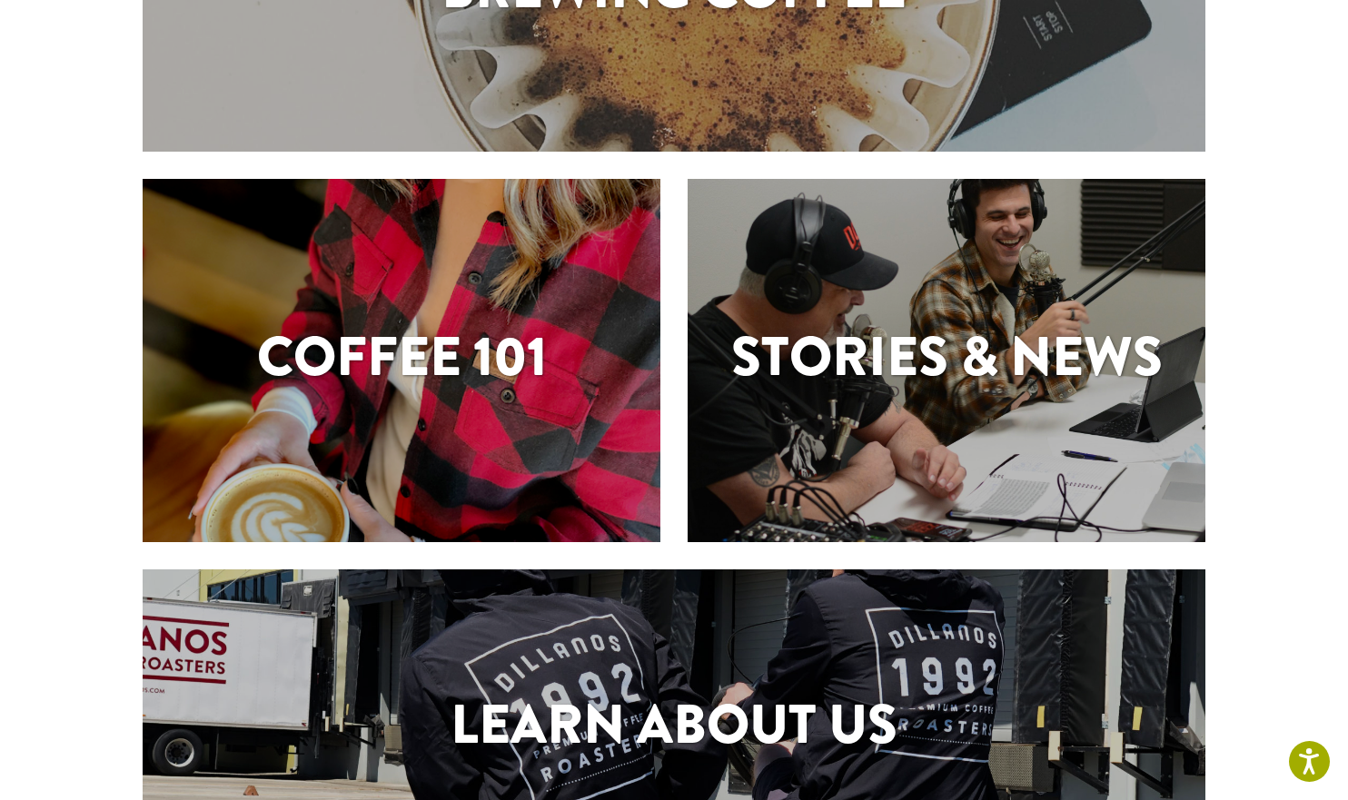
click at [364, 379] on h1 "Coffee 101" at bounding box center [402, 357] width 518 height 82
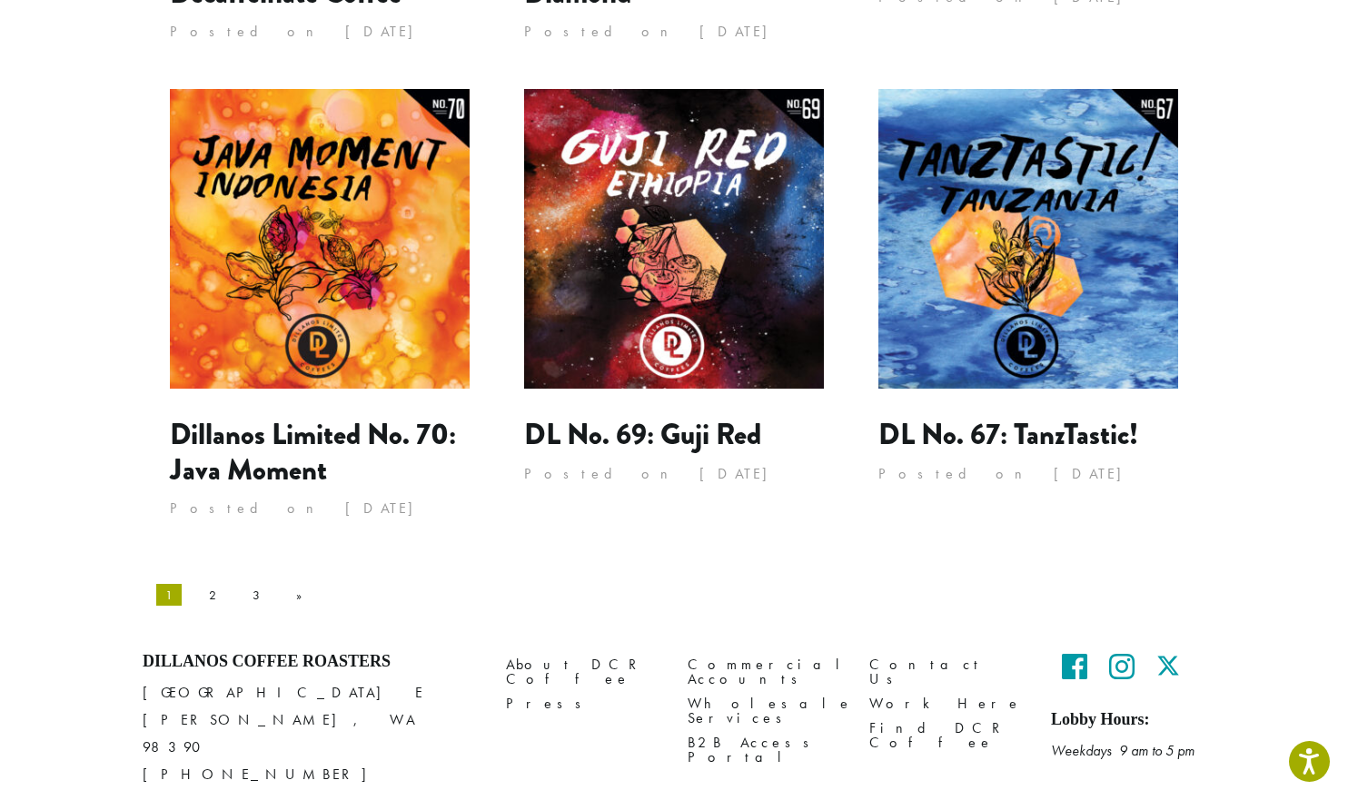
scroll to position [1703, 0]
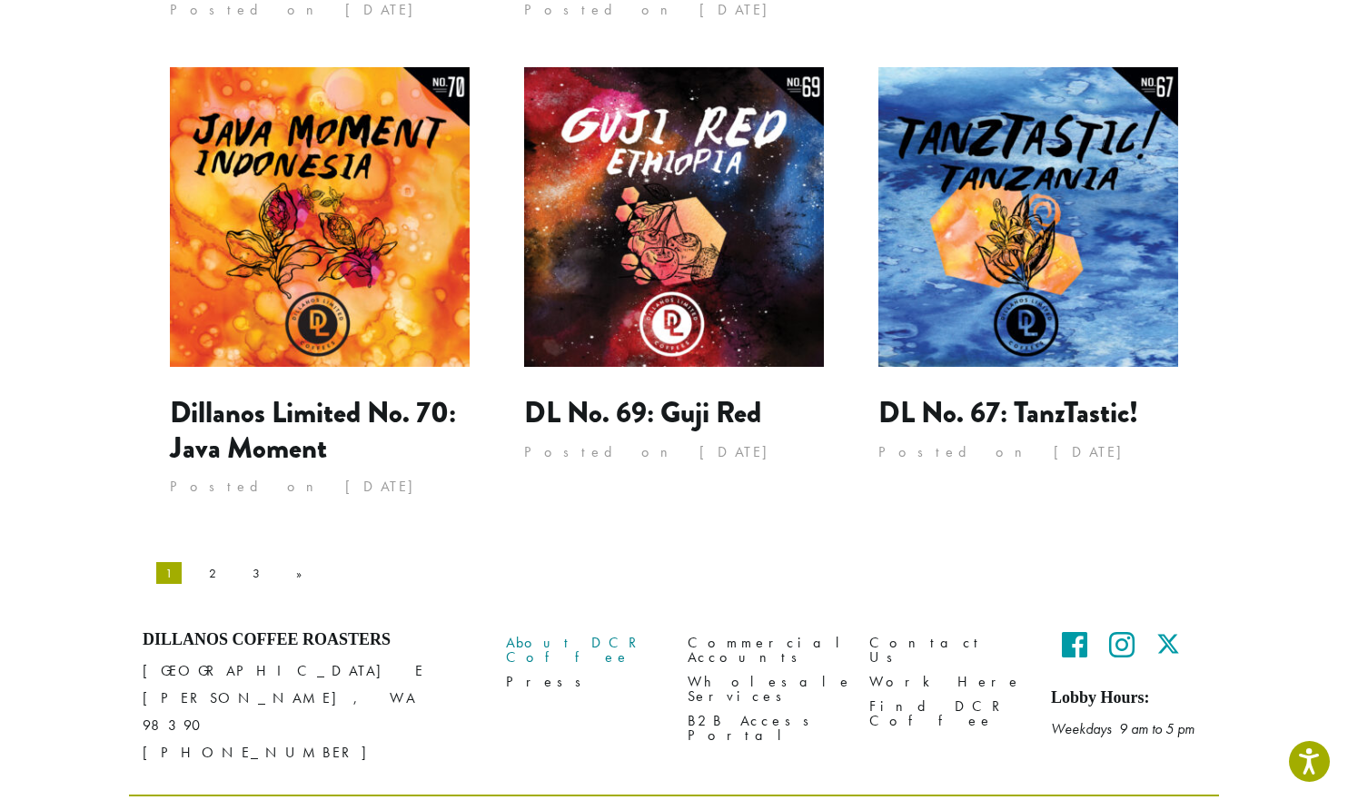
click at [579, 630] on link "About DCR Coffee" at bounding box center [583, 649] width 154 height 39
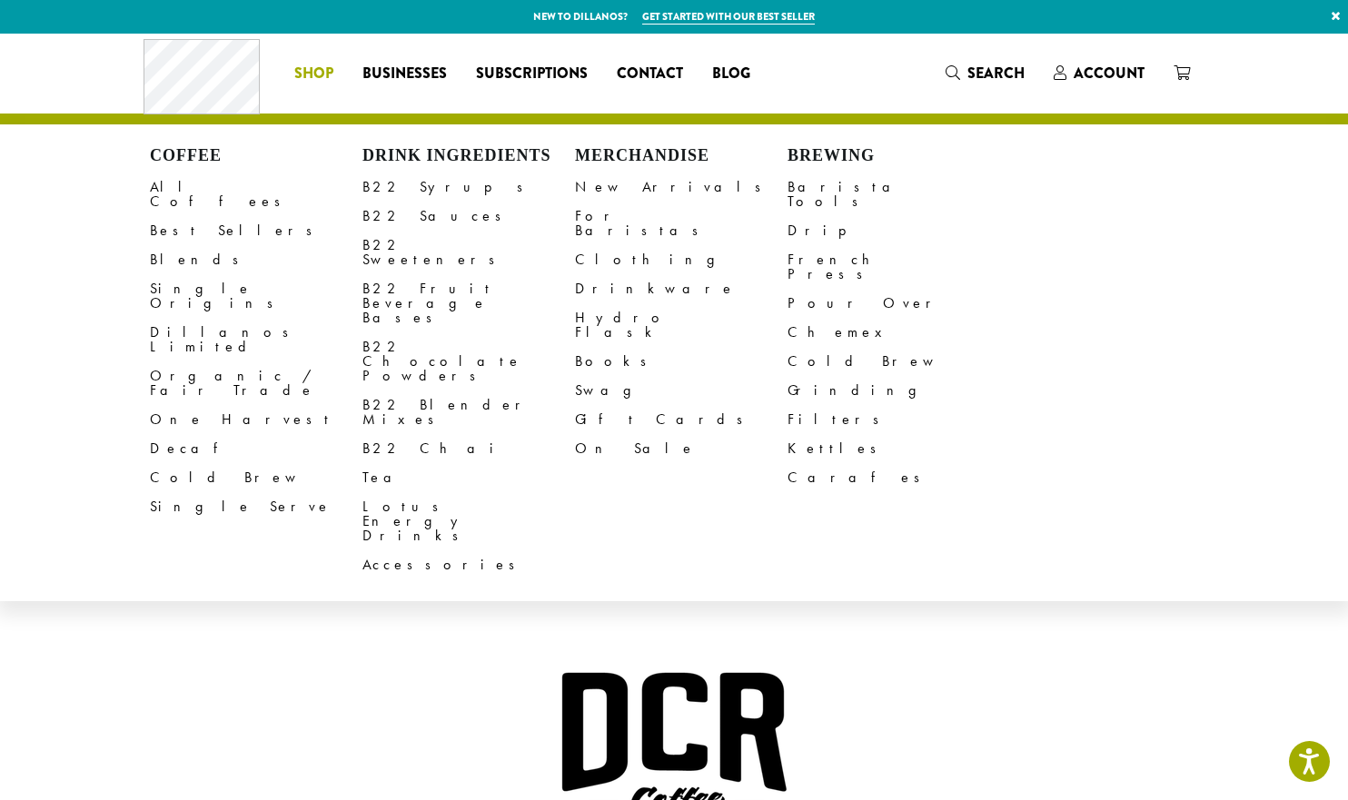
click at [321, 71] on li "Coffee All Coffees Best Sellers Blends Single Origins Dillanos Limited Organic …" at bounding box center [314, 73] width 68 height 29
click at [191, 217] on link "Best Sellers" at bounding box center [256, 230] width 213 height 29
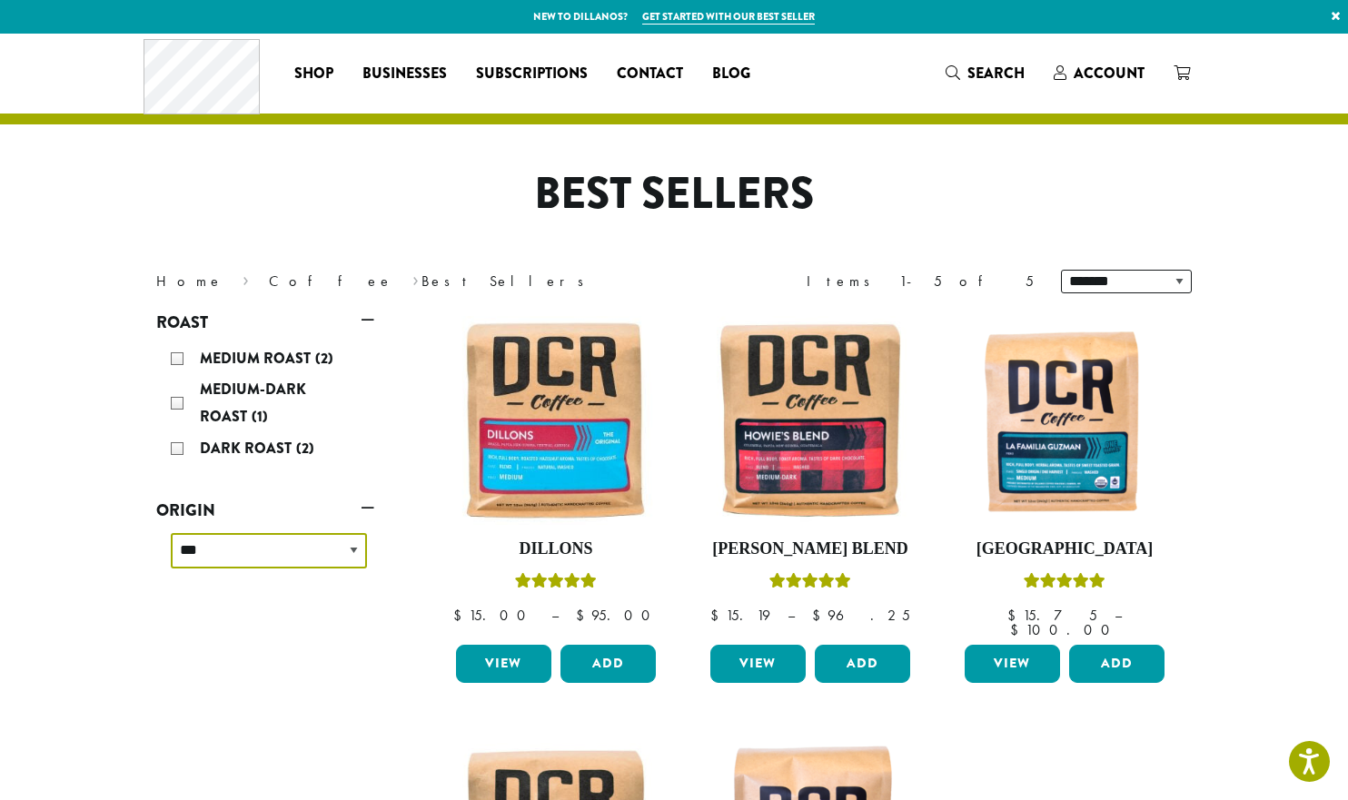
click at [290, 555] on select "**********" at bounding box center [269, 550] width 196 height 35
click at [269, 282] on link "Coffee" at bounding box center [331, 281] width 124 height 19
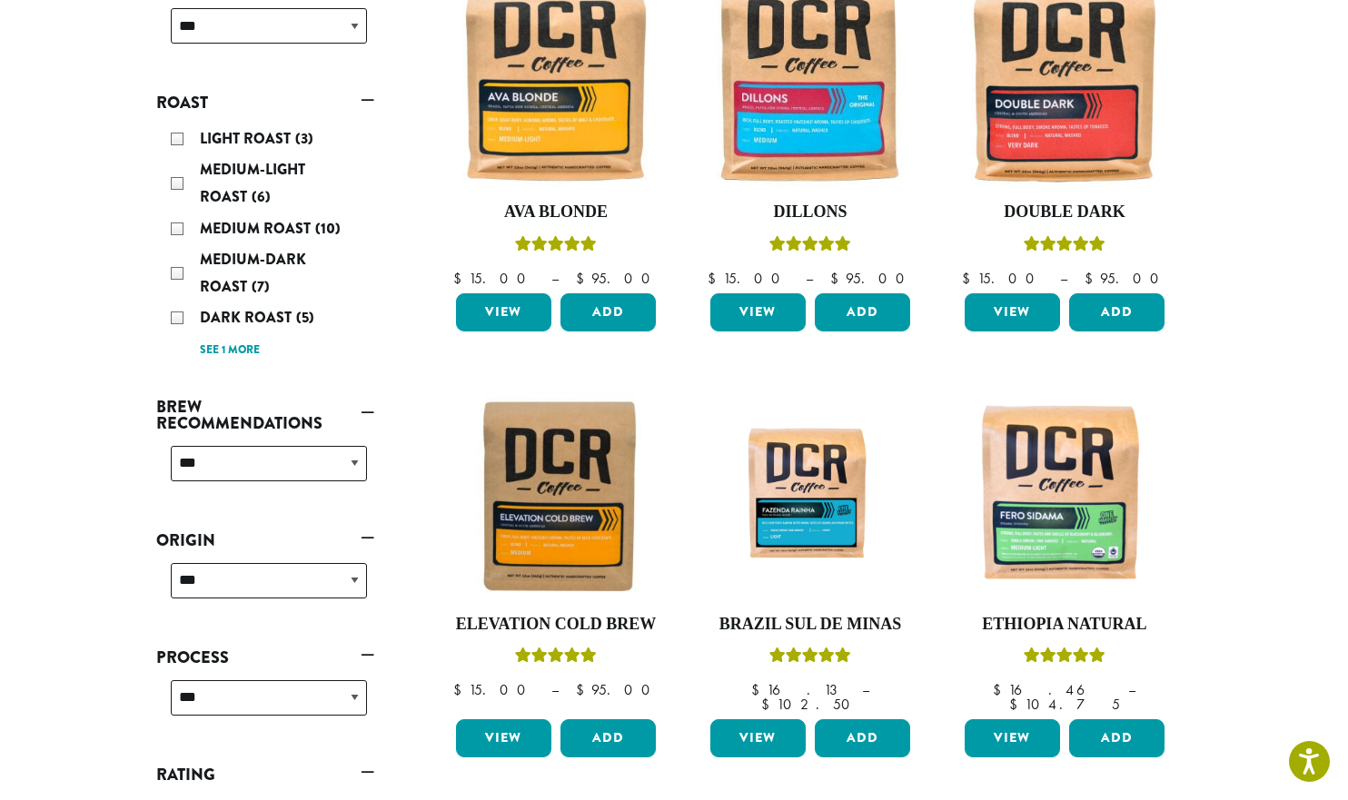
scroll to position [363, 0]
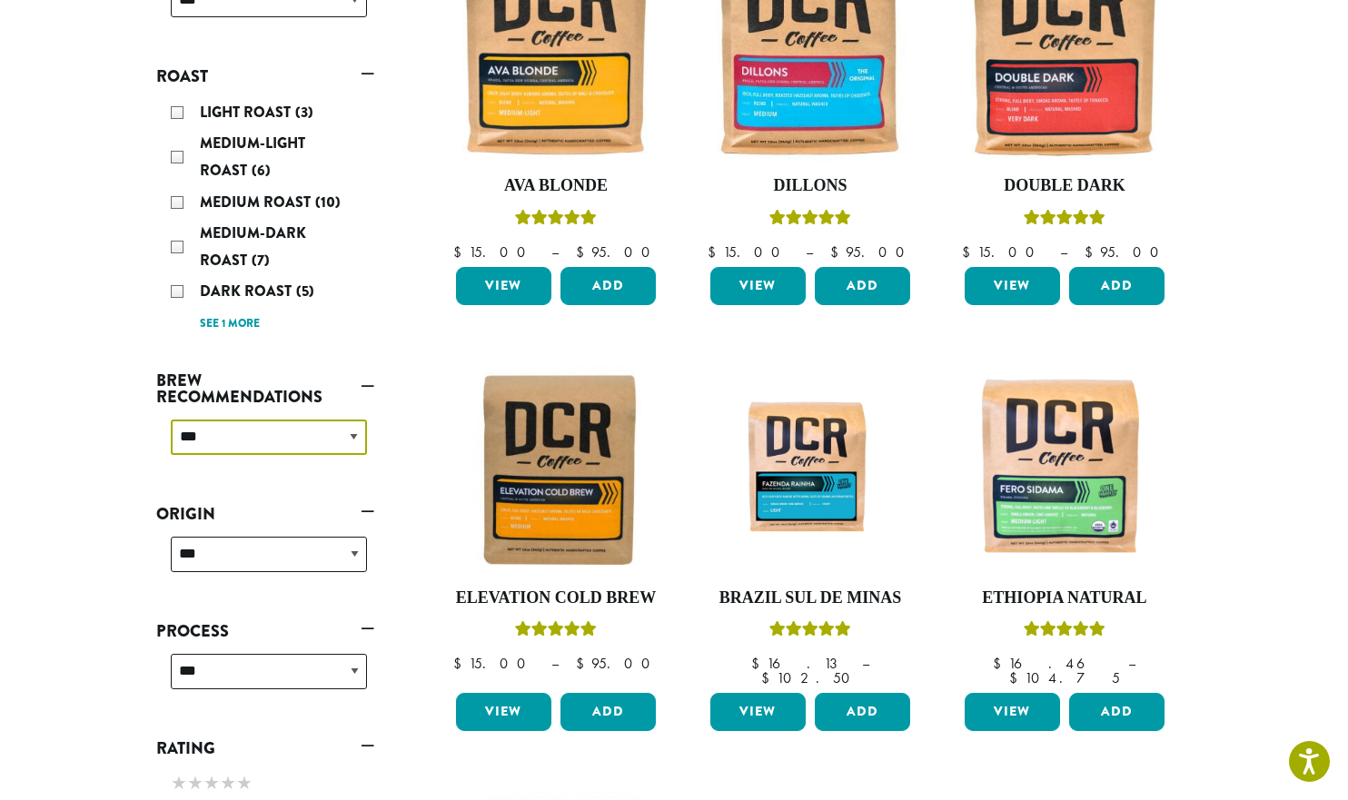
click at [280, 447] on select "**********" at bounding box center [269, 437] width 196 height 35
select select "********"
click at [171, 420] on select "**********" at bounding box center [269, 437] width 196 height 35
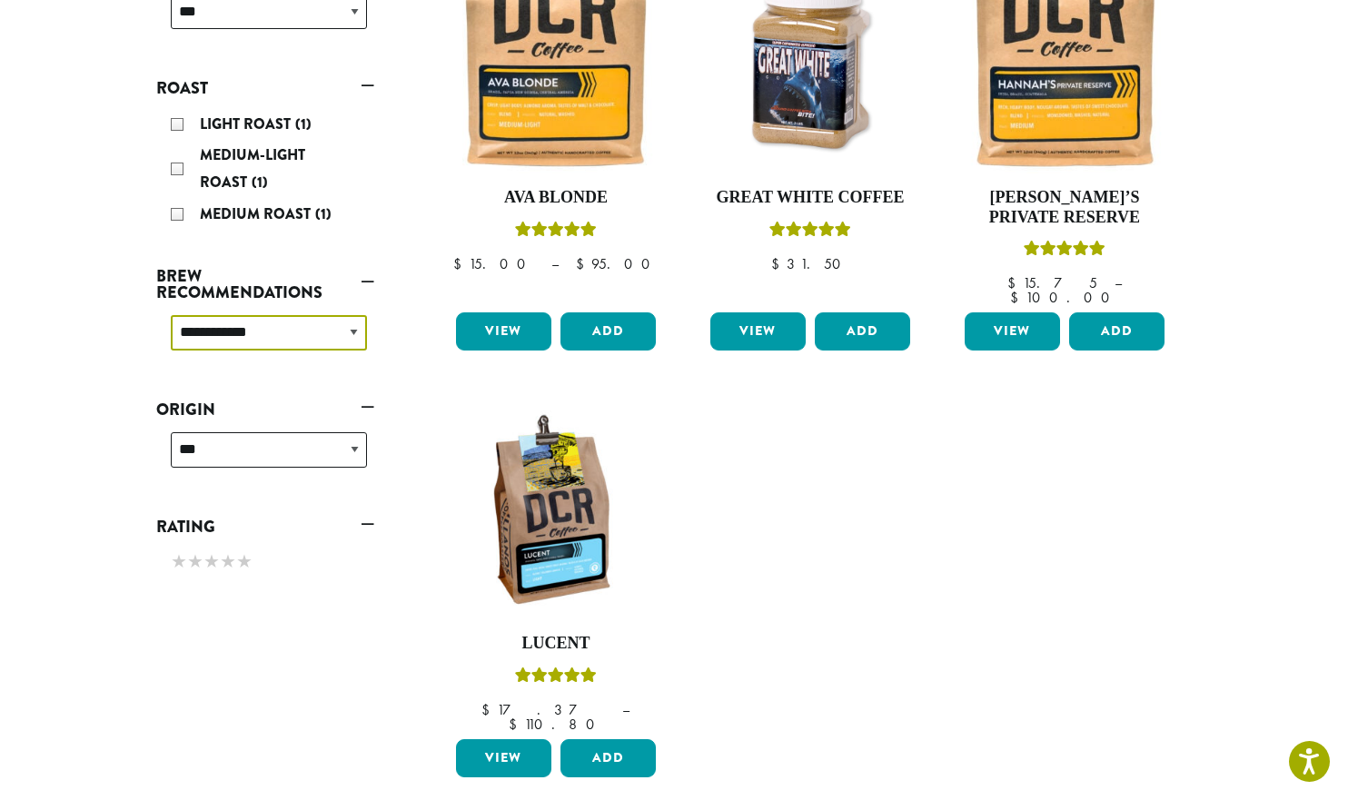
scroll to position [384, 0]
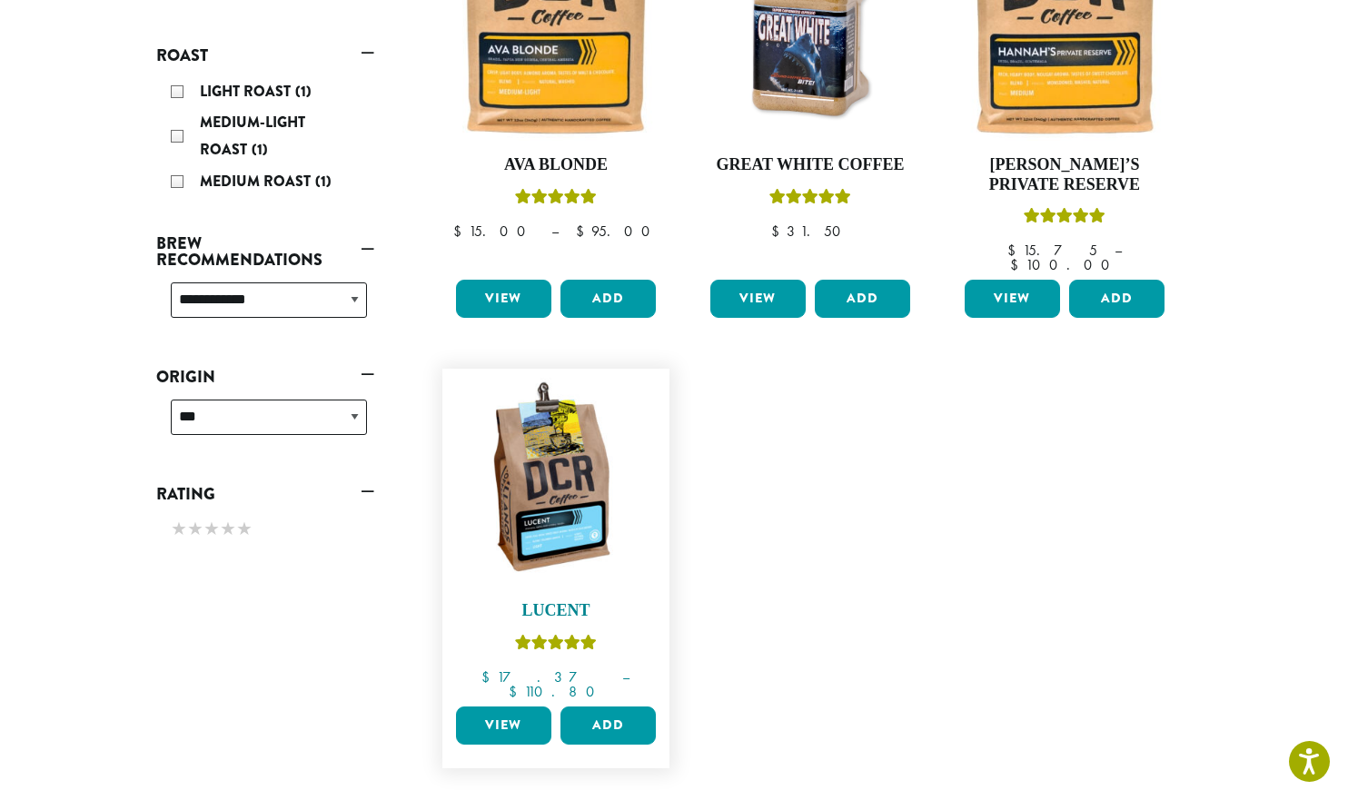
click at [560, 437] on img at bounding box center [555, 482] width 209 height 209
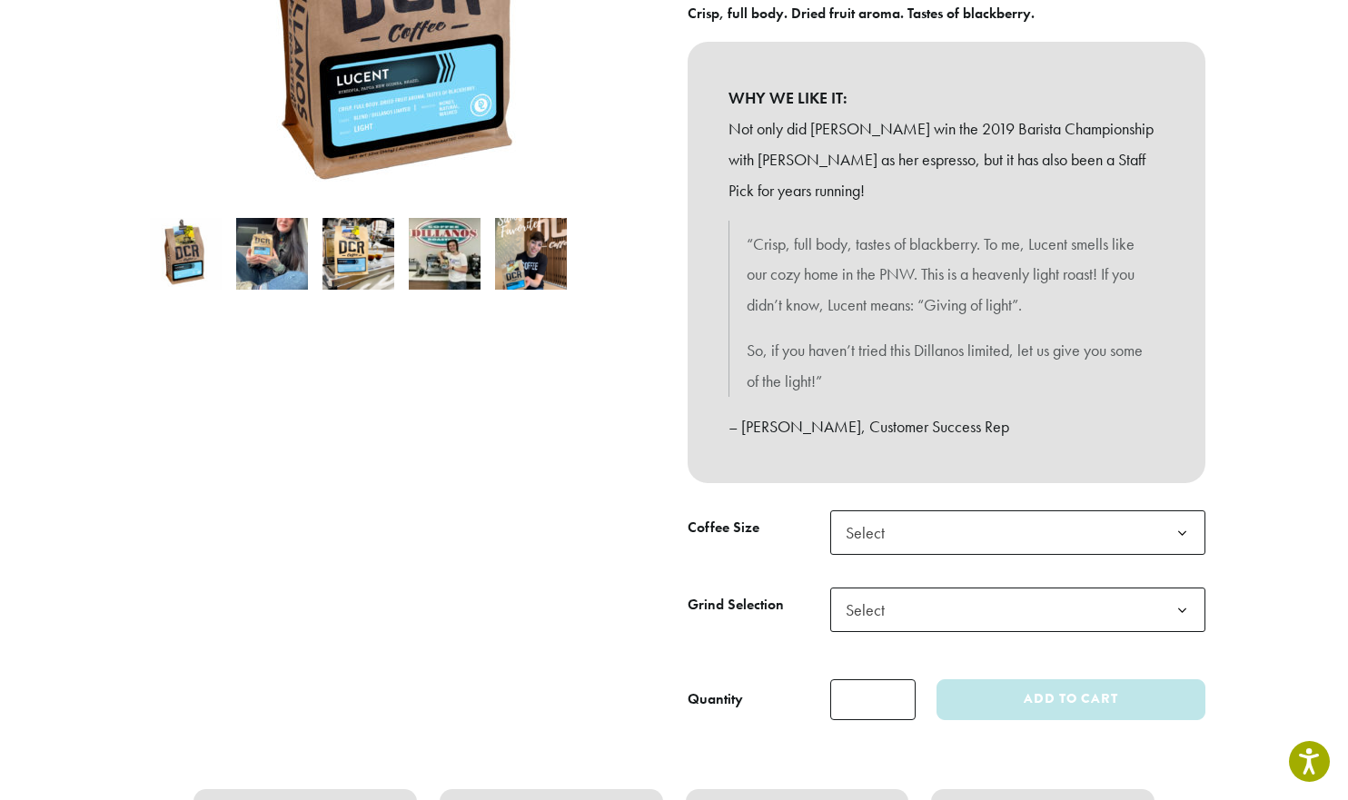
scroll to position [454, 0]
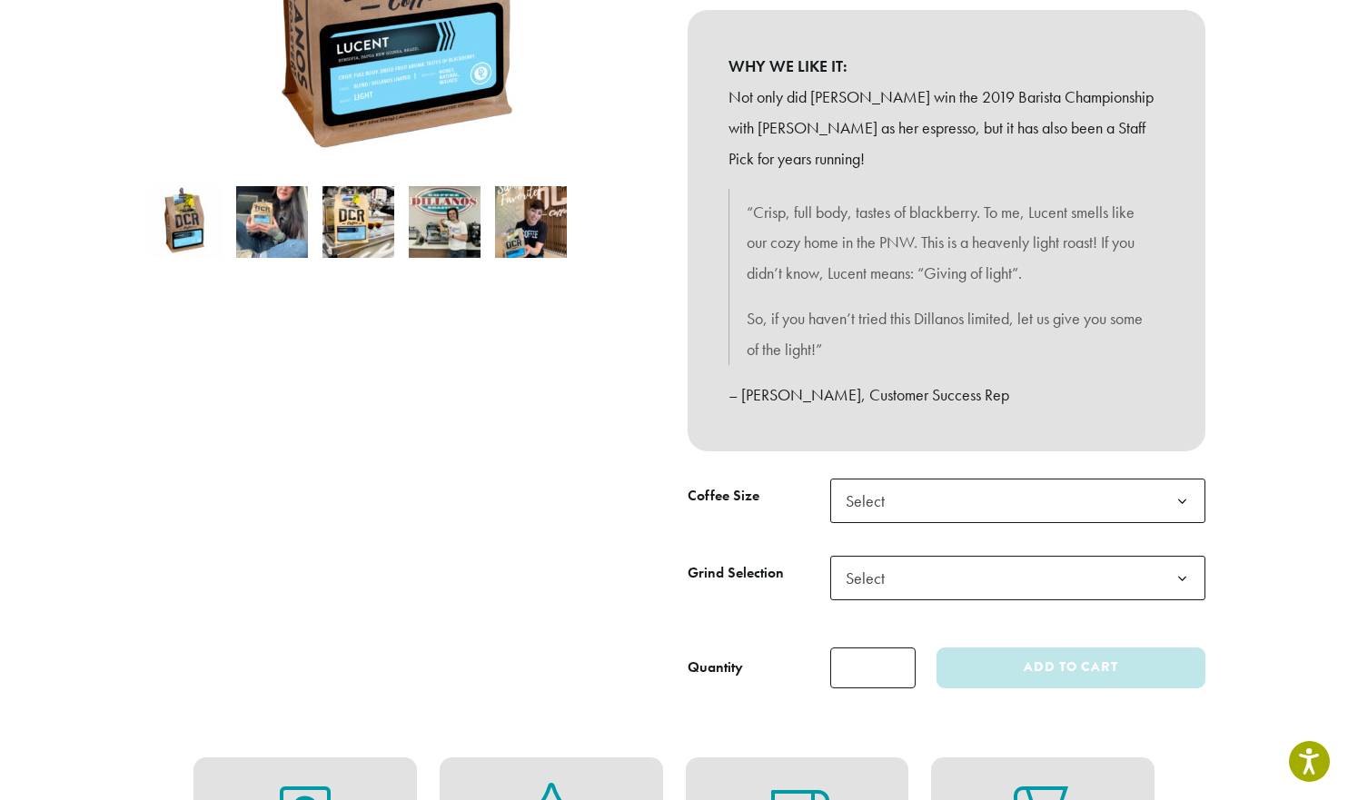
click at [976, 513] on span "Select" at bounding box center [1017, 501] width 375 height 45
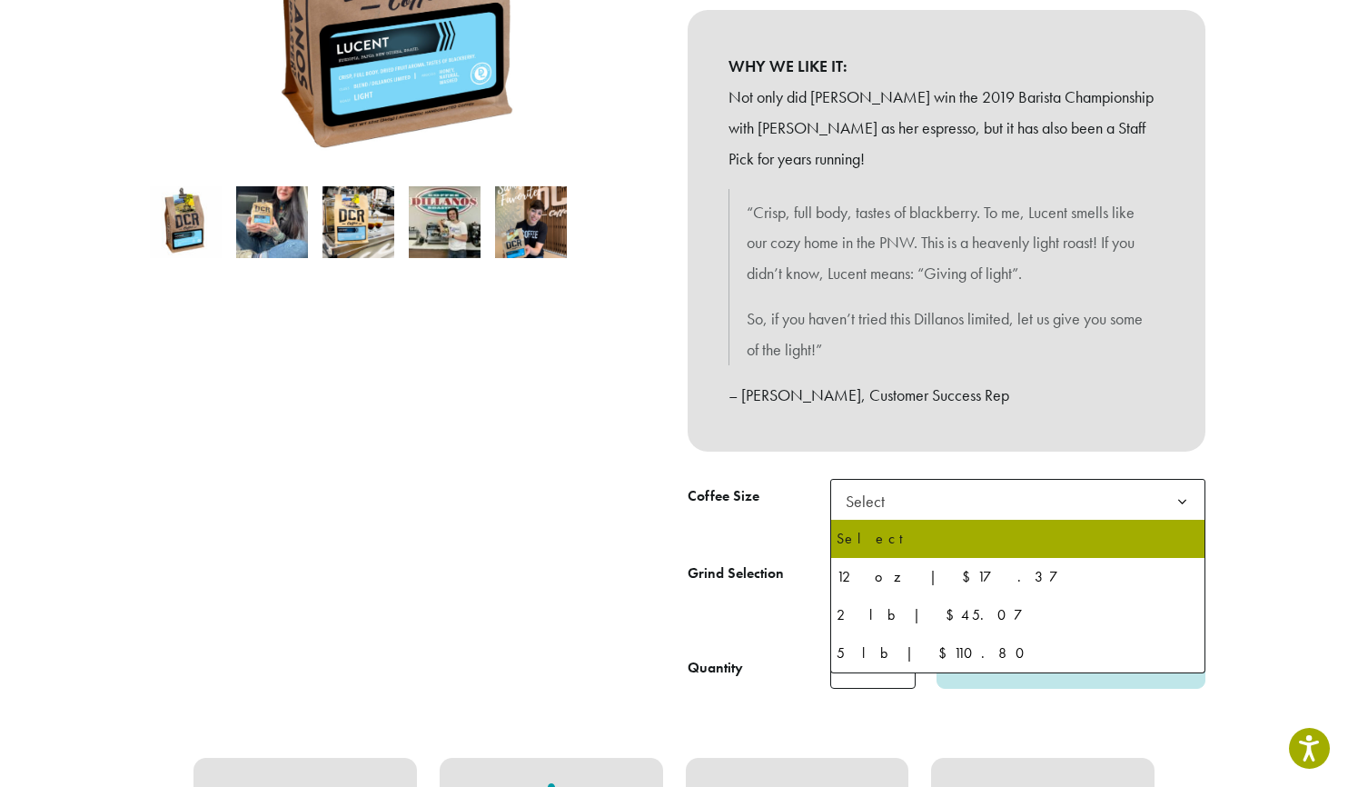
click at [976, 513] on span "Select" at bounding box center [1017, 501] width 375 height 45
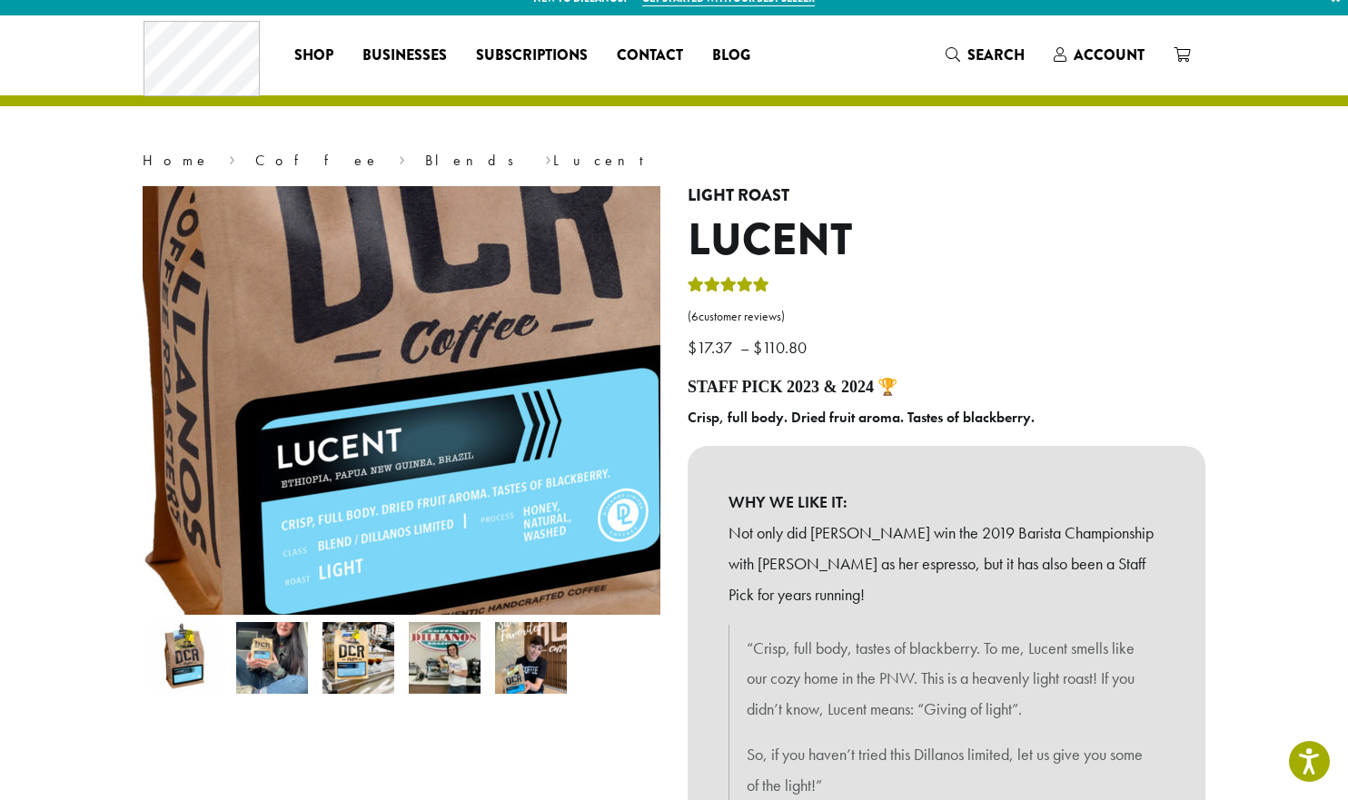
scroll to position [0, 0]
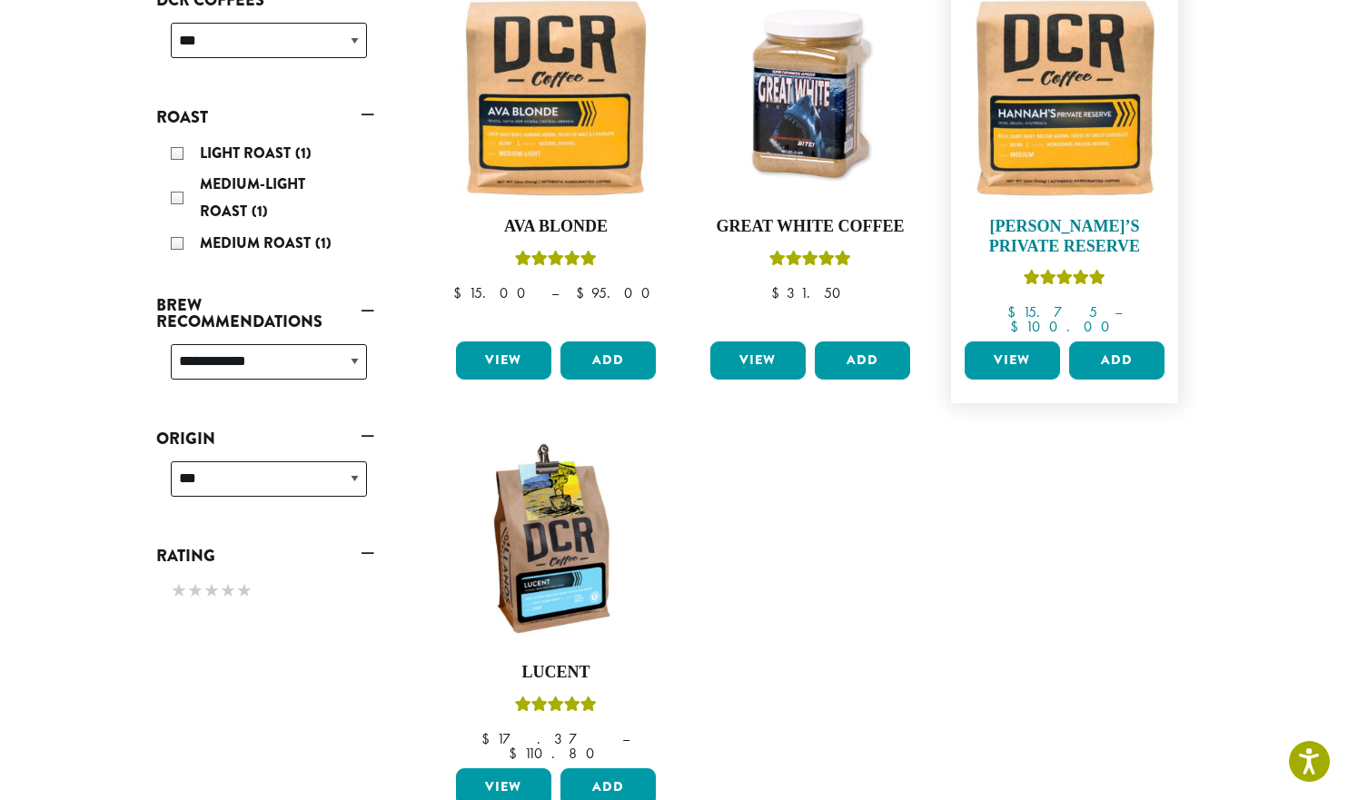
scroll to position [181, 0]
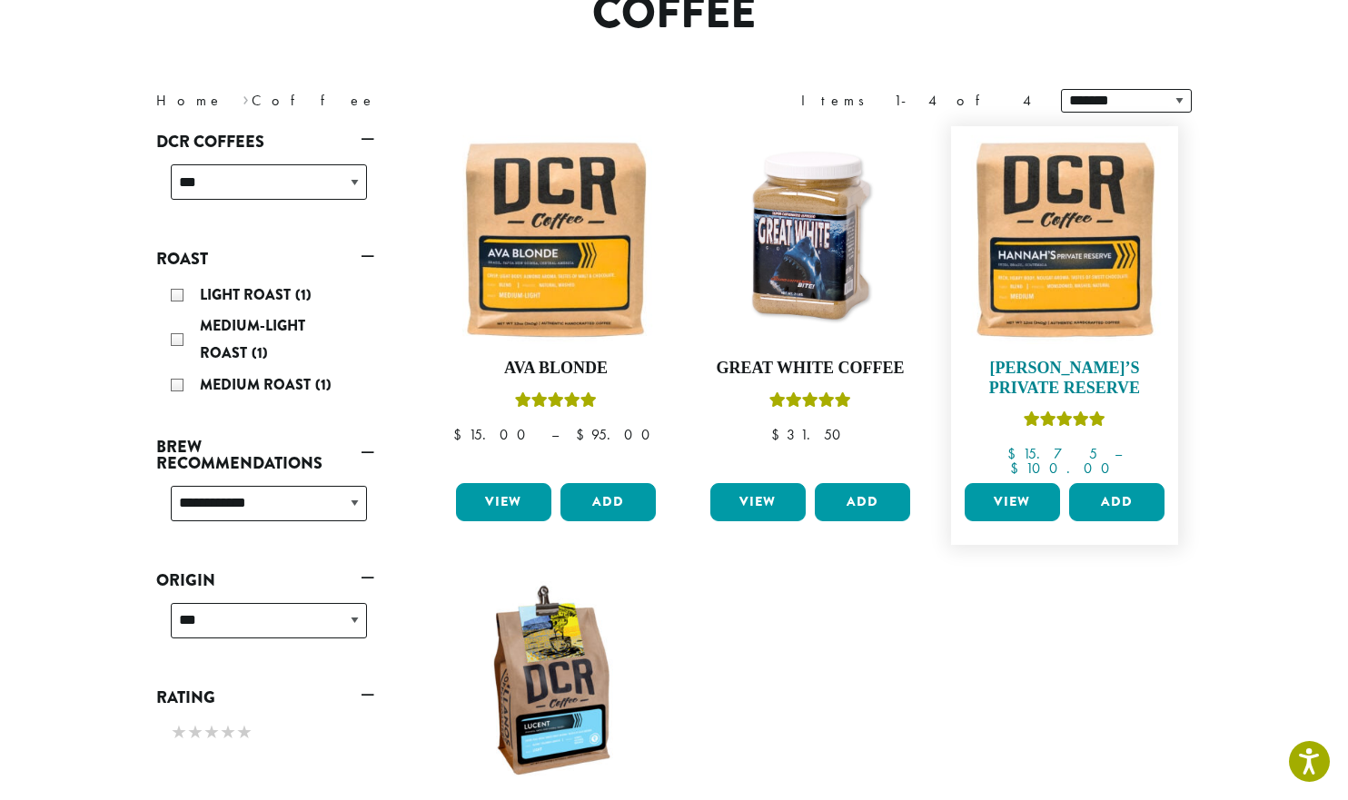
click at [1083, 277] on img at bounding box center [1064, 239] width 209 height 209
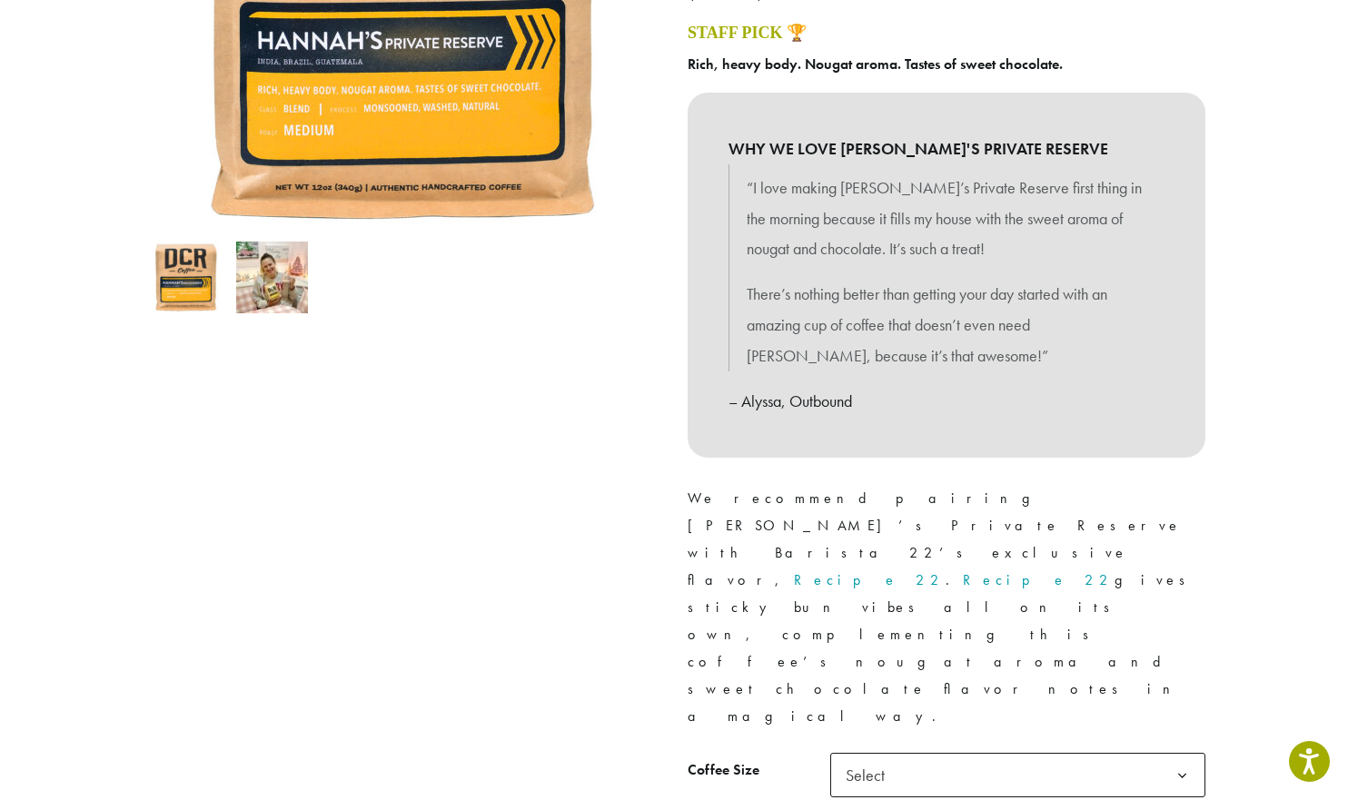
scroll to position [454, 0]
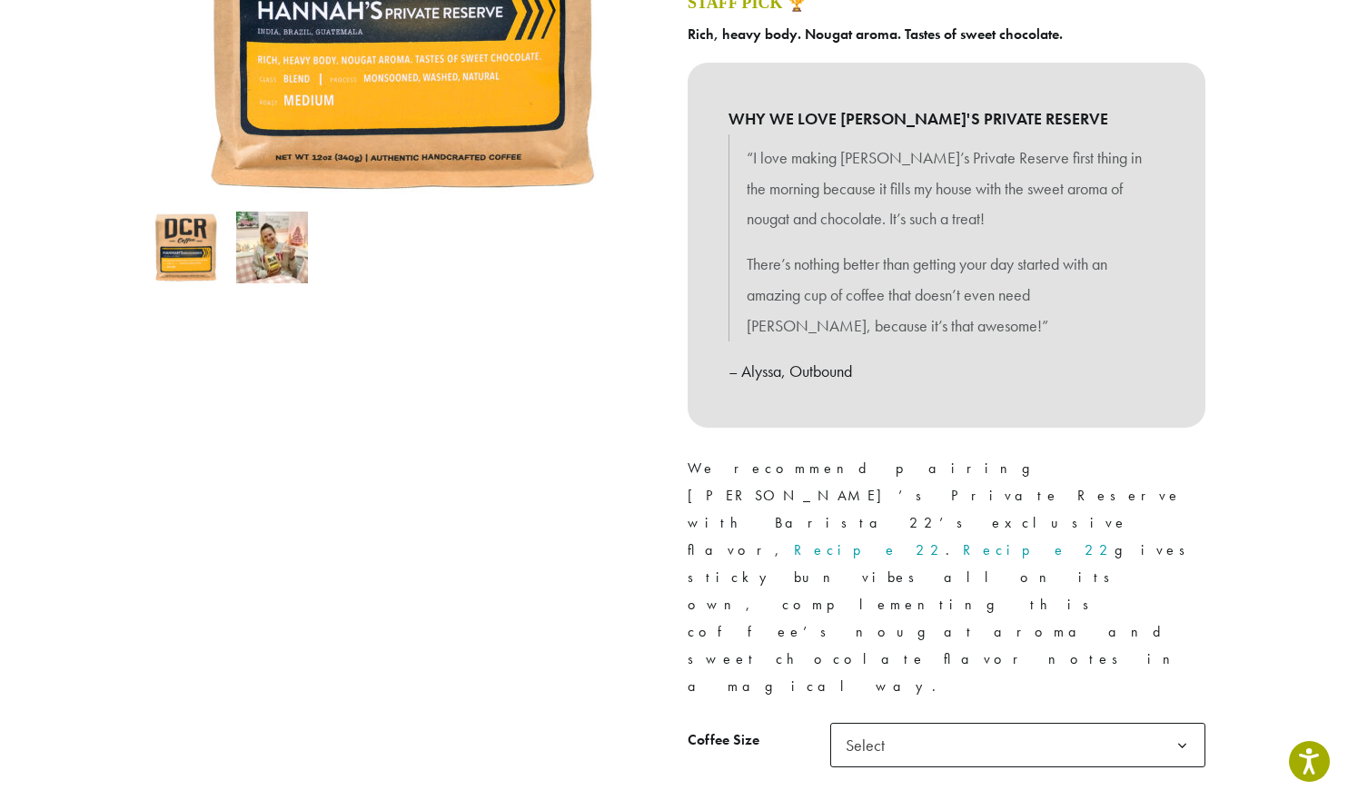
click at [945, 723] on span "Select" at bounding box center [1017, 745] width 375 height 45
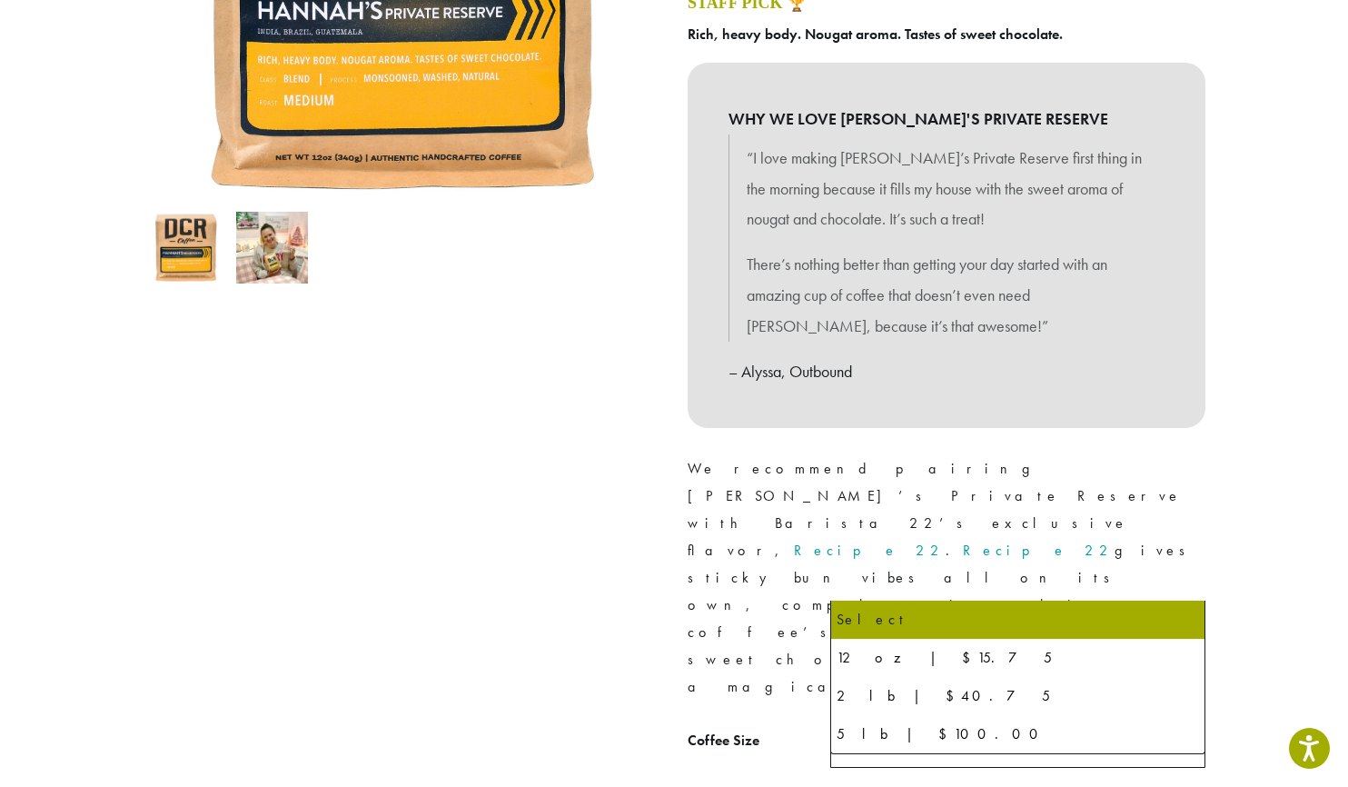
click at [945, 723] on span "Select" at bounding box center [1017, 745] width 375 height 45
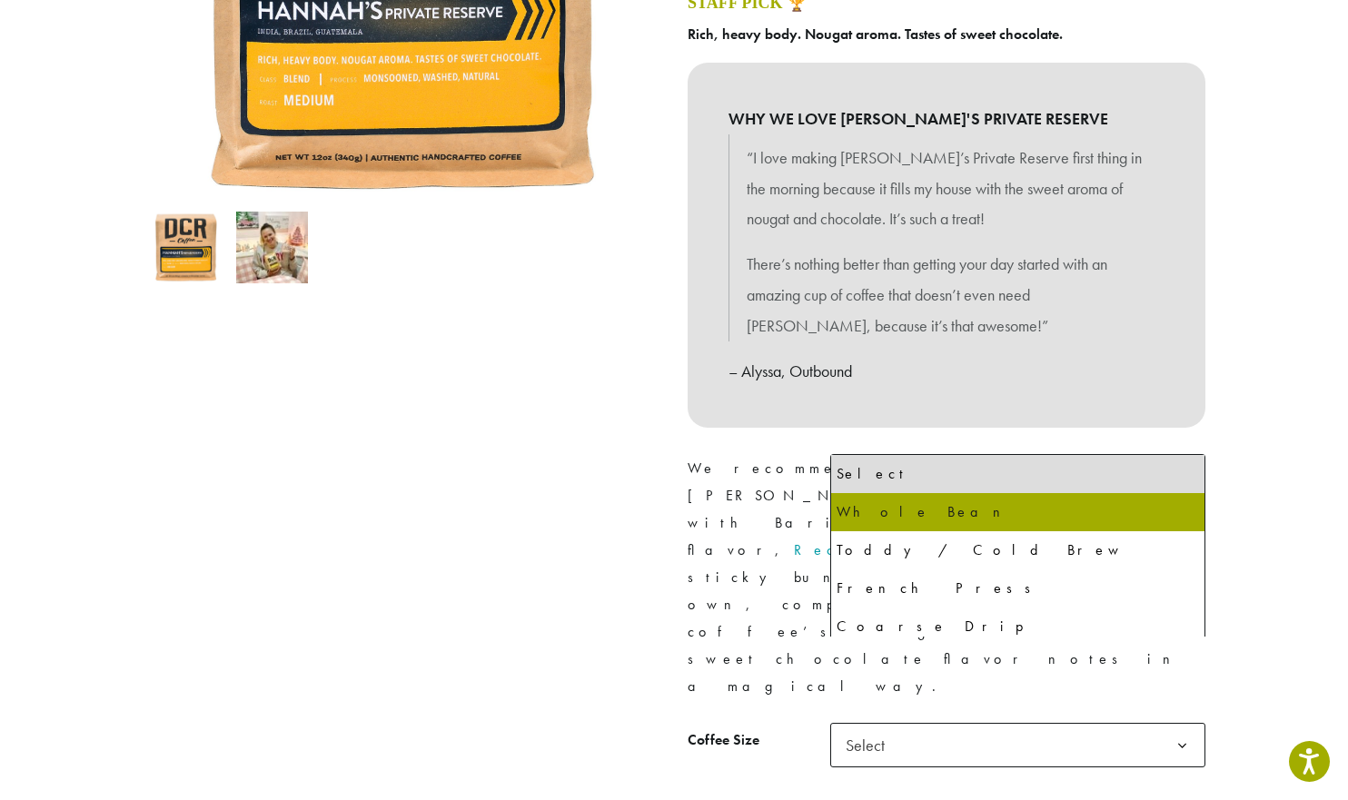
select select "**********"
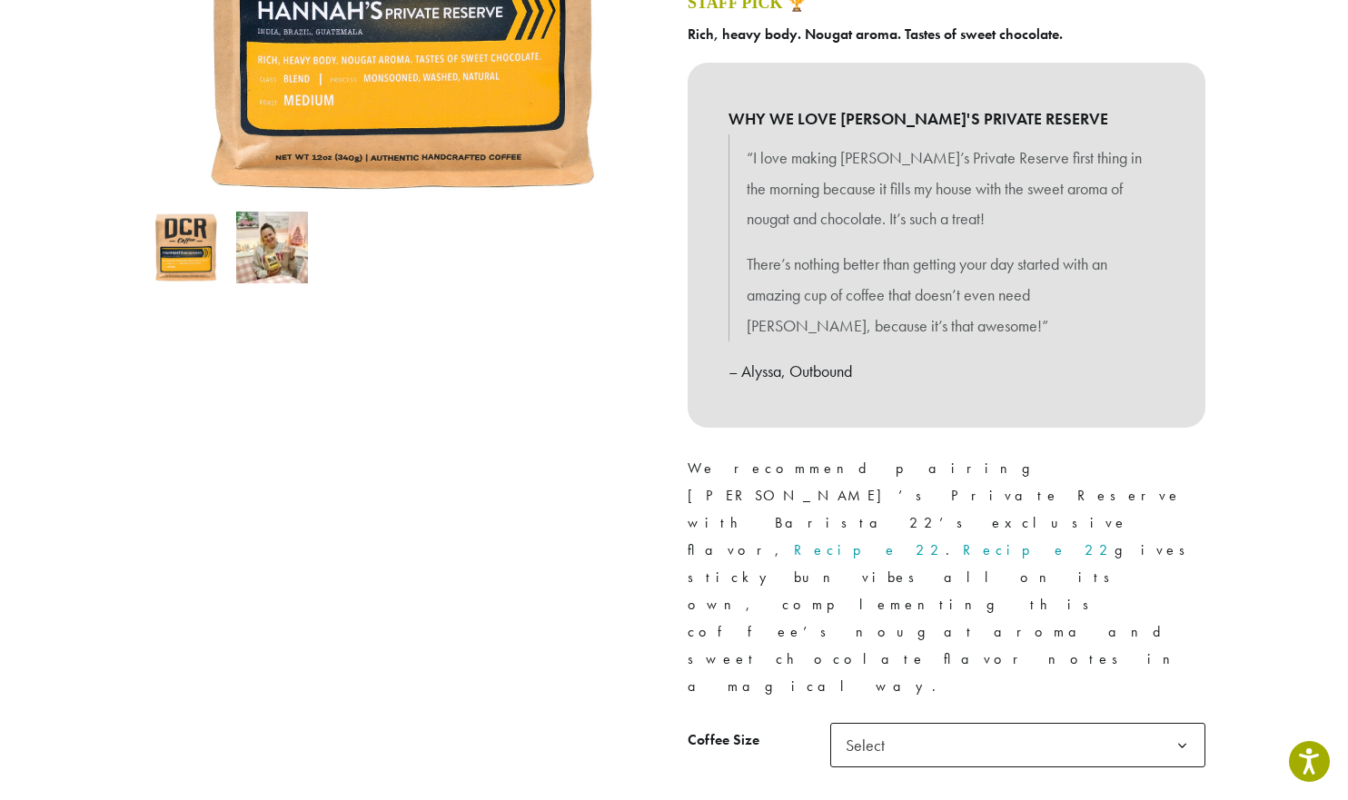
click at [963, 723] on span "Select" at bounding box center [1017, 745] width 375 height 45
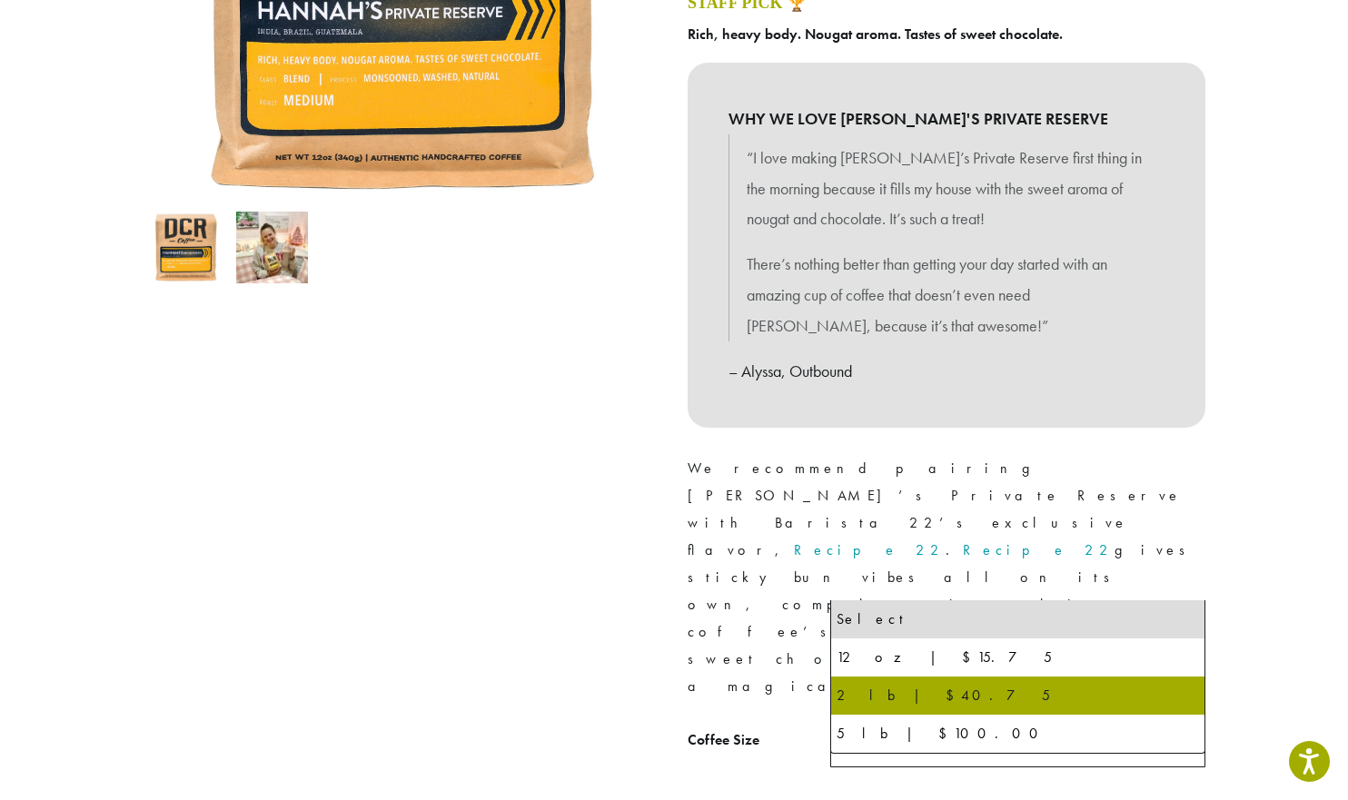
select select "**********"
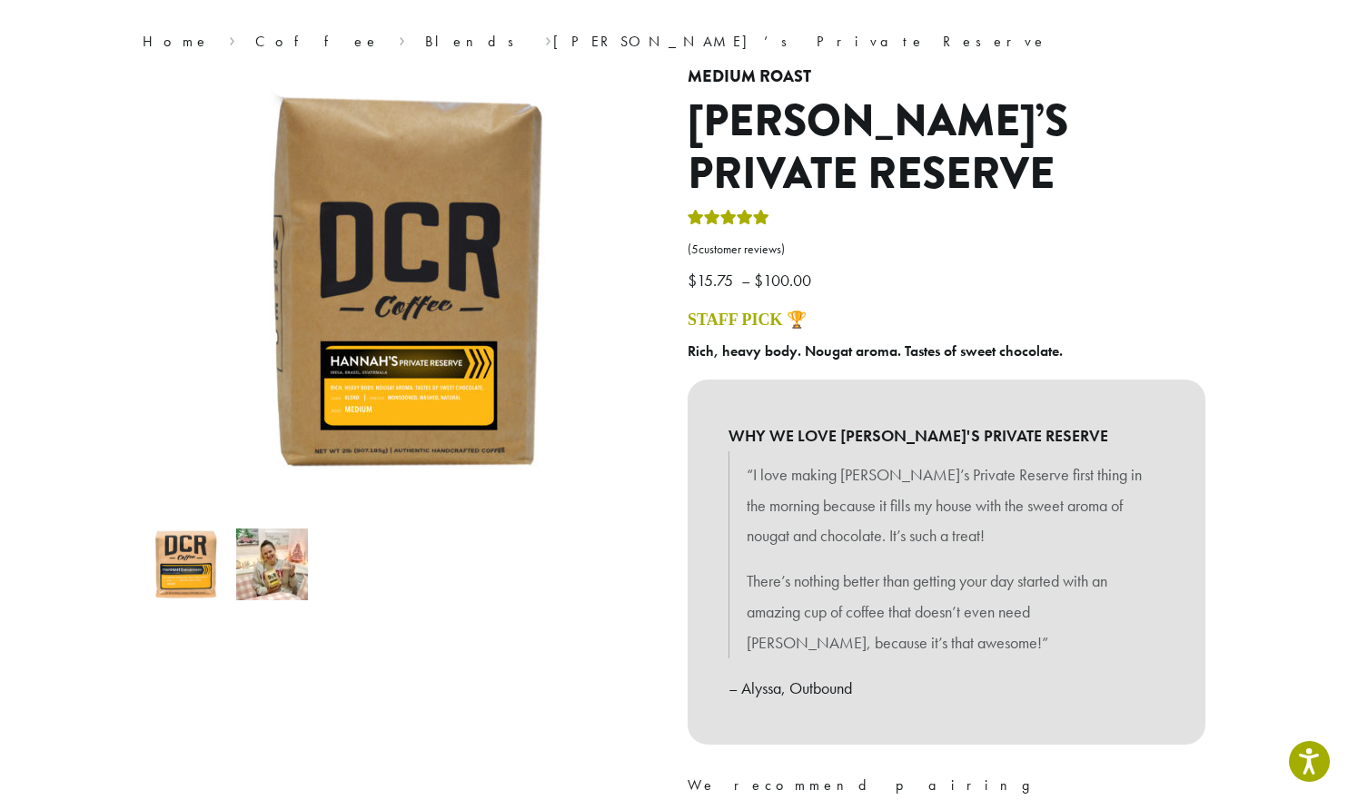
scroll to position [0, 0]
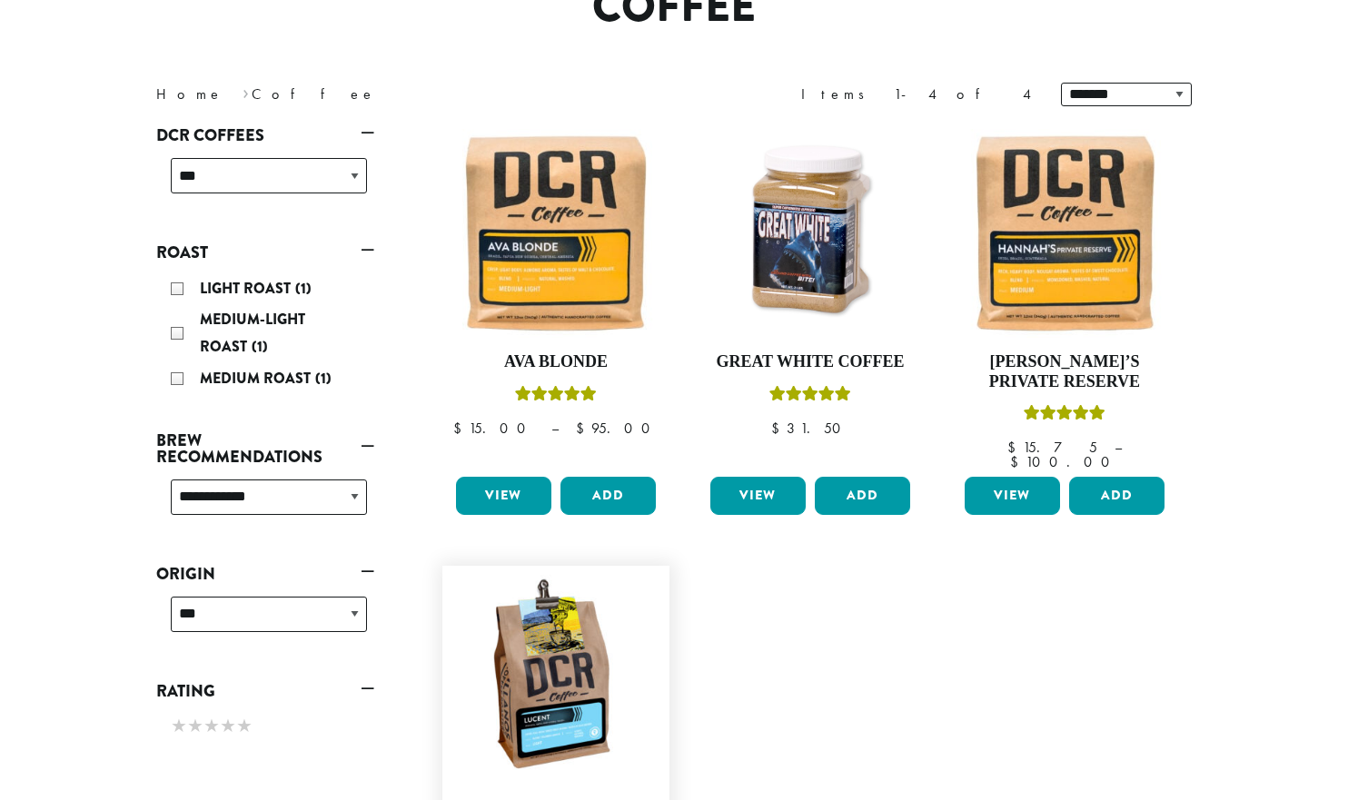
scroll to position [187, 0]
click at [502, 477] on link "View" at bounding box center [503, 496] width 95 height 38
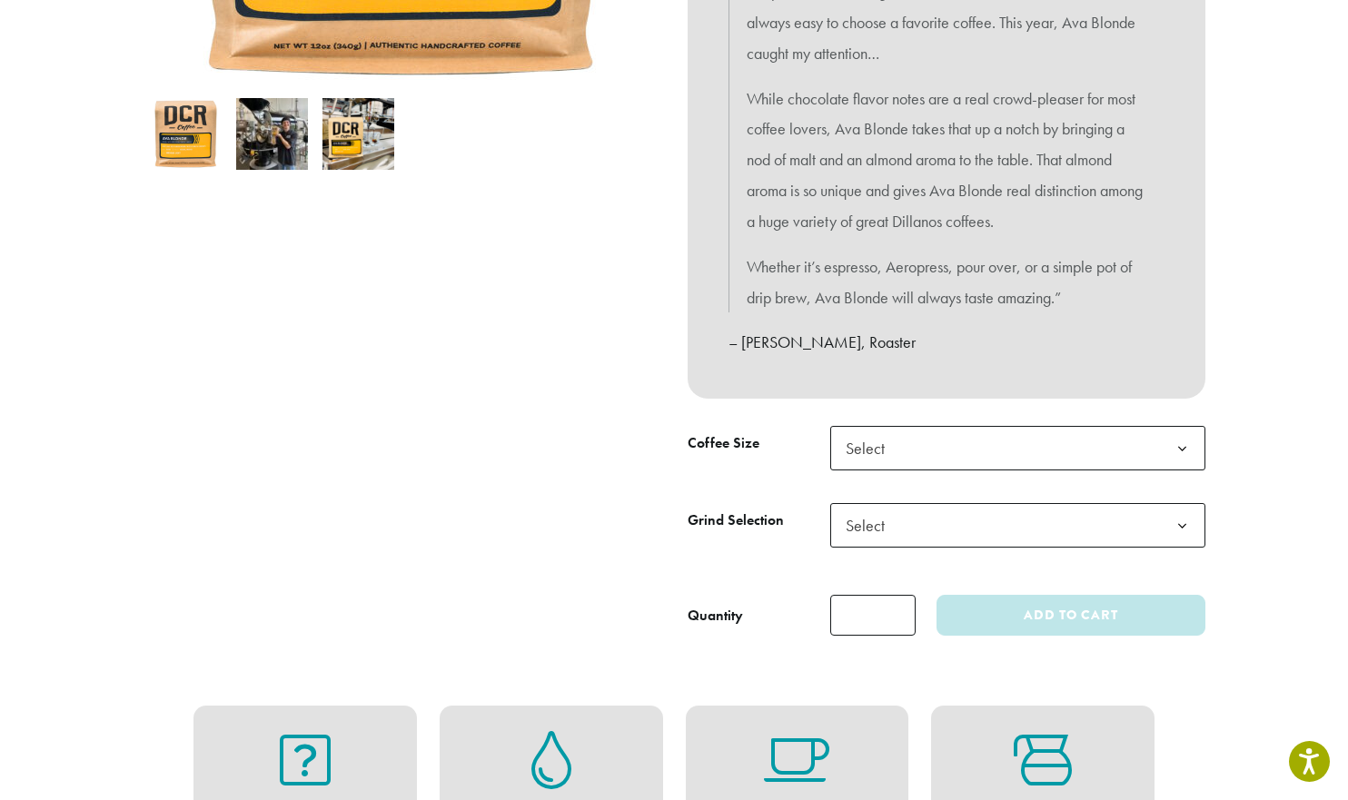
scroll to position [636, 0]
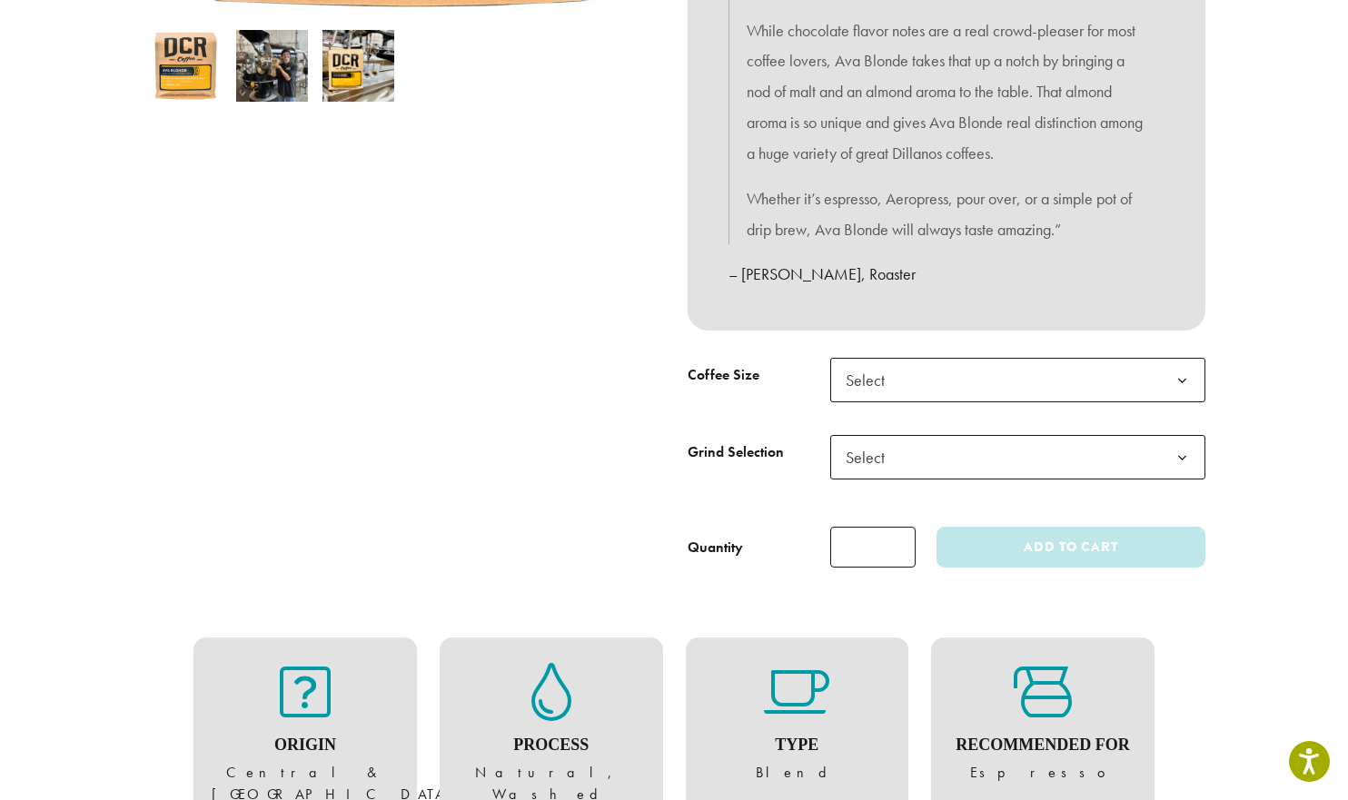
click at [927, 455] on span "Select" at bounding box center [1017, 457] width 375 height 45
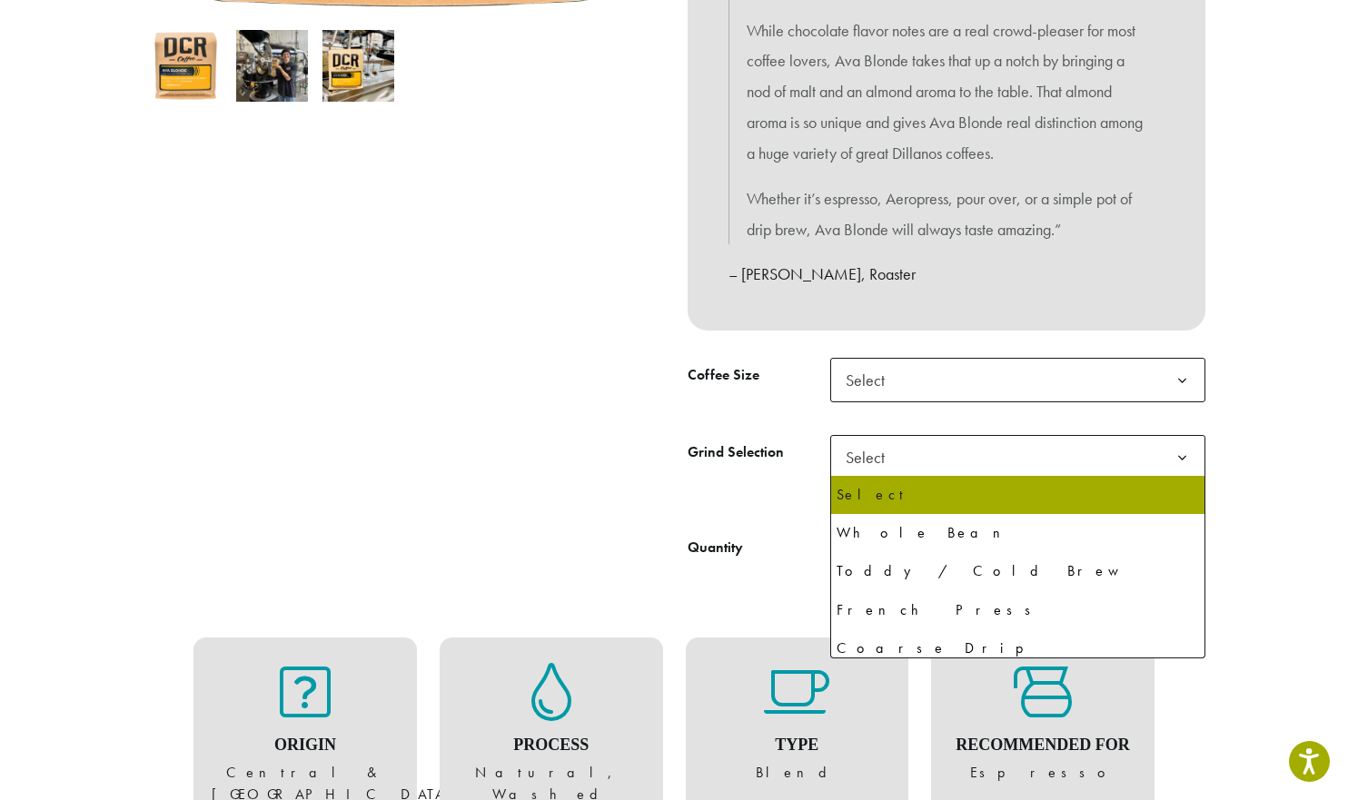
click at [927, 455] on span "Select" at bounding box center [1017, 457] width 375 height 45
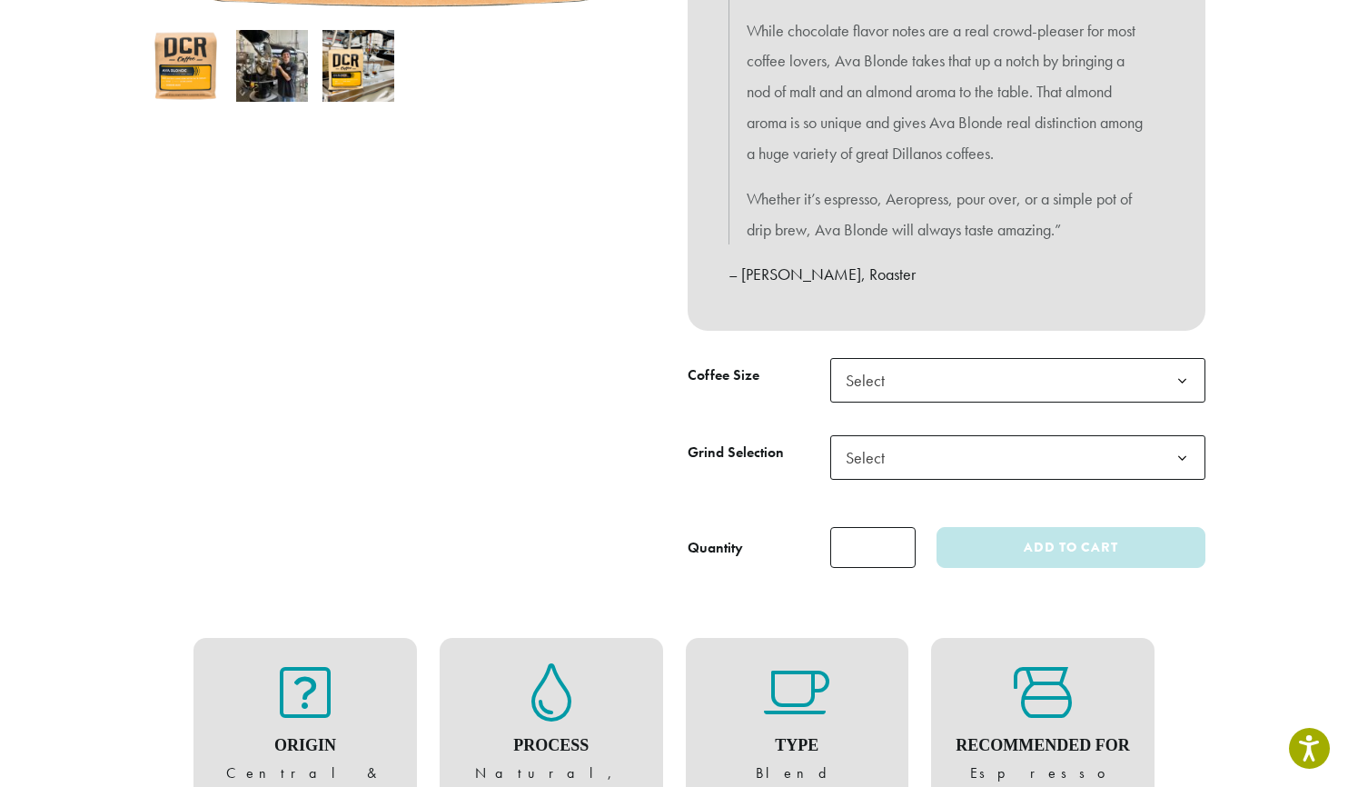
click at [927, 394] on span "Select" at bounding box center [1017, 380] width 375 height 45
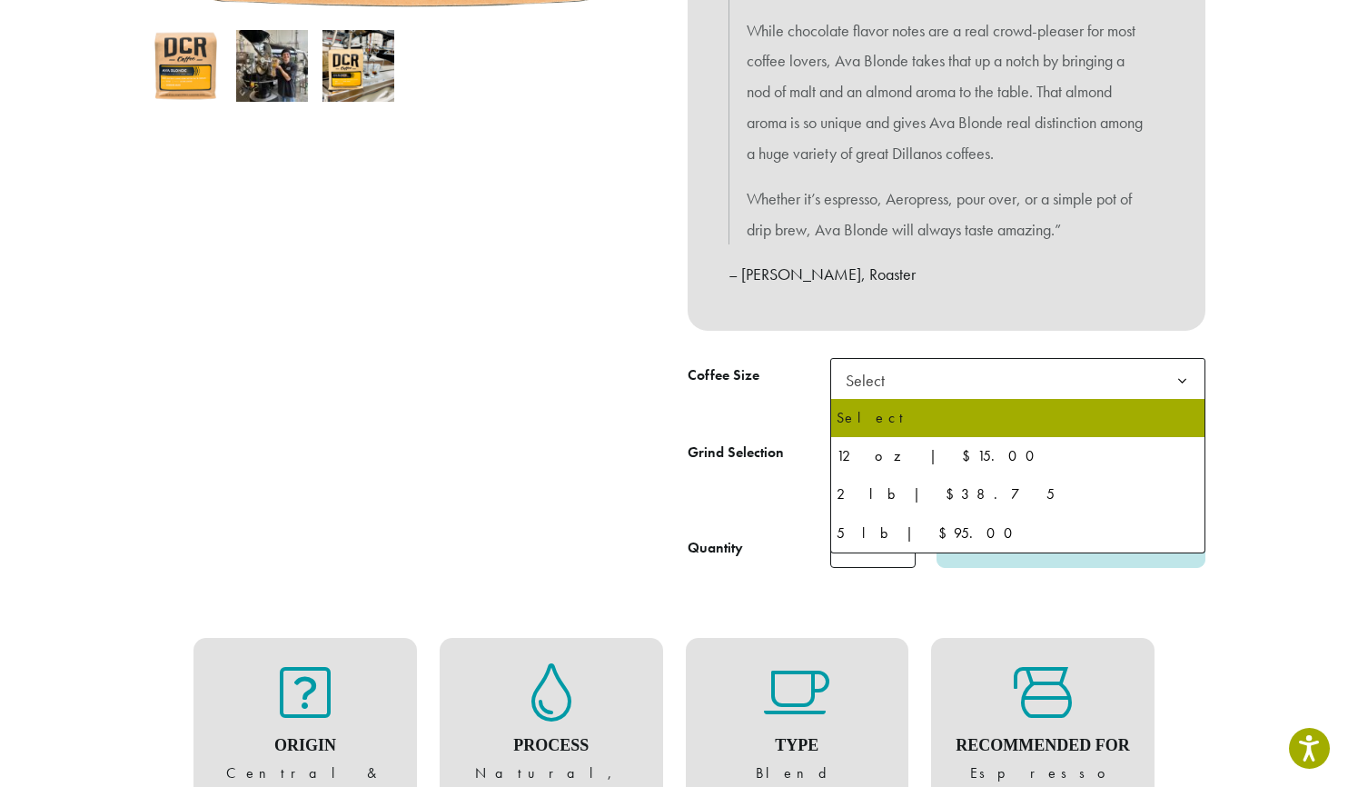
click at [927, 394] on span "Select" at bounding box center [1017, 380] width 375 height 45
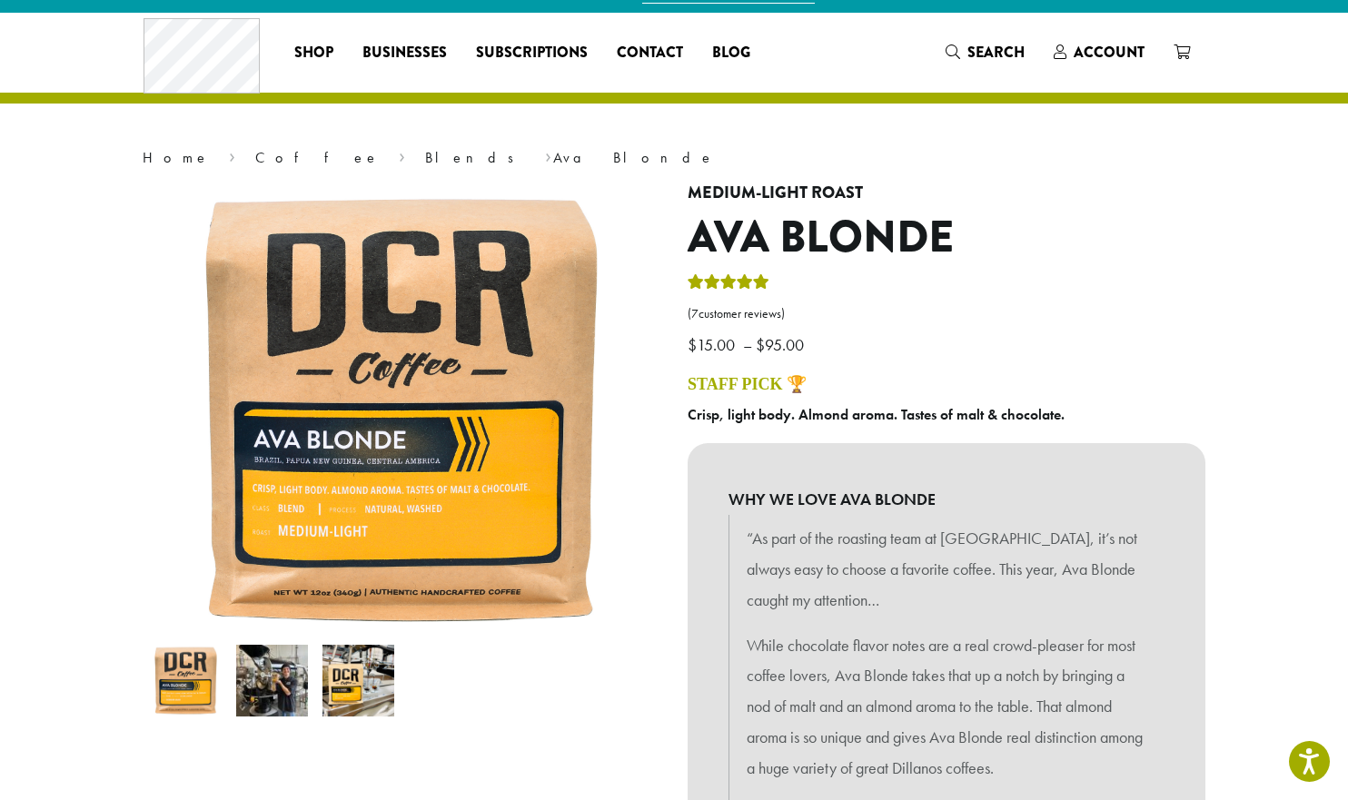
scroll to position [0, 0]
